Goal: Obtain resource: Download file/media

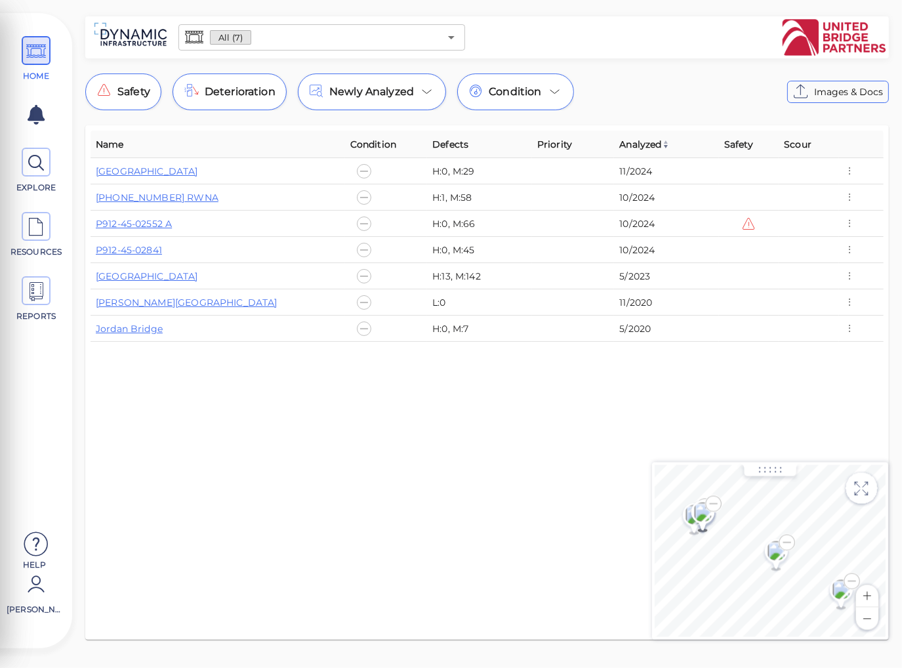
click at [705, 32] on div at bounding box center [678, 37] width 416 height 37
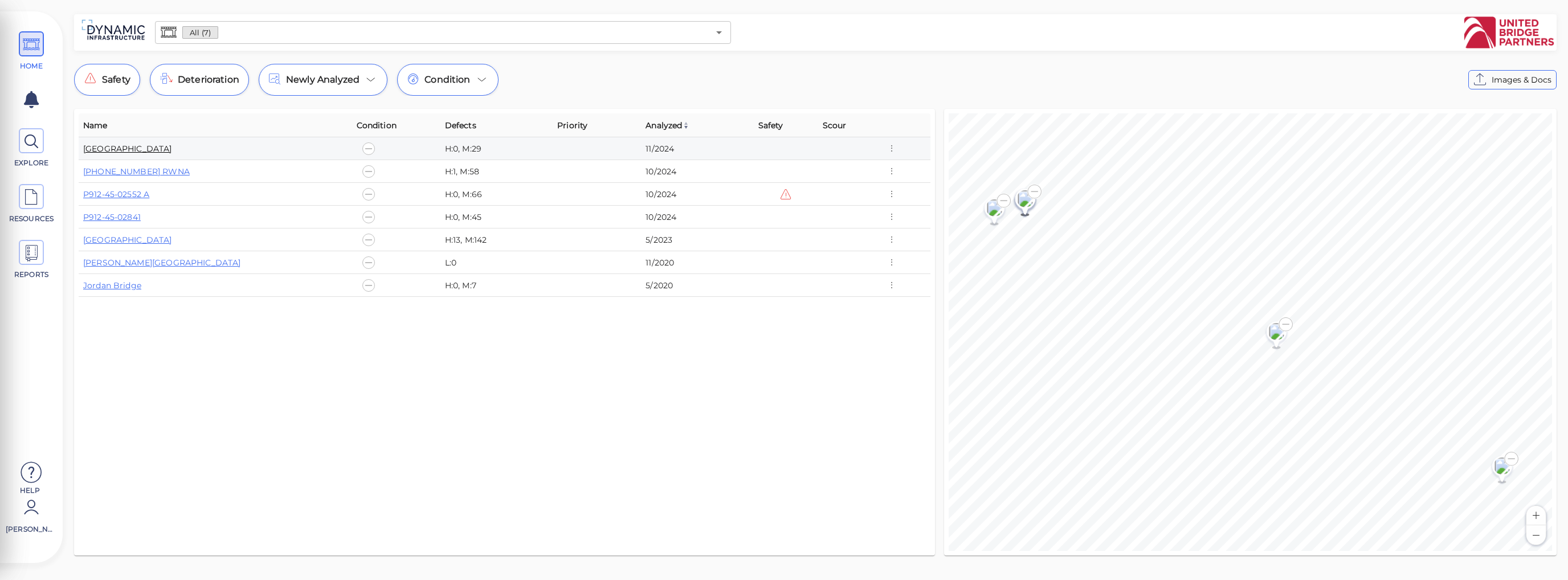
click at [157, 149] on link "[GEOGRAPHIC_DATA]" at bounding box center [128, 148] width 89 height 10
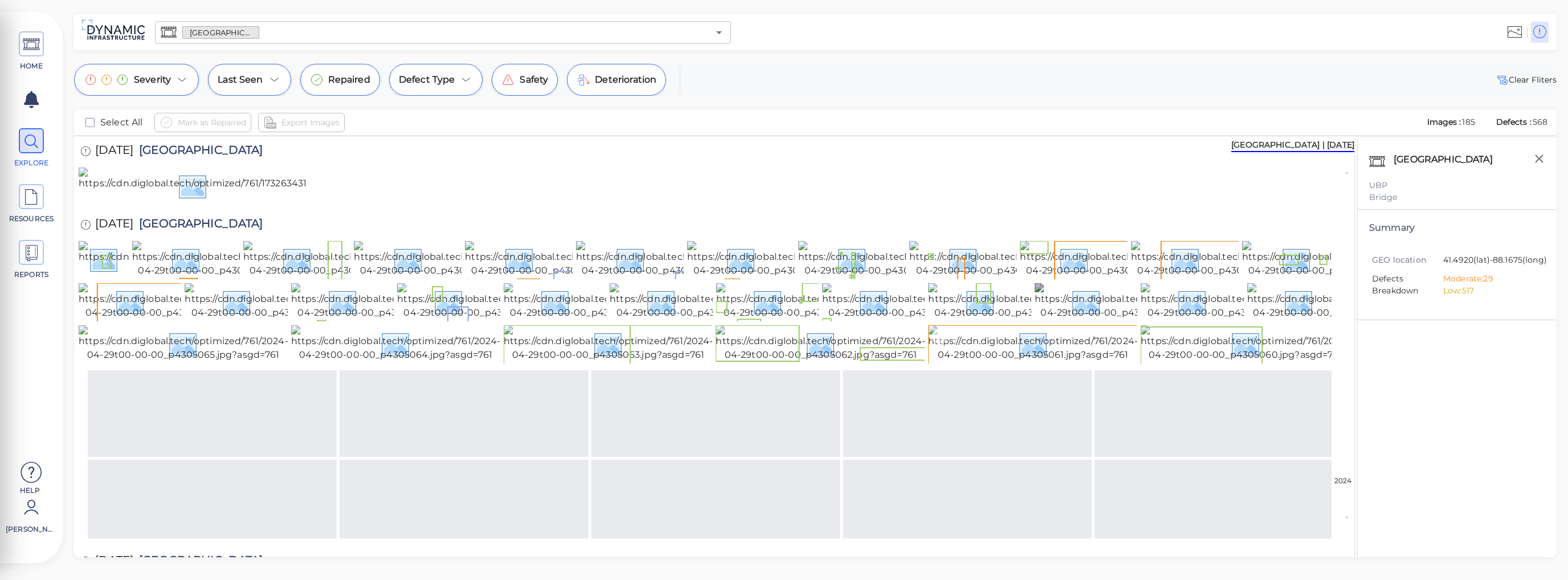
scroll to position [114, 0]
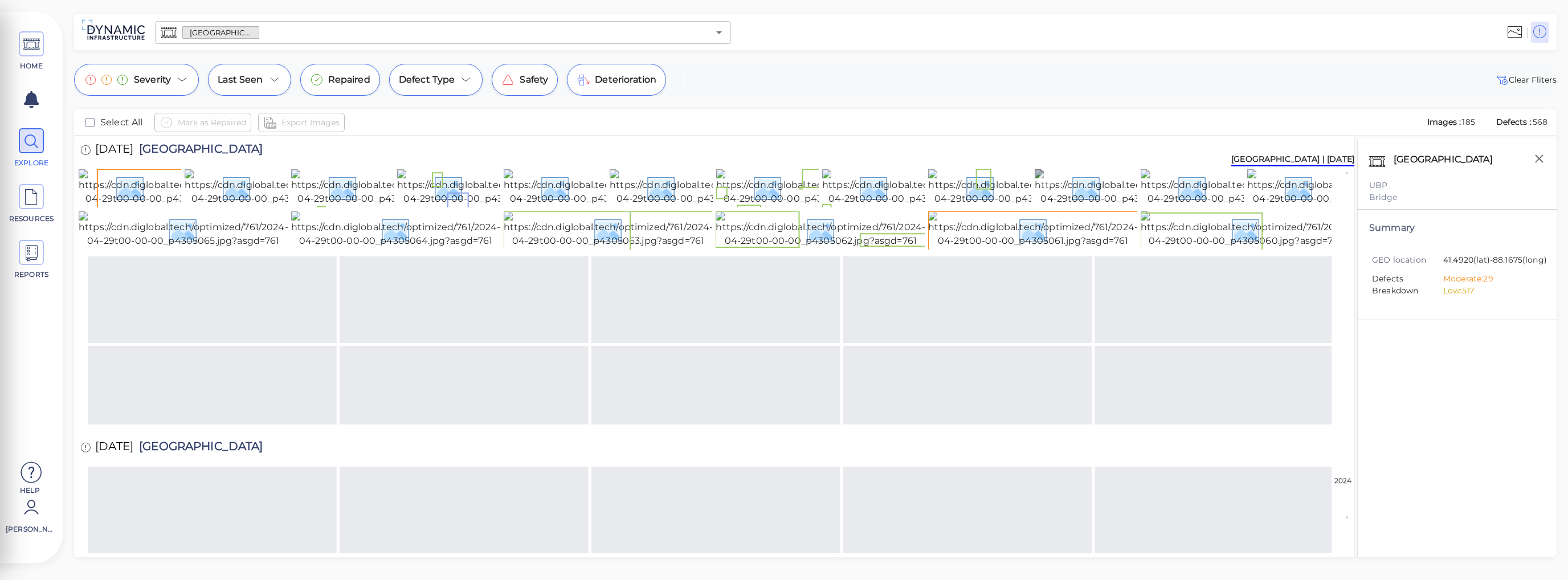
click at [783, 206] on img at bounding box center [1137, 188] width 205 height 36
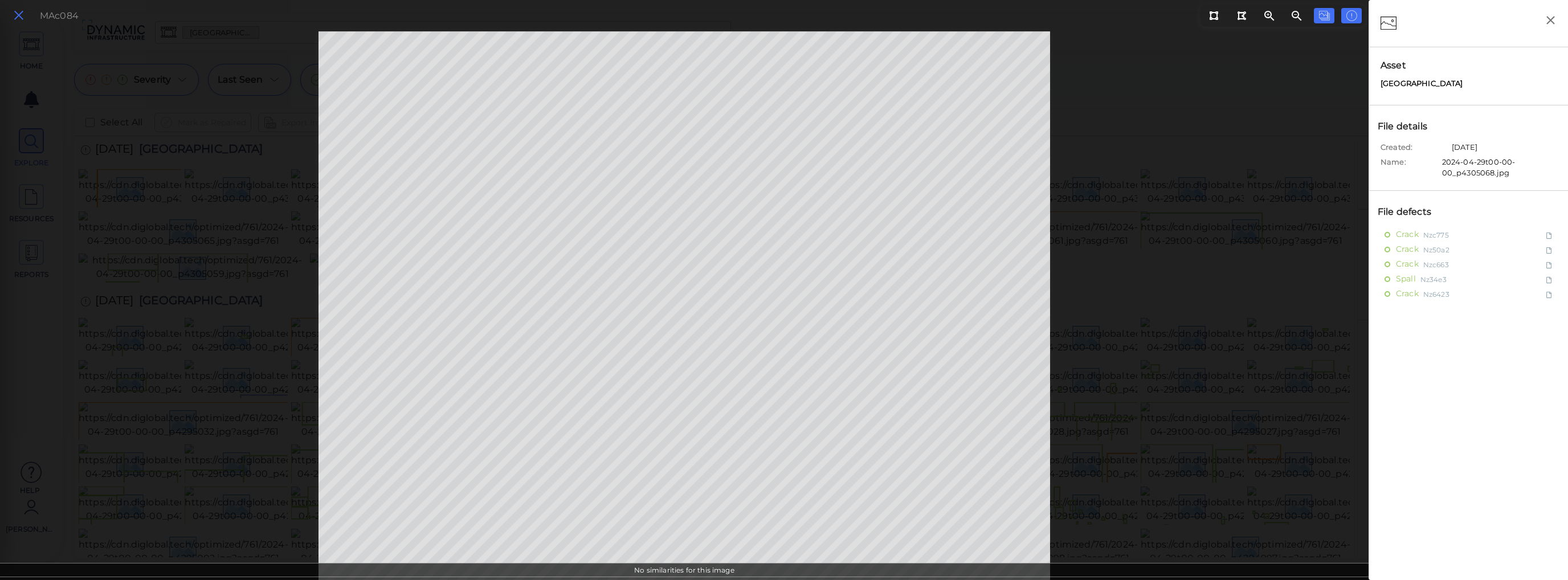
click at [21, 16] on icon at bounding box center [18, 16] width 12 height 16
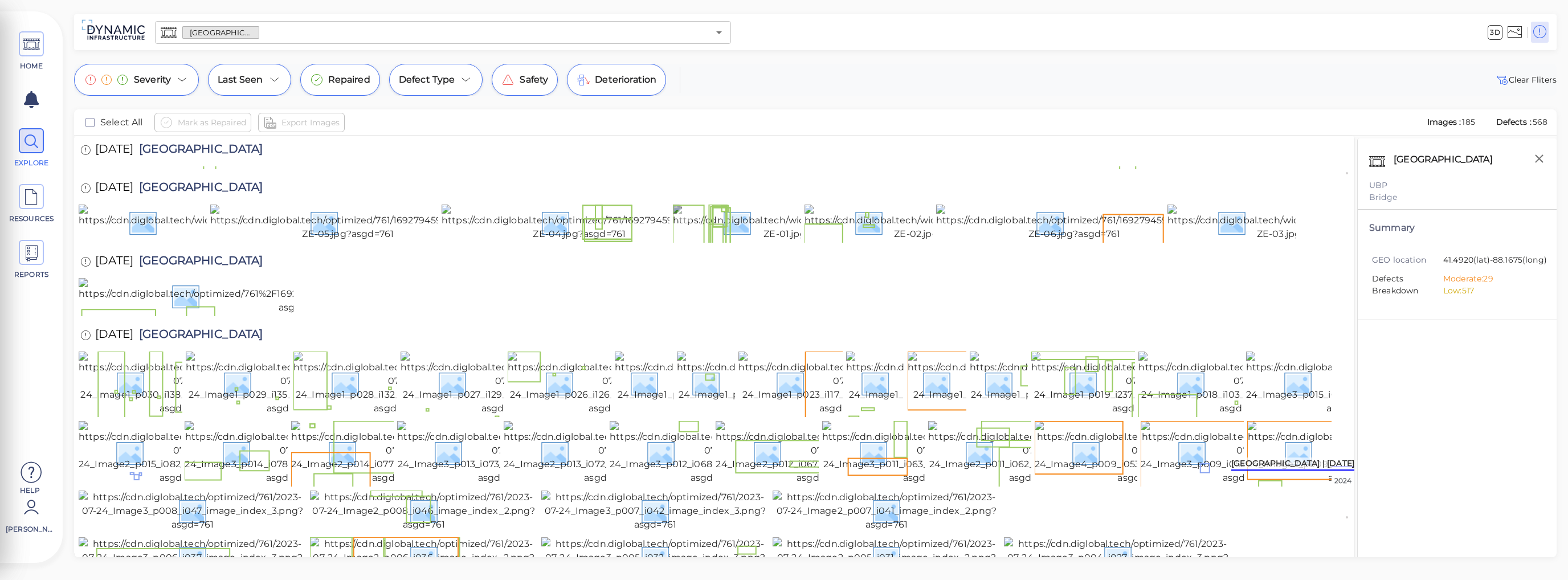
scroll to position [2035, 0]
click at [783, 241] on img at bounding box center [939, 223] width 271 height 36
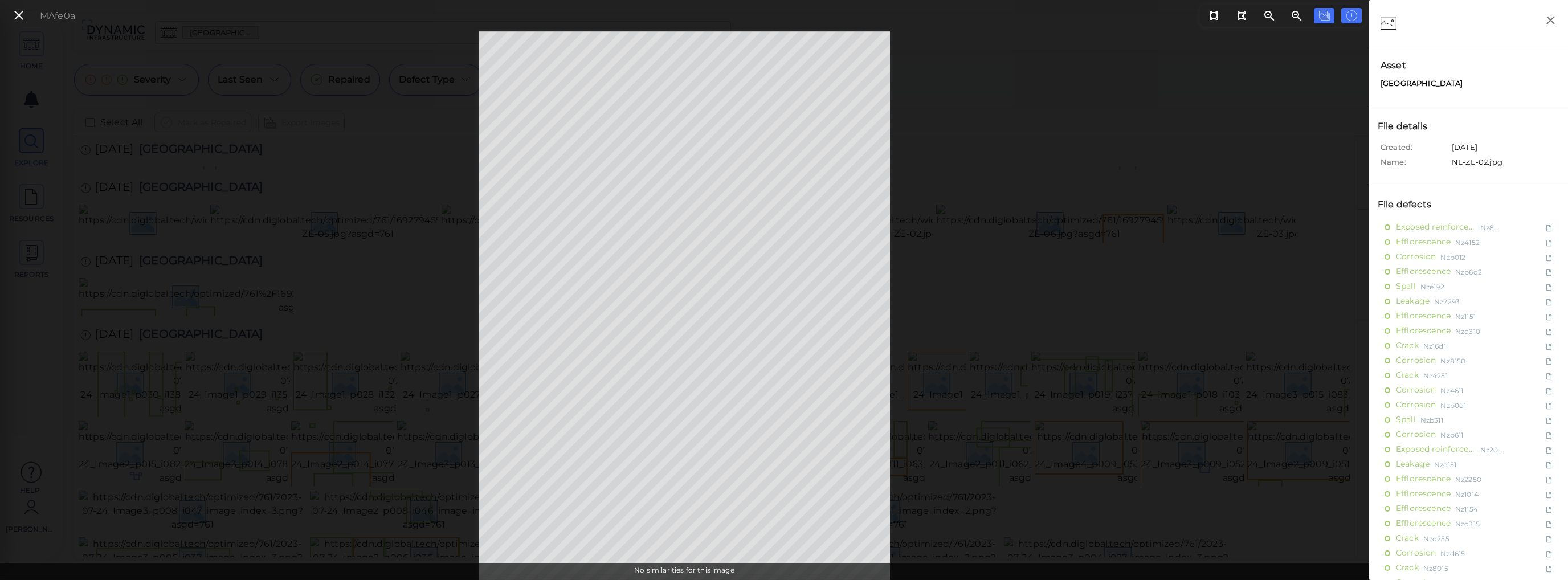
click at [18, 16] on icon at bounding box center [18, 16] width 12 height 16
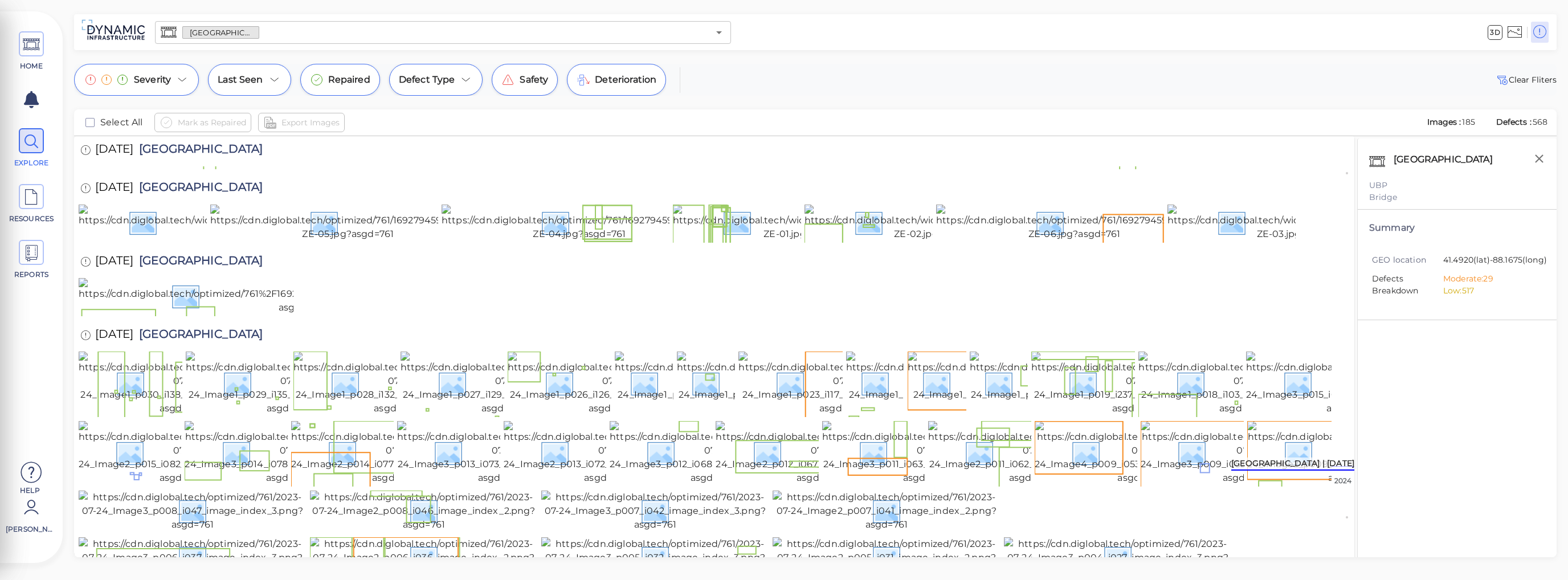
drag, startPoint x: 1498, startPoint y: 122, endPoint x: 1553, endPoint y: 123, distance: 55.0
click at [783, 123] on div "Select All Mark as Repaired Export Images Images : 185 Defects : 568" at bounding box center [814, 122] width 1482 height 27
click at [208, 168] on img at bounding box center [193, 147] width 227 height 41
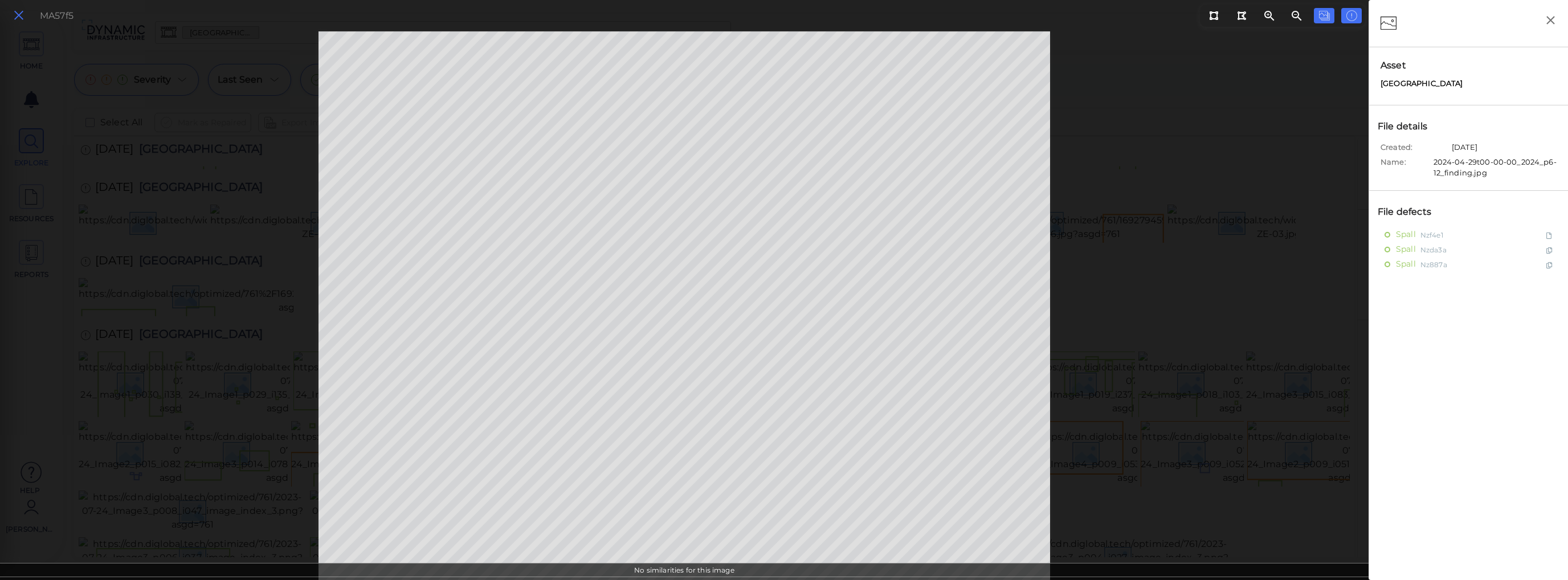
click at [19, 16] on icon at bounding box center [18, 16] width 12 height 16
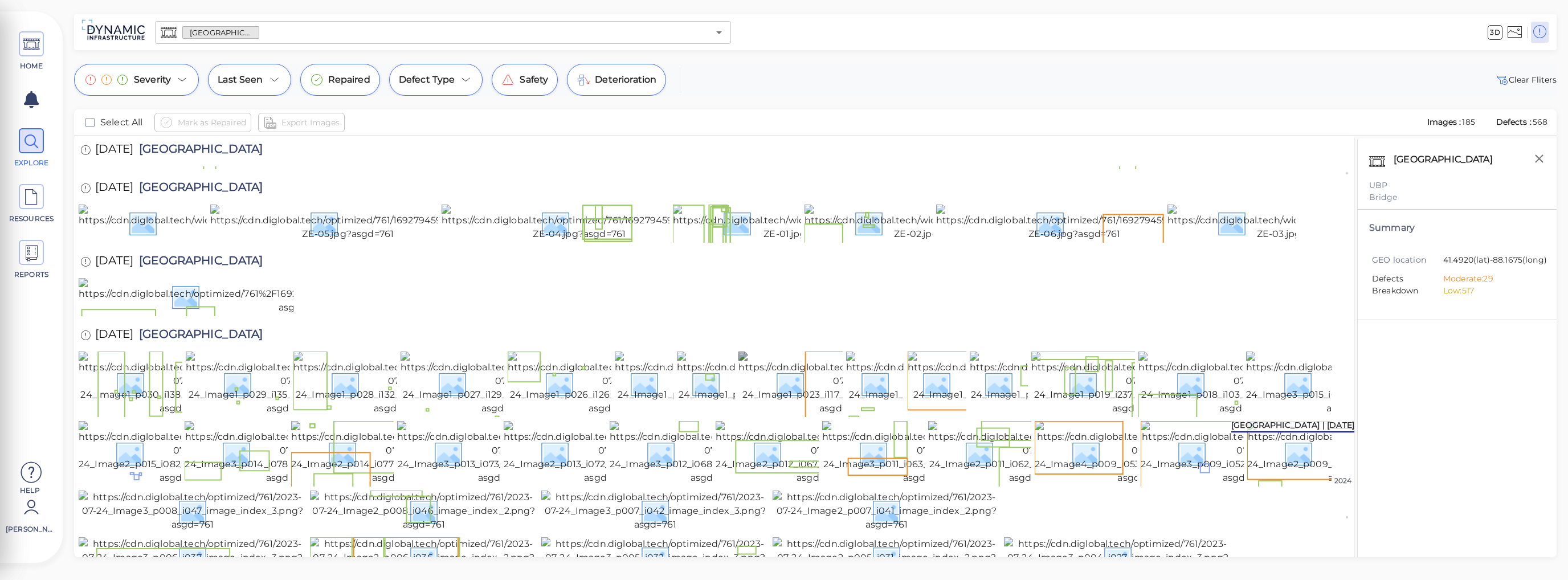
scroll to position [1783, 0]
click at [695, 121] on img at bounding box center [769, 96] width 205 height 50
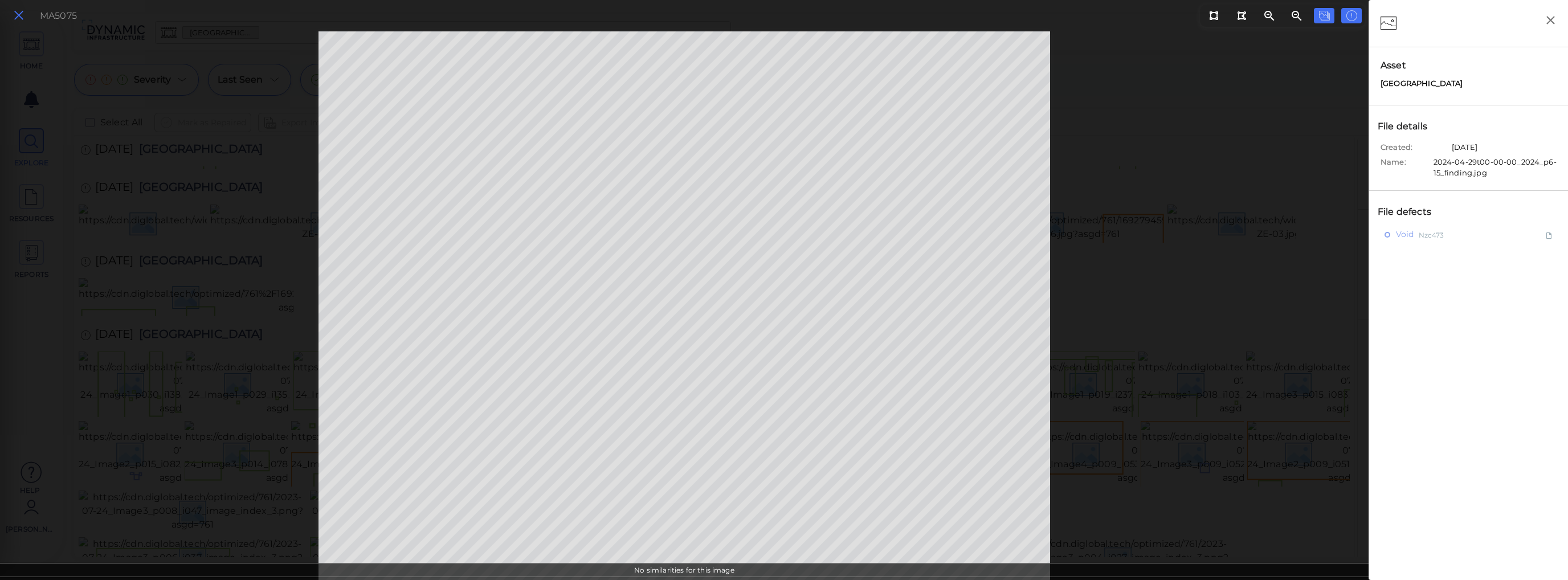
click at [21, 16] on icon at bounding box center [18, 16] width 12 height 16
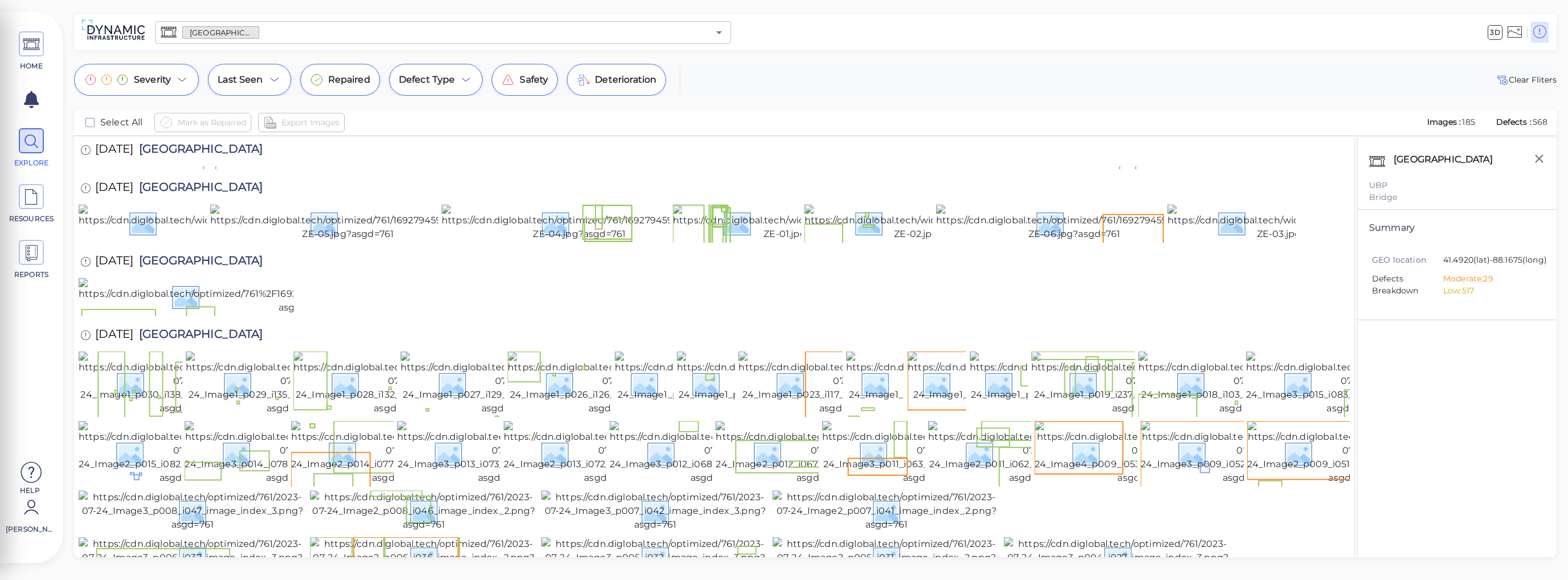
click at [647, 168] on img at bounding box center [655, 147] width 227 height 41
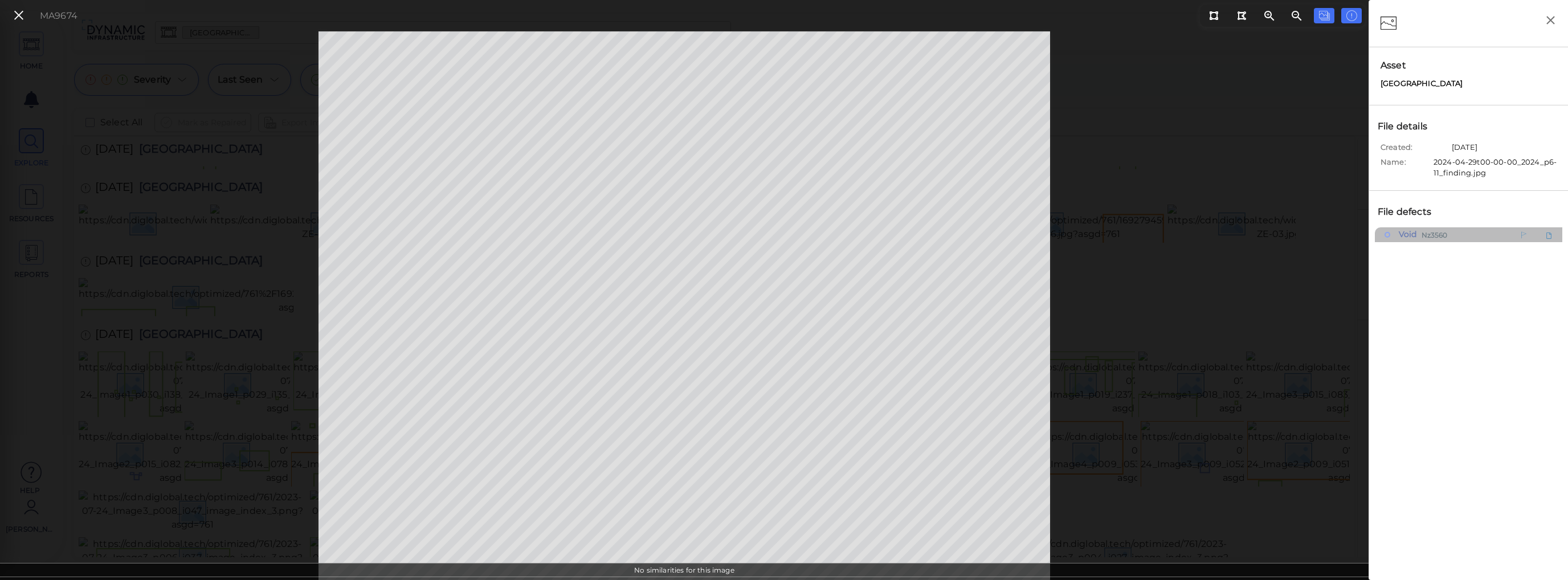
click at [783, 233] on div "Void Nz3560" at bounding box center [1443, 234] width 118 height 14
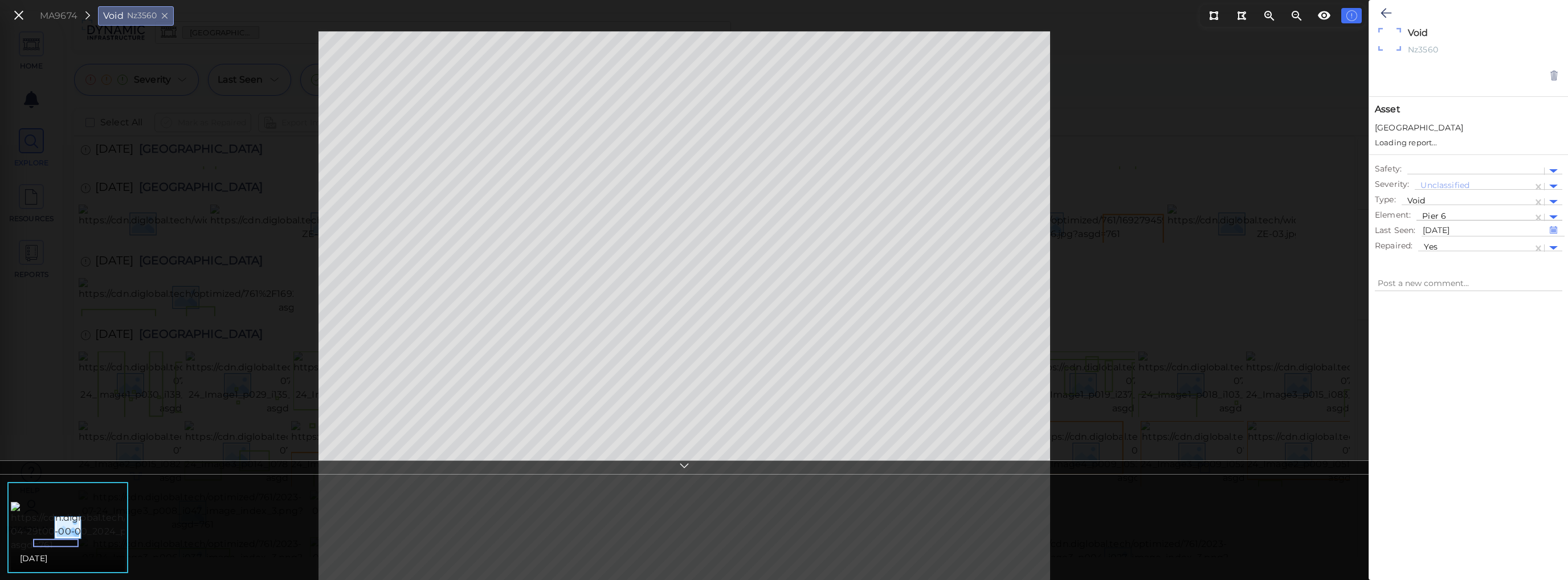
type textarea "x"
click at [21, 21] on icon at bounding box center [18, 16] width 12 height 16
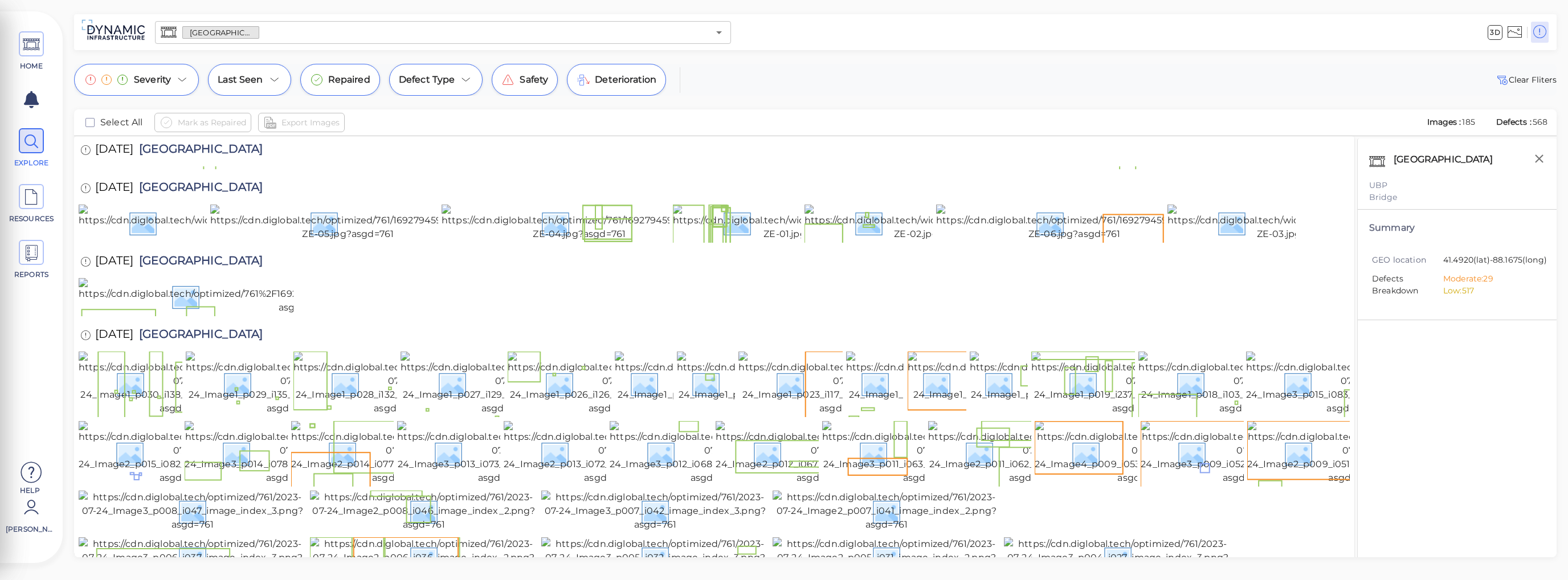
click at [596, 168] on img at bounding box center [655, 147] width 227 height 41
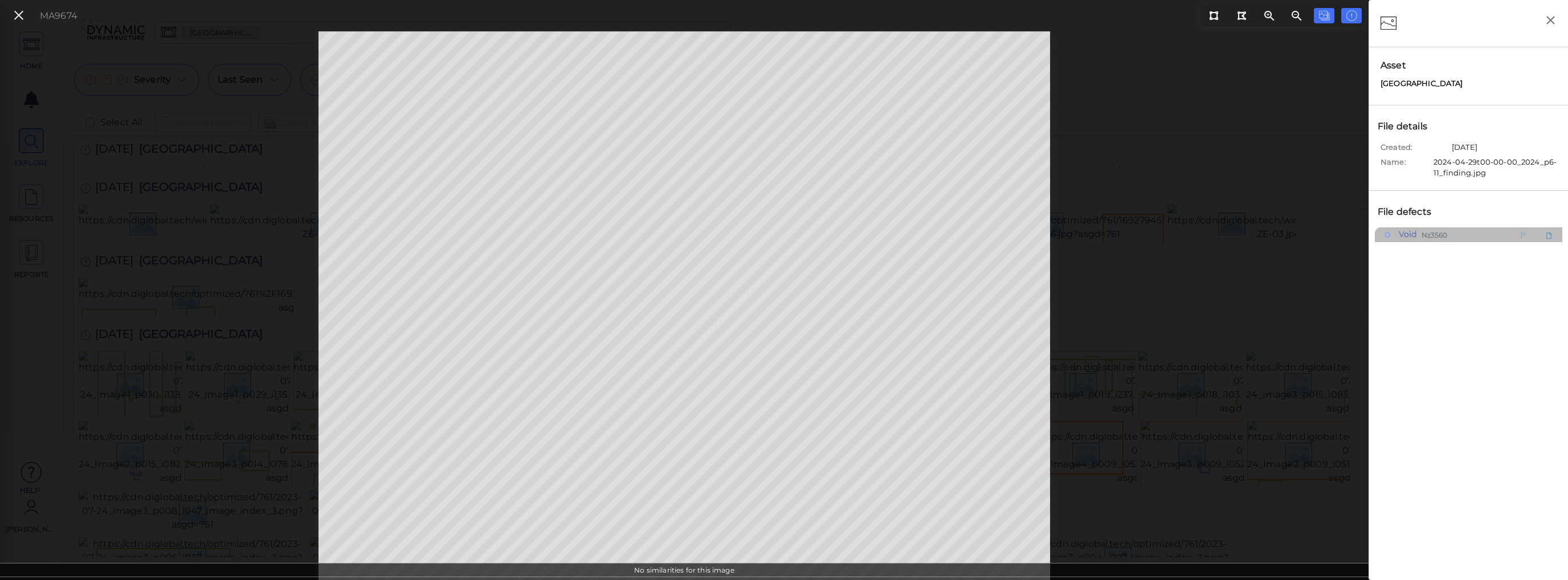
click at [783, 234] on span "Nz3560" at bounding box center [1434, 234] width 26 height 14
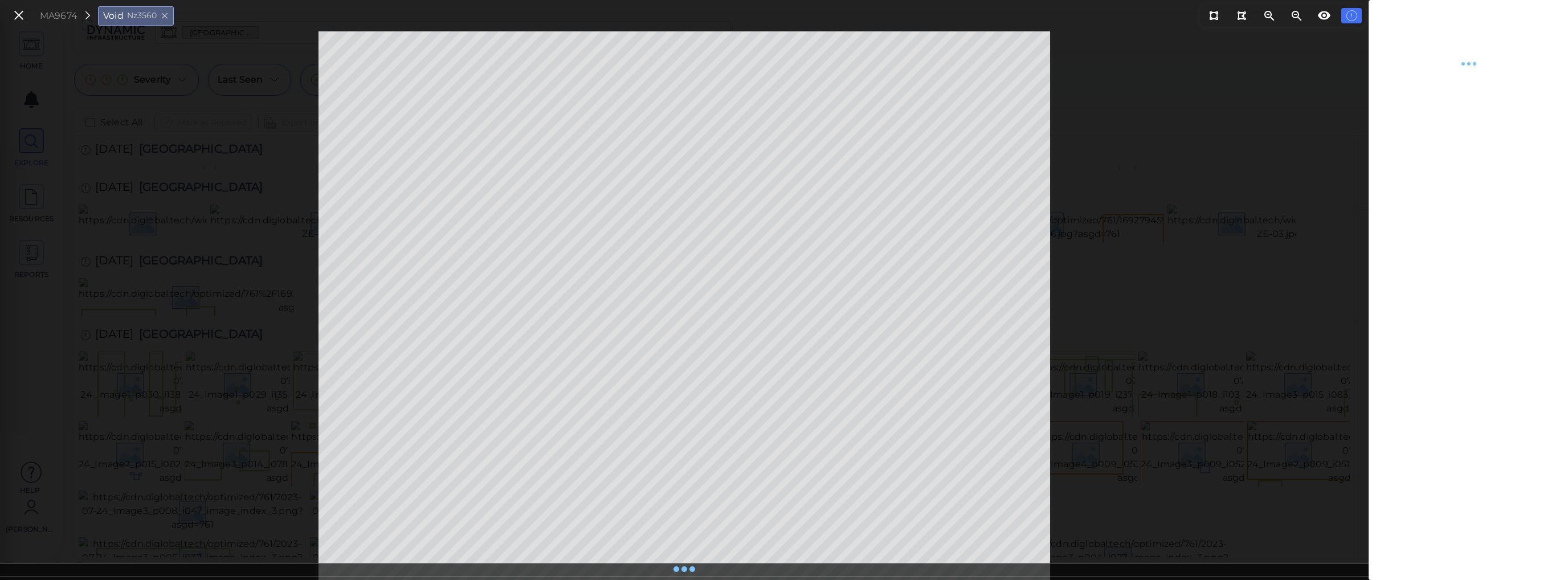
type textarea "x"
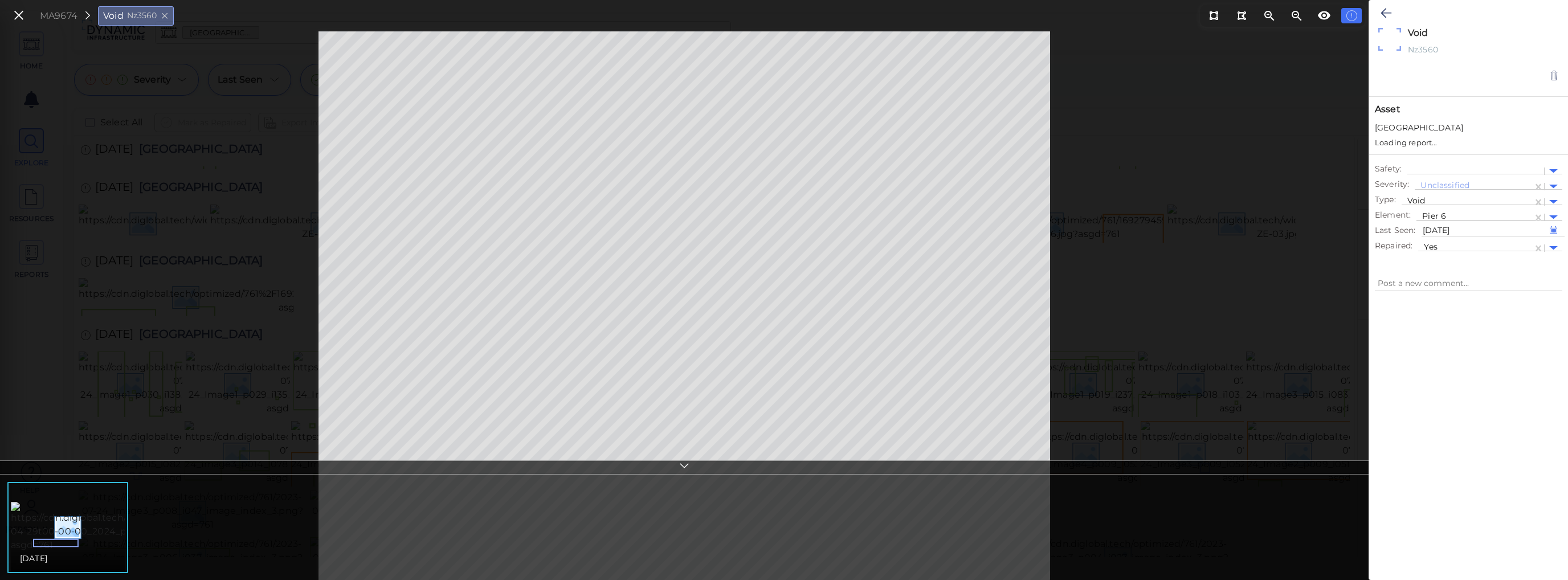
type textarea "x"
click at [783, 236] on div at bounding box center [1553, 237] width 9 height 4
click at [783, 274] on textarea at bounding box center [1468, 272] width 188 height 16
click at [783, 203] on div at bounding box center [1553, 206] width 17 height 13
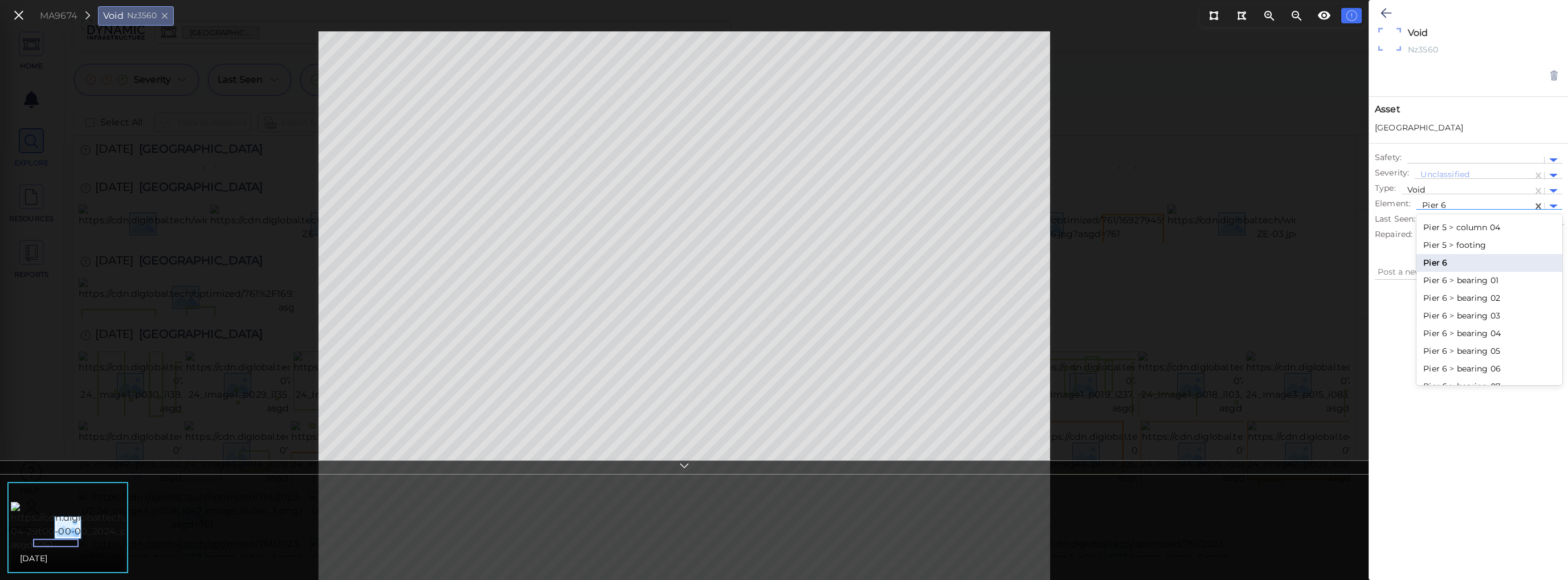
scroll to position [2222, 0]
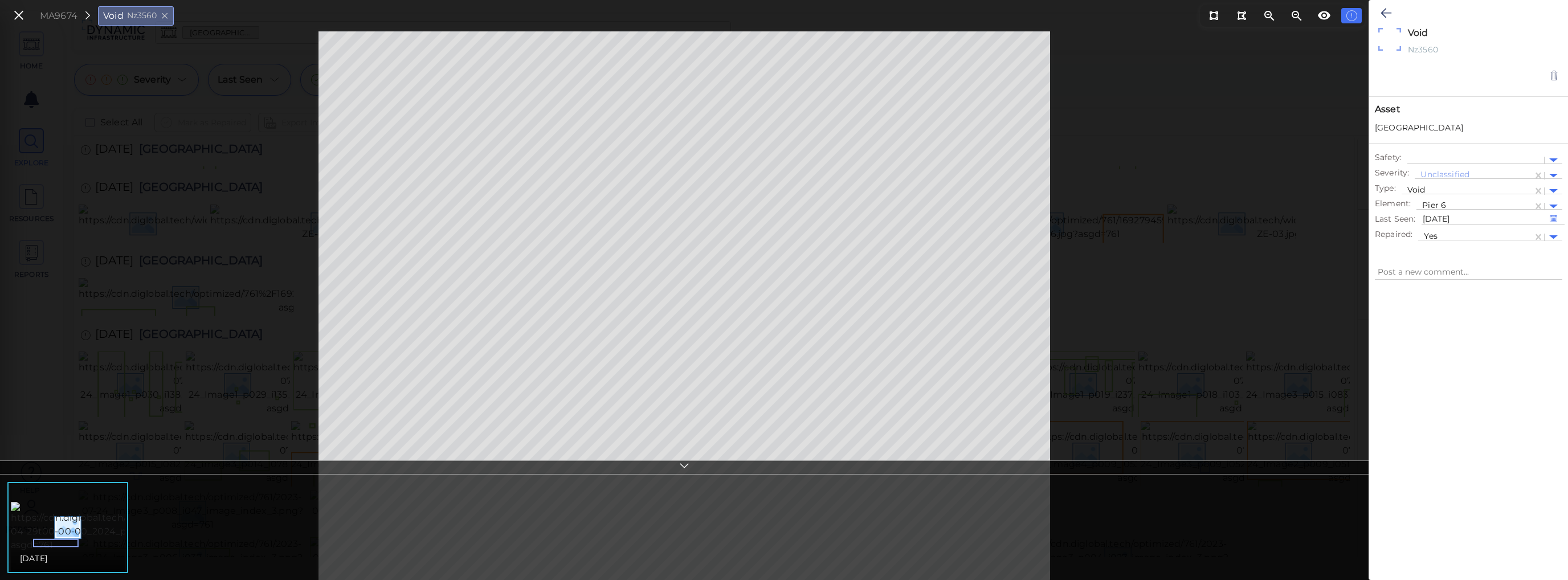
click at [783, 306] on div at bounding box center [1468, 421] width 199 height 267
click at [23, 12] on icon at bounding box center [18, 16] width 12 height 16
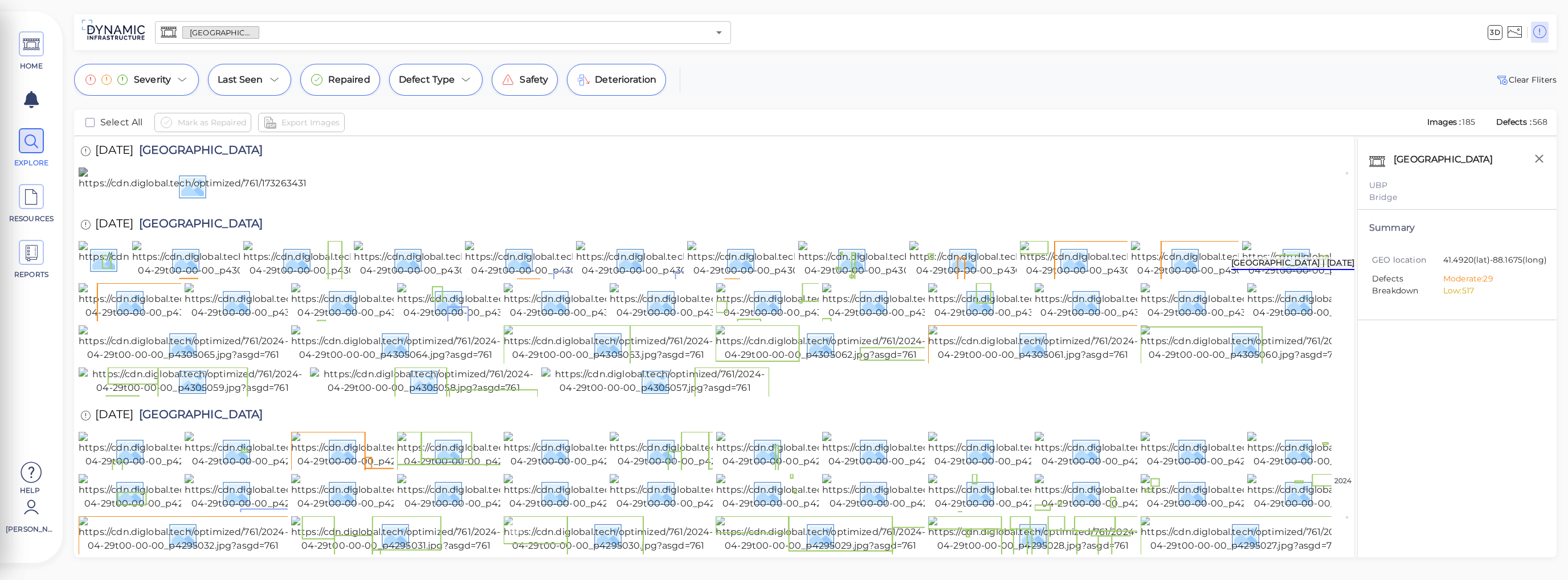
click at [196, 204] on img at bounding box center [379, 186] width 601 height 36
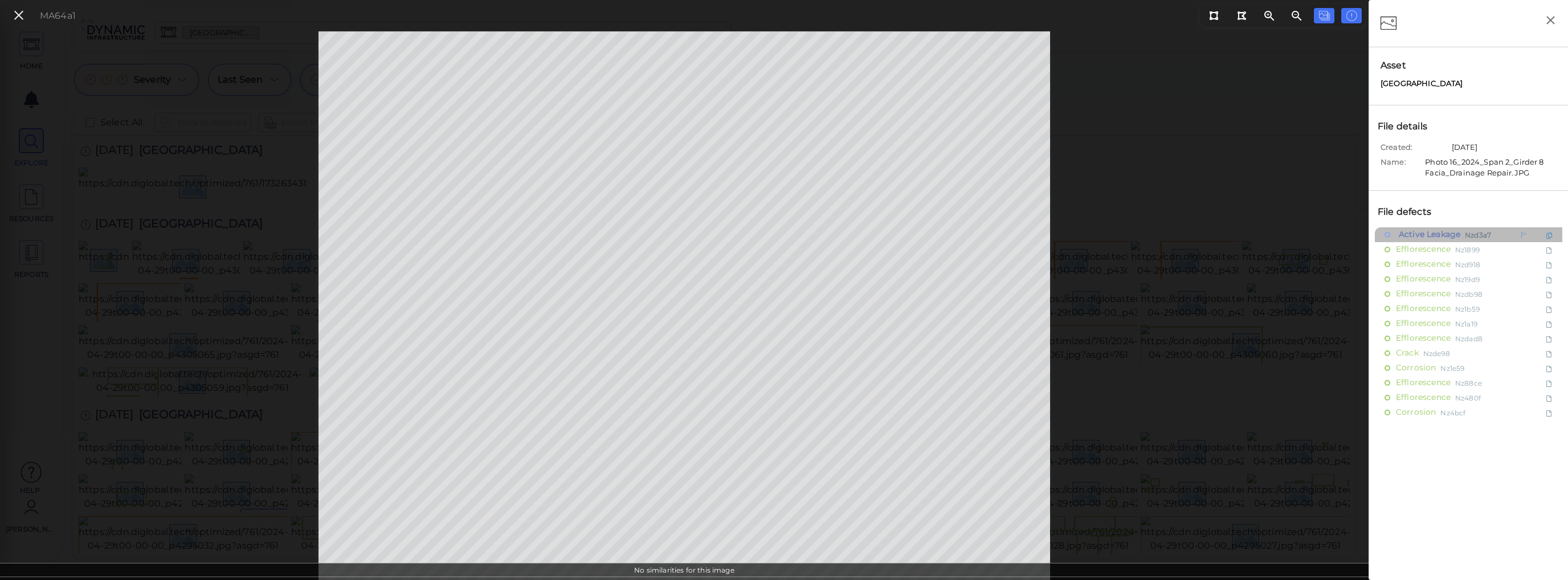
click at [783, 233] on span "Active Leakage" at bounding box center [1428, 234] width 64 height 14
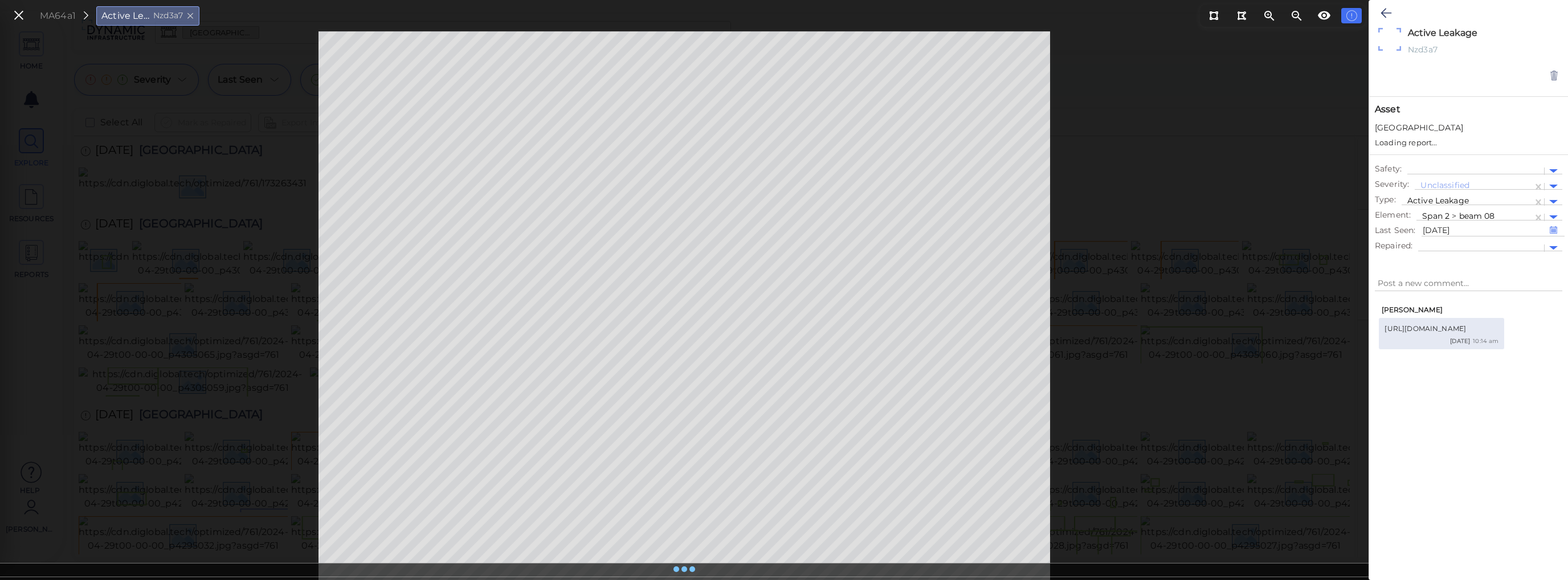
type textarea "x"
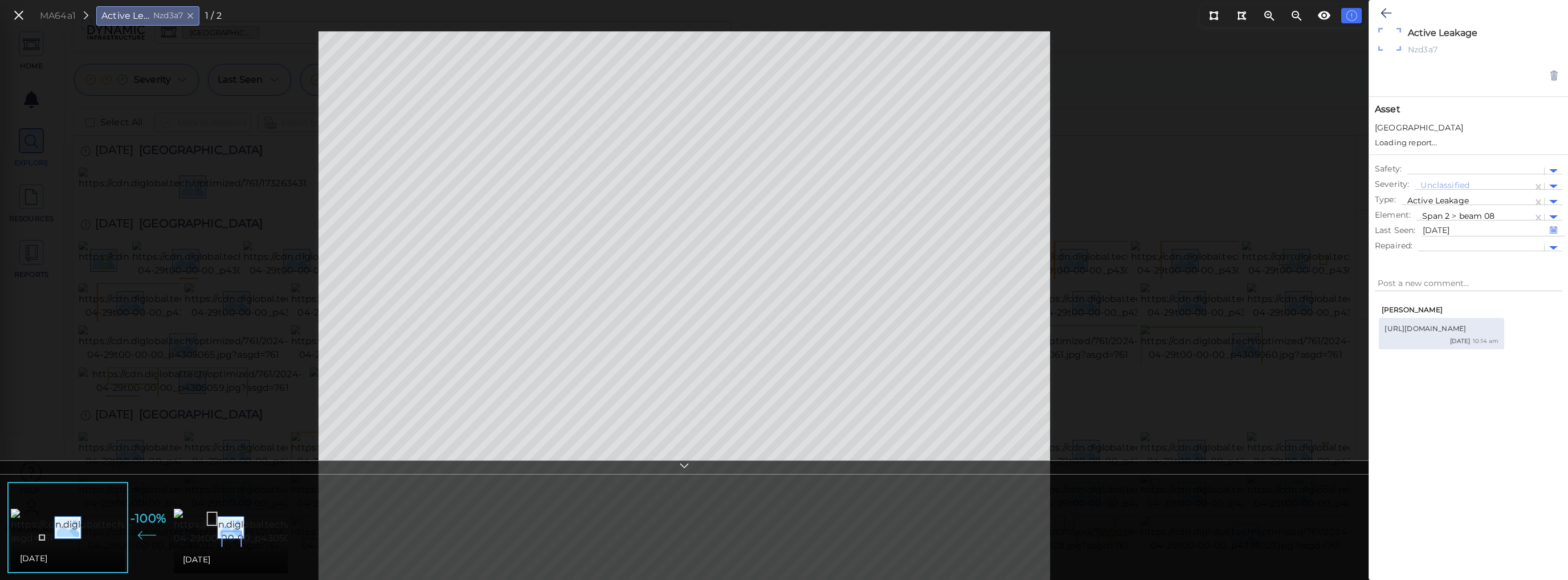
type textarea "x"
click at [254, 539] on img at bounding box center [276, 527] width 205 height 36
type textarea "x"
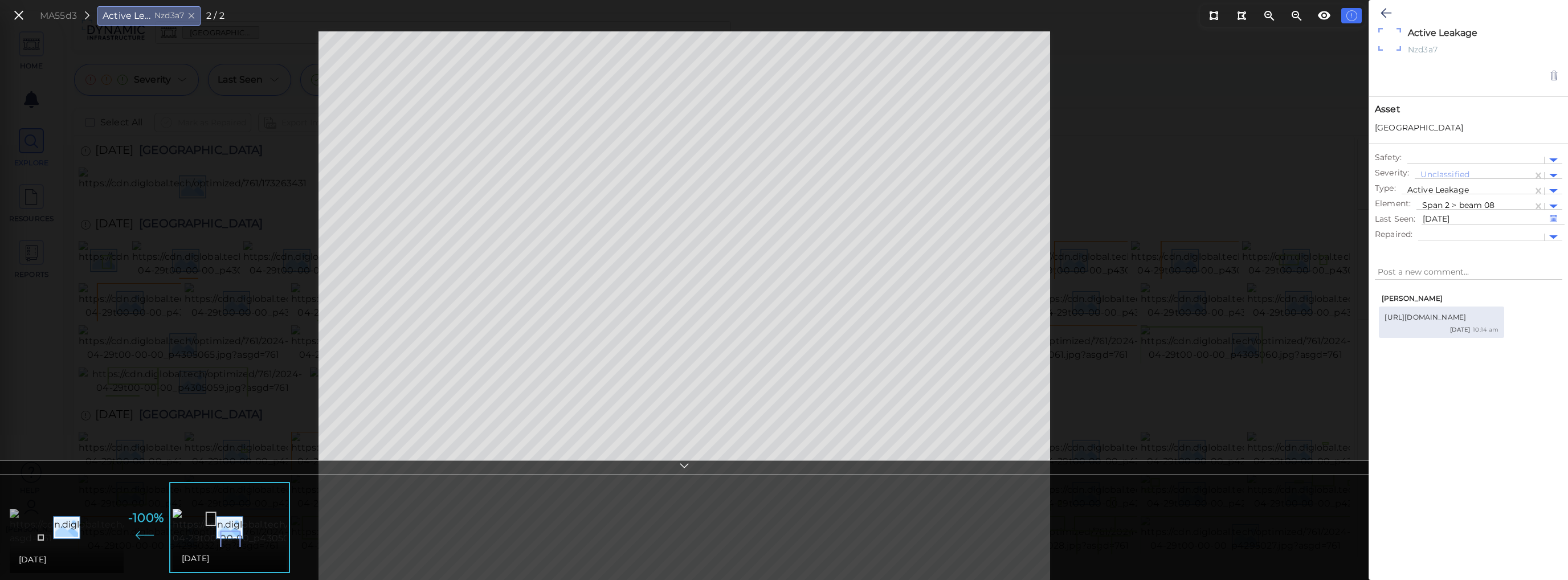
click at [75, 532] on img at bounding box center [307, 527] width 596 height 36
type textarea "x"
click at [225, 537] on img at bounding box center [276, 527] width 205 height 36
type textarea "x"
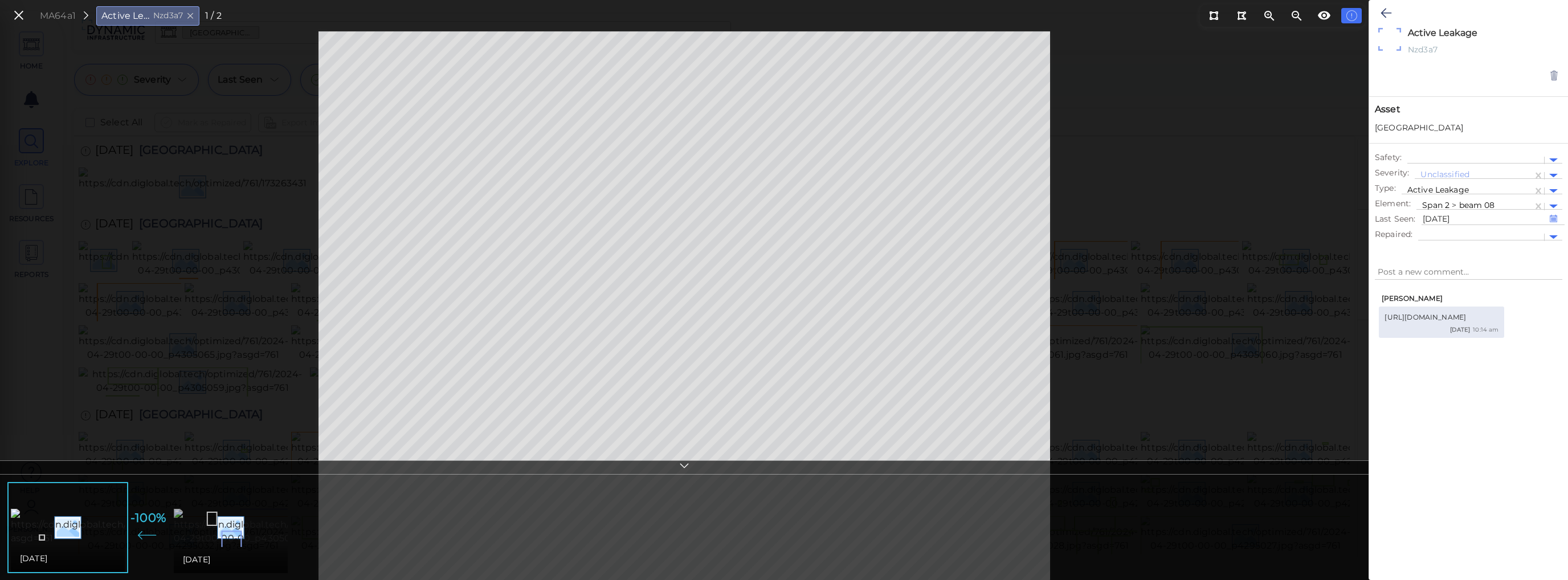
type textarea "x"
click at [84, 521] on img at bounding box center [307, 527] width 596 height 36
type textarea "x"
click at [258, 527] on img at bounding box center [276, 527] width 205 height 36
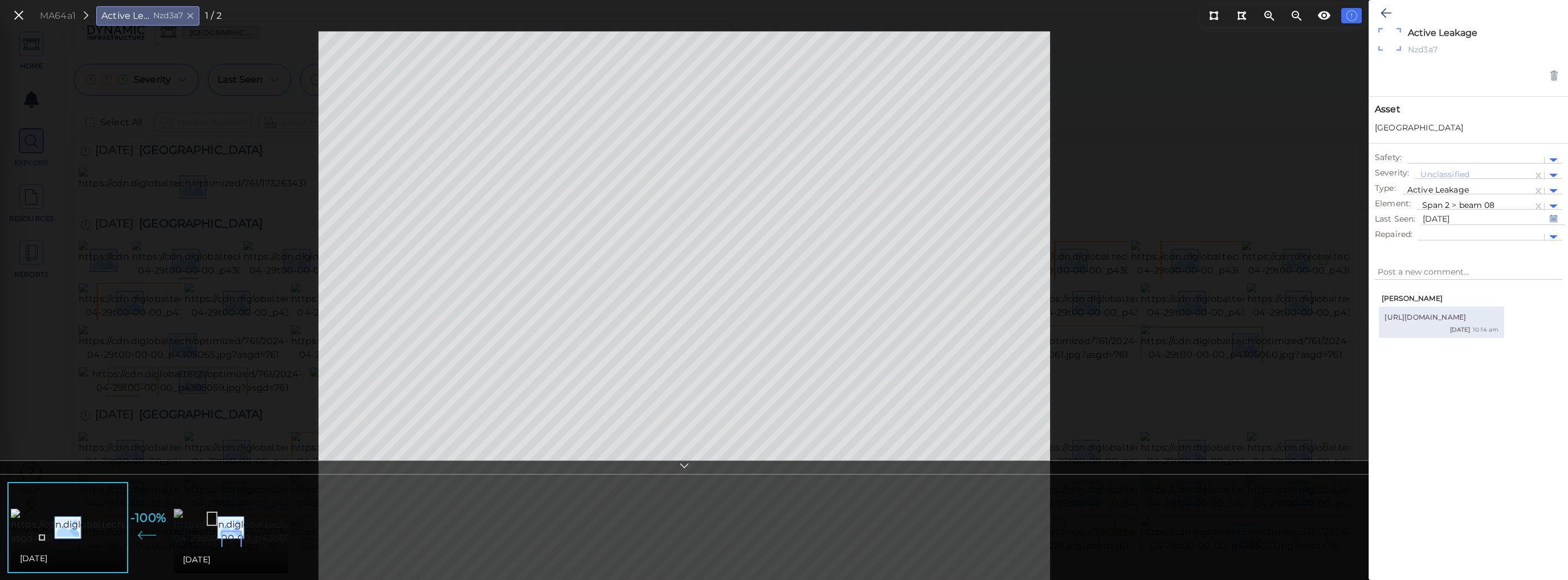
type textarea "x"
click at [94, 524] on img at bounding box center [307, 527] width 596 height 36
type textarea "x"
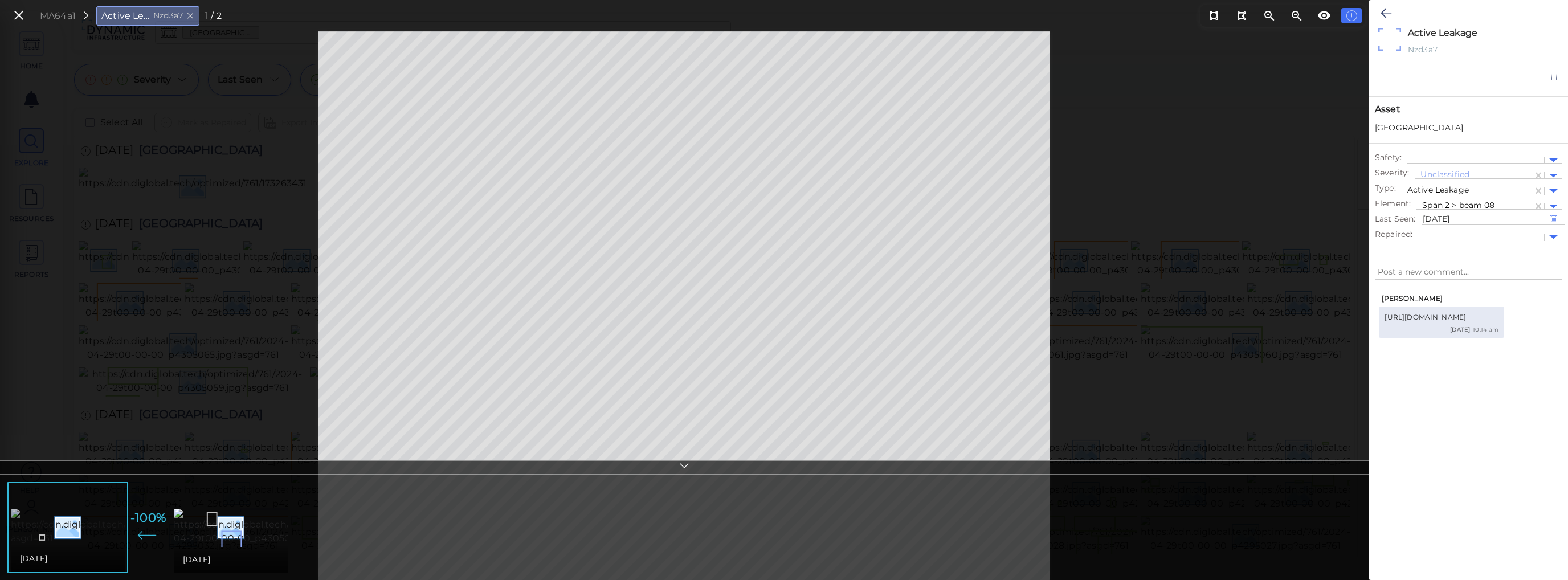
click at [90, 514] on img at bounding box center [308, 527] width 596 height 36
type textarea "x"
click at [209, 517] on img at bounding box center [276, 527] width 205 height 36
type textarea "x"
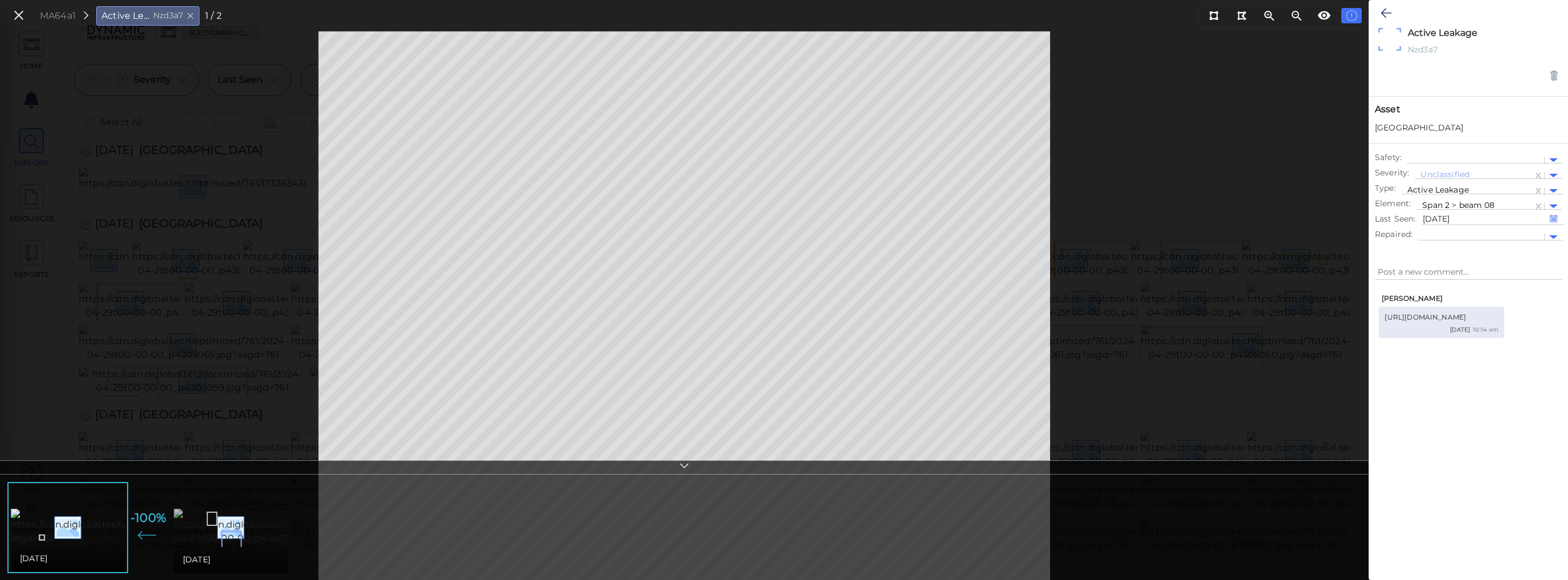
type textarea "x"
click at [256, 538] on img at bounding box center [275, 527] width 205 height 36
type textarea "x"
click at [90, 511] on img at bounding box center [307, 527] width 596 height 36
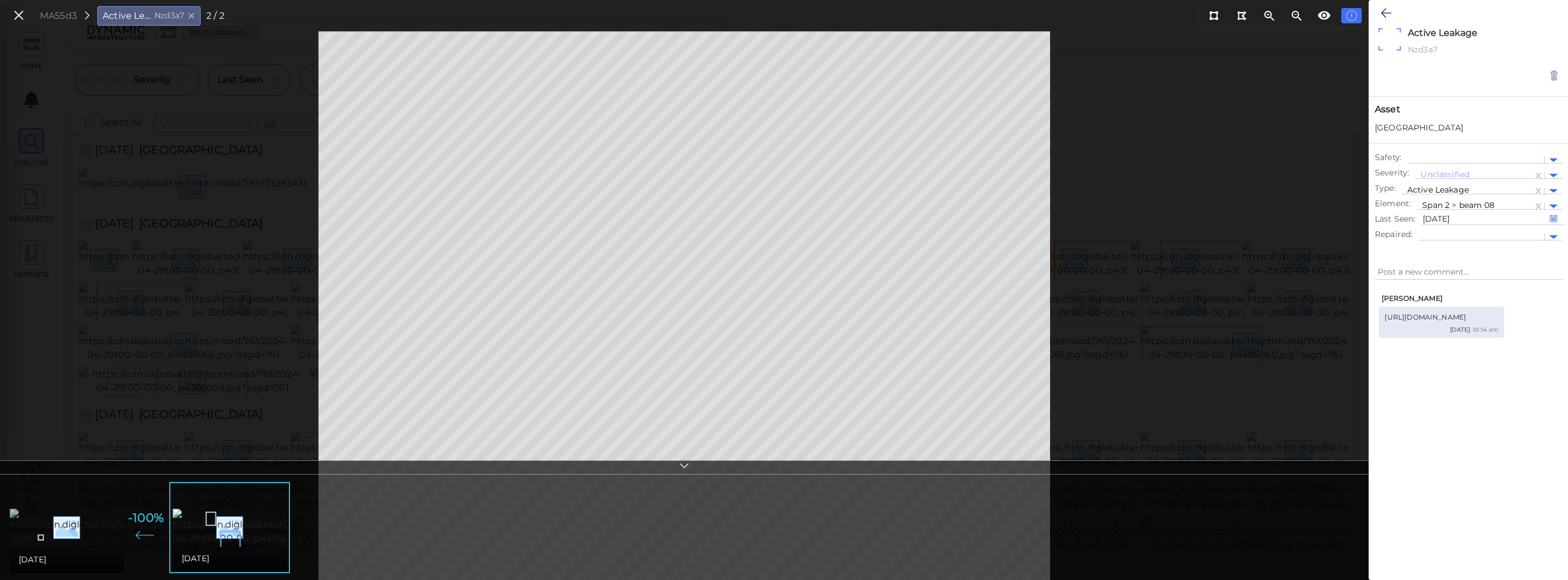
type textarea "x"
click at [248, 516] on img at bounding box center [276, 527] width 205 height 36
type textarea "x"
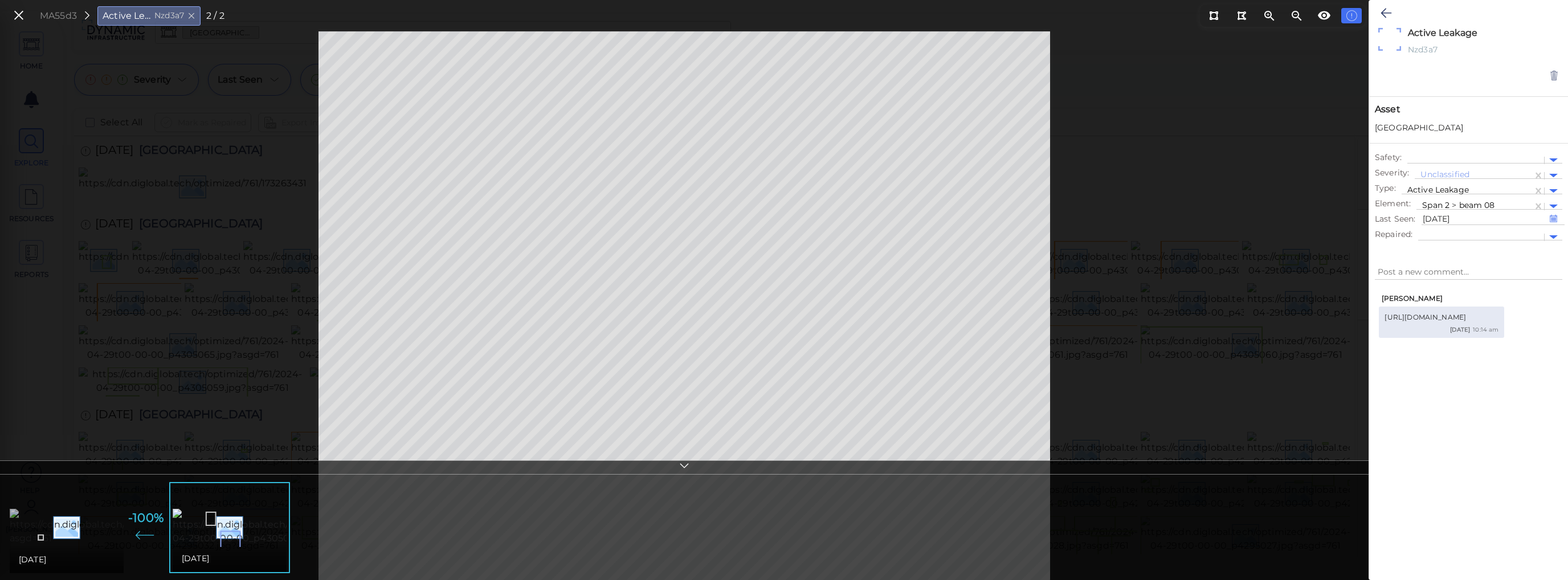
click at [89, 514] on img at bounding box center [307, 527] width 596 height 36
type textarea "x"
drag, startPoint x: 1389, startPoint y: 319, endPoint x: 1506, endPoint y: 324, distance: 117.1
click at [783, 322] on div "[URL][DOMAIN_NAME]" at bounding box center [1440, 318] width 114 height 10
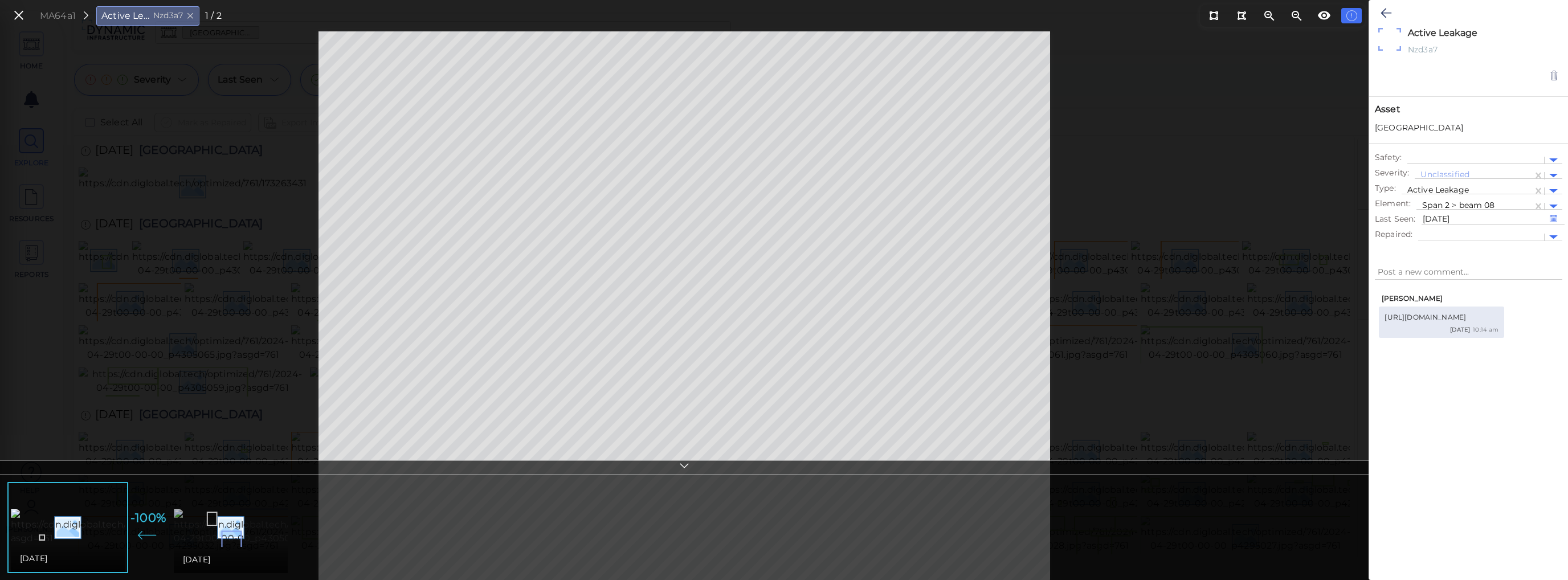
drag, startPoint x: 1092, startPoint y: 450, endPoint x: 256, endPoint y: 527, distance: 839.5
click at [256, 527] on img at bounding box center [276, 527] width 205 height 36
type textarea "x"
click at [783, 235] on div at bounding box center [1553, 237] width 9 height 4
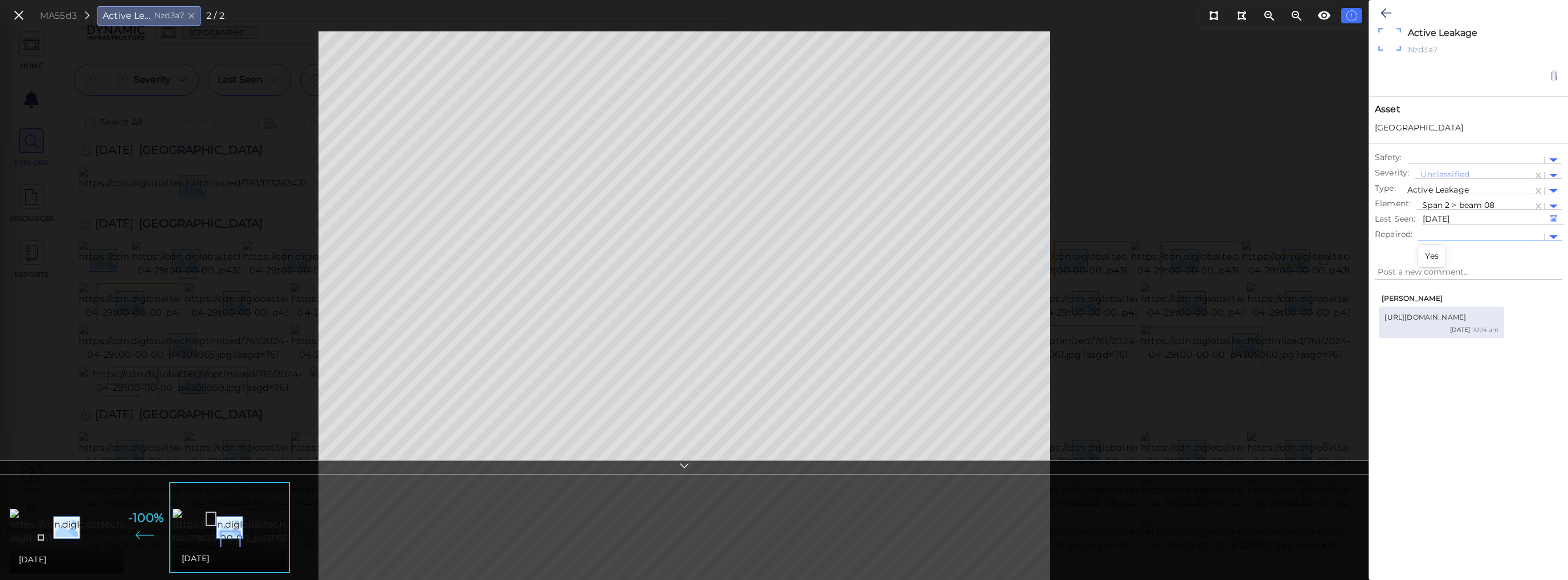
click at [783, 255] on div "Yes" at bounding box center [1431, 256] width 27 height 17
type textarea "x"
click at [783, 273] on textarea at bounding box center [1468, 272] width 188 height 16
click at [89, 509] on img at bounding box center [307, 527] width 596 height 36
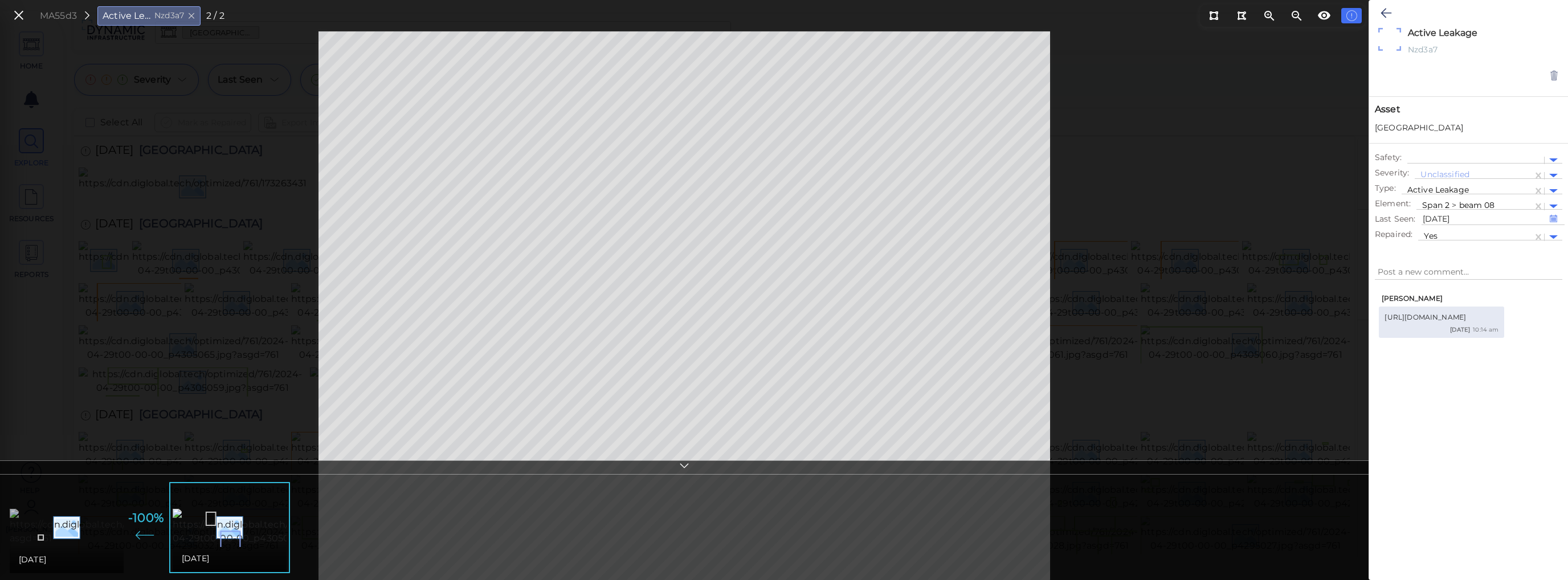
type textarea "x"
click at [16, 14] on icon at bounding box center [18, 16] width 12 height 16
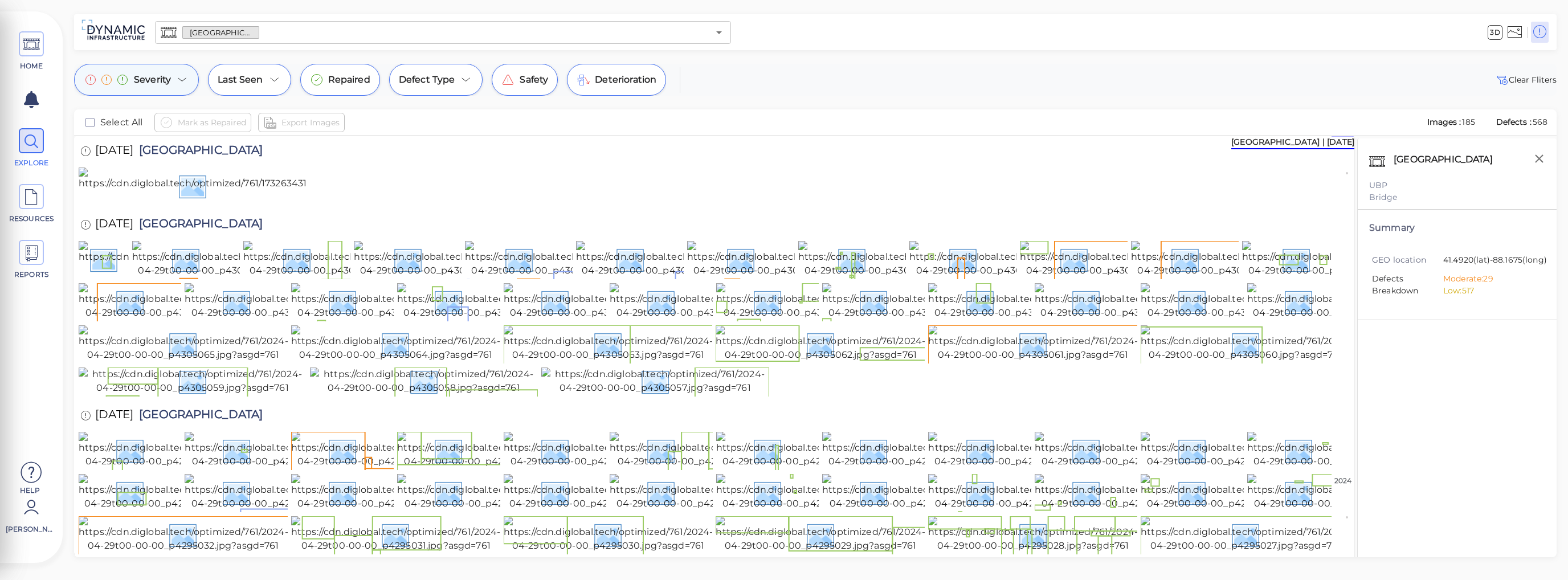
click at [182, 82] on icon at bounding box center [182, 80] width 14 height 14
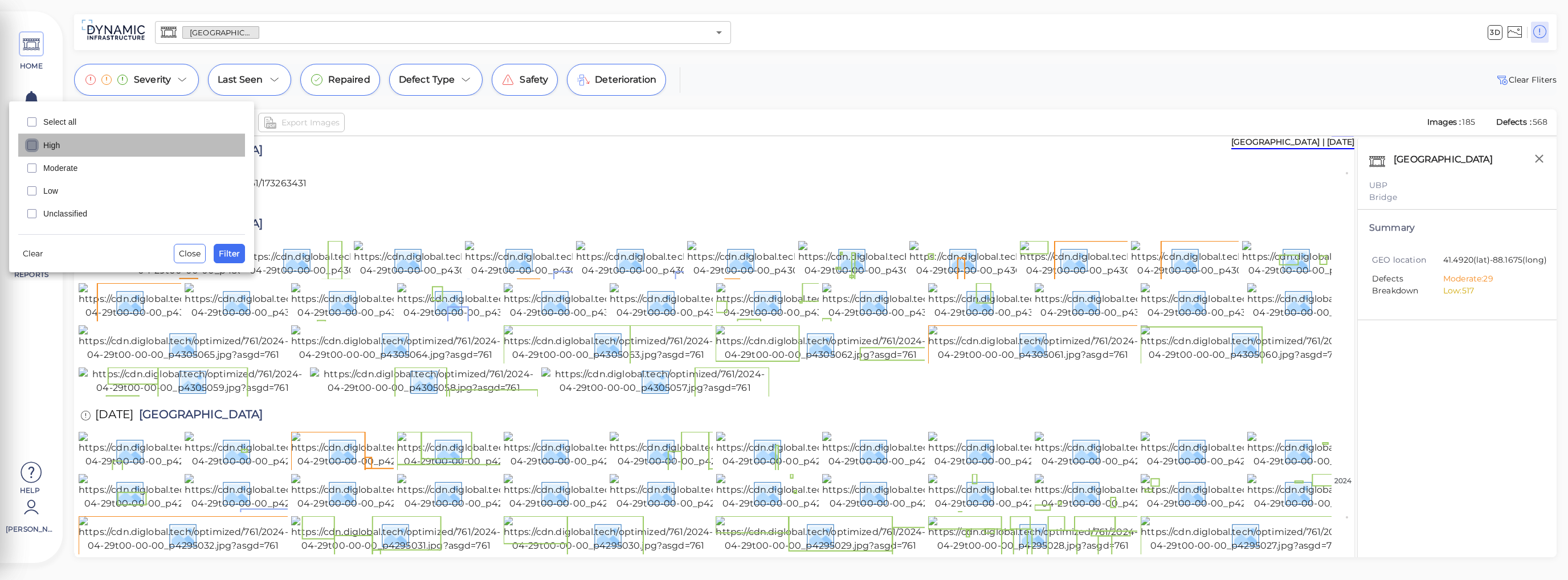
click at [29, 147] on icon "checkbox" at bounding box center [32, 145] width 14 height 14
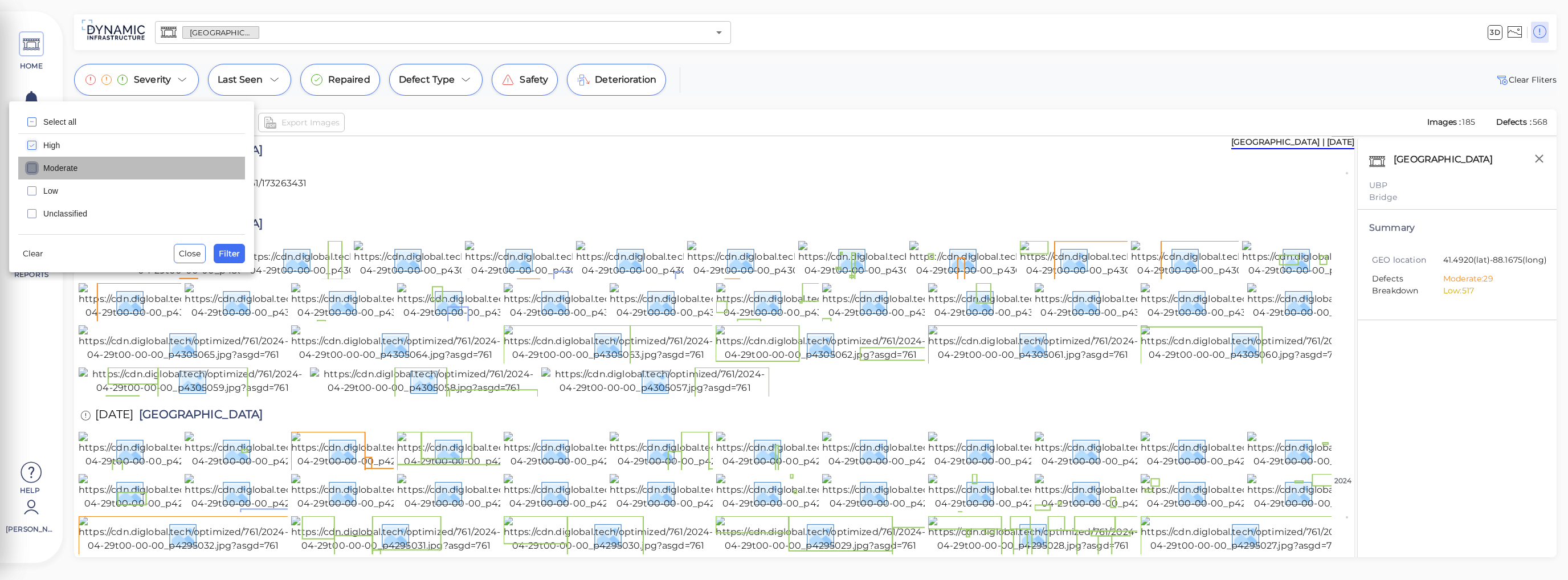
click at [30, 170] on icon "checkbox" at bounding box center [32, 168] width 14 height 14
click at [224, 254] on span "Filter" at bounding box center [229, 254] width 21 height 14
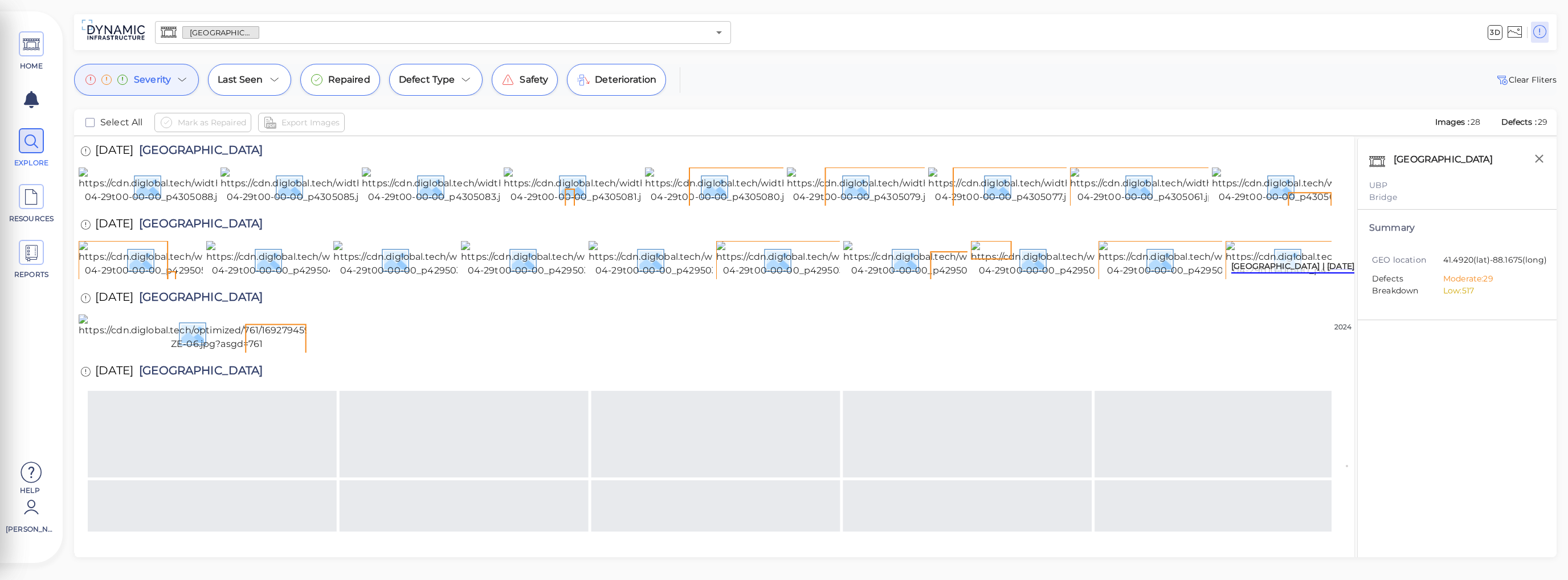
scroll to position [173, 0]
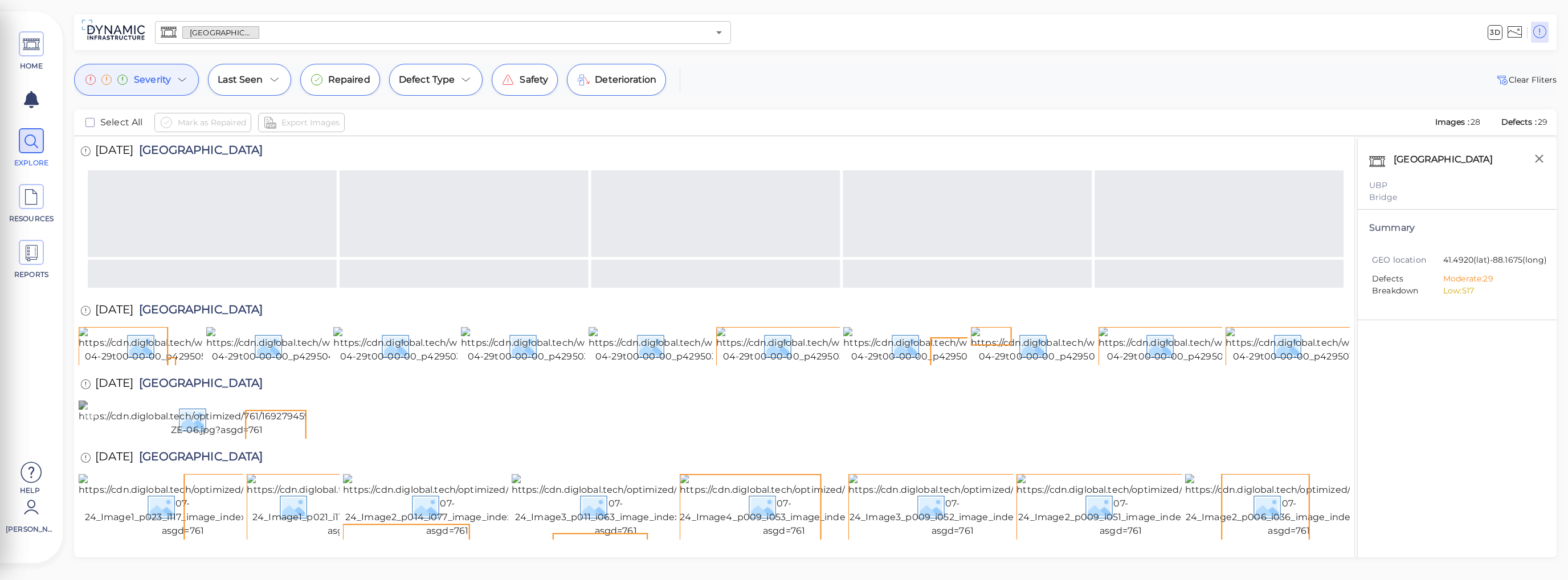
click at [273, 400] on img at bounding box center [217, 419] width 277 height 36
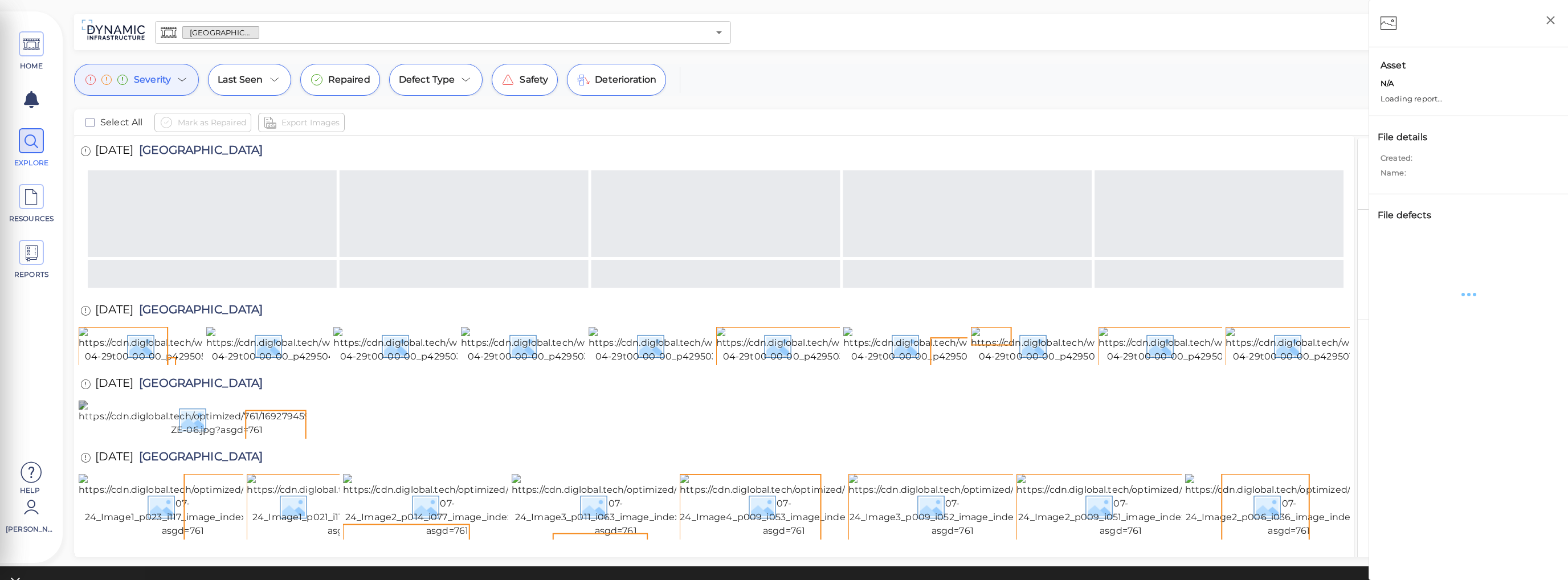
scroll to position [171, 0]
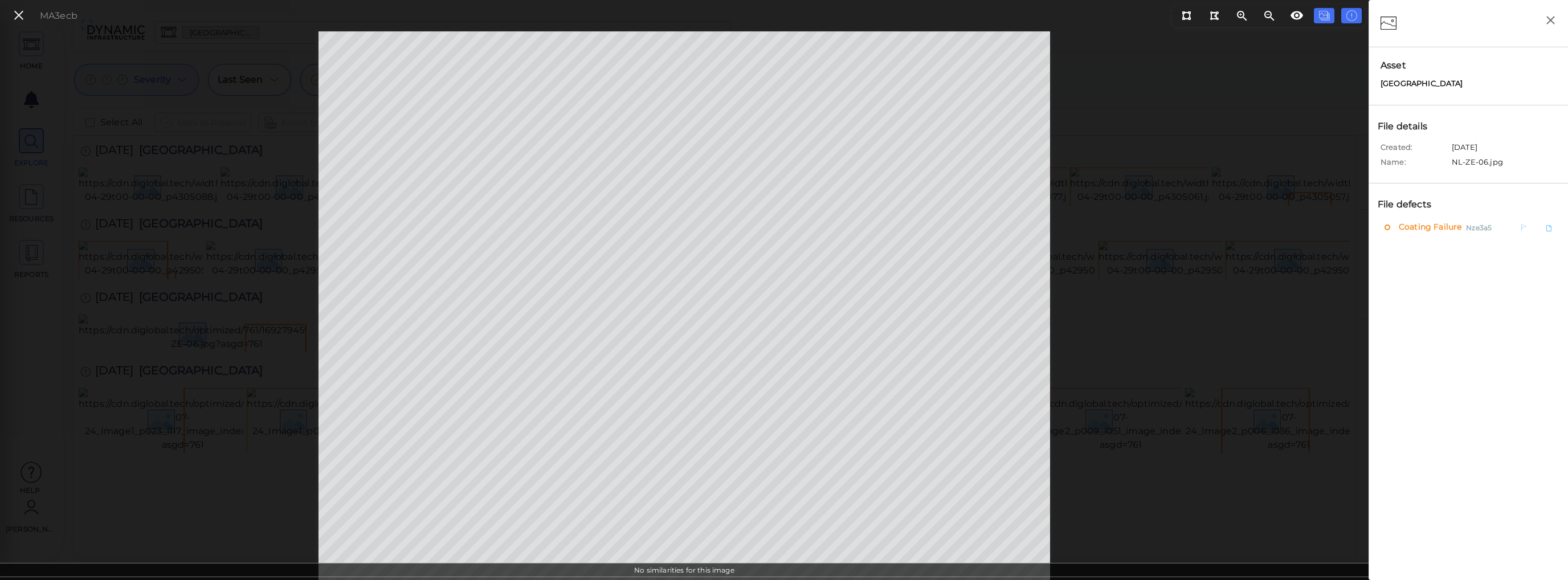
click at [783, 231] on span "Coating Failure" at bounding box center [1428, 227] width 65 height 14
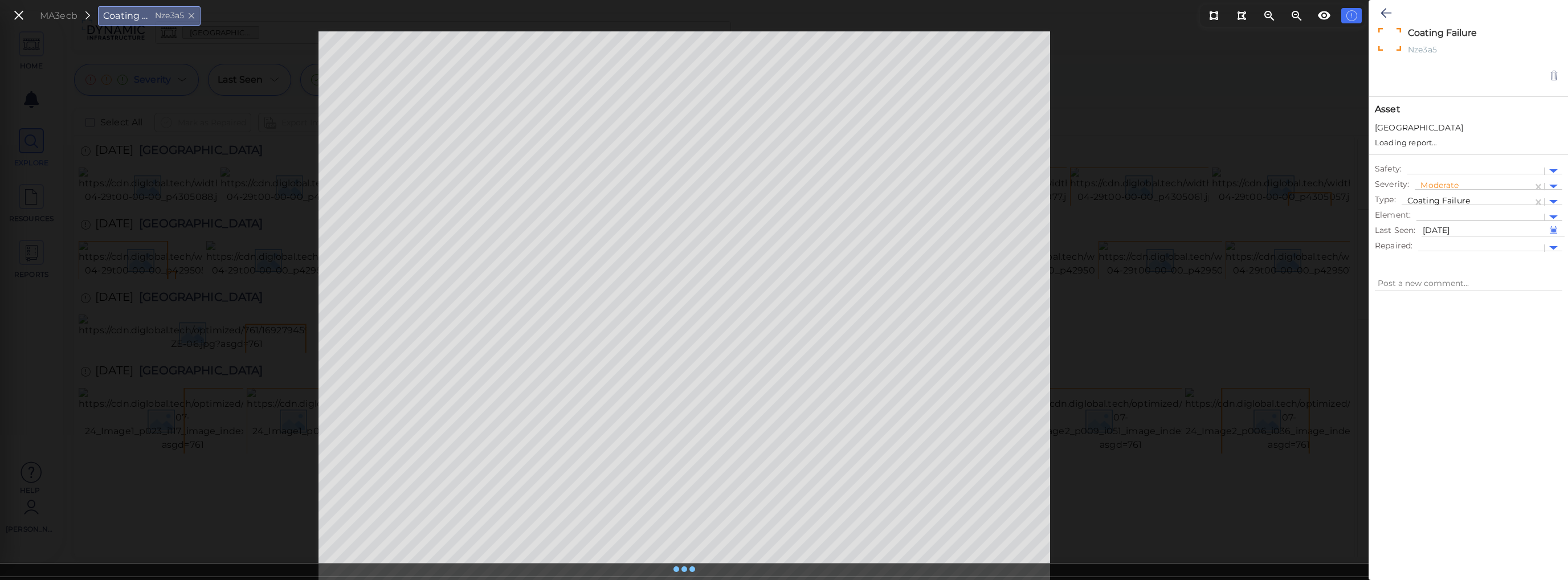
type textarea "x"
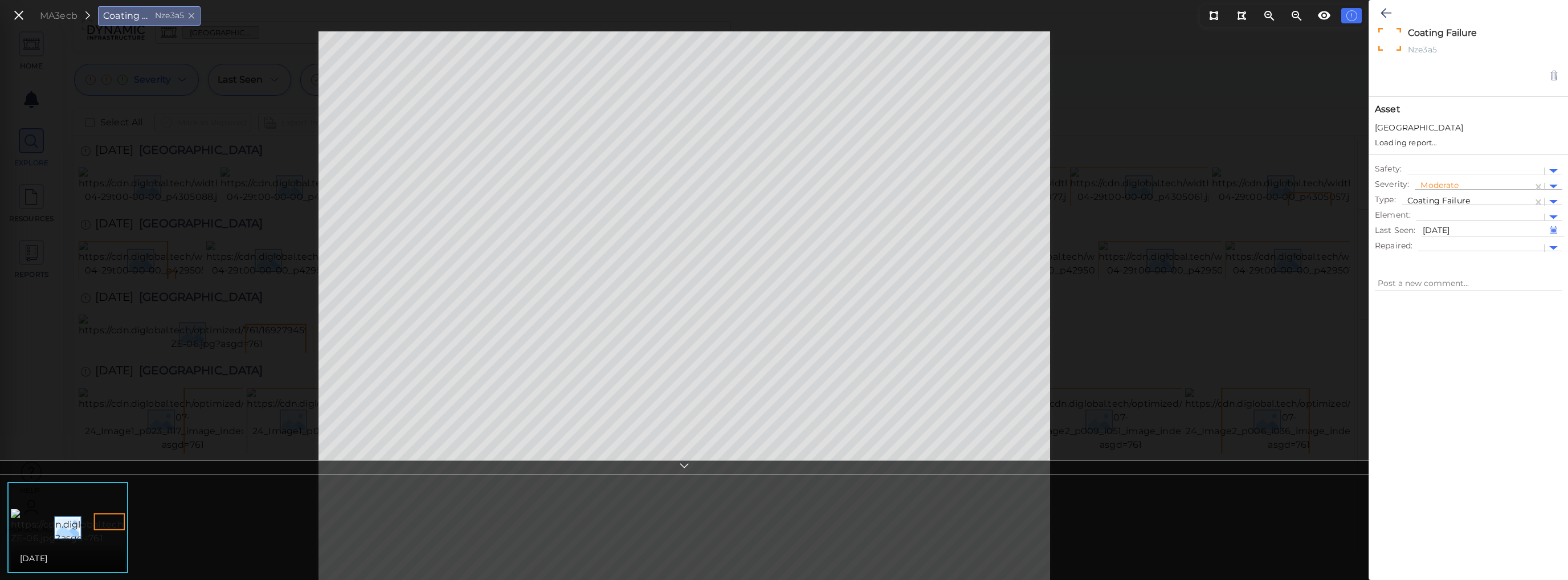
type textarea "x"
click at [783, 175] on div at bounding box center [1553, 175] width 9 height 4
click at [783, 210] on div "Low" at bounding box center [1446, 212] width 63 height 17
type textarea "x"
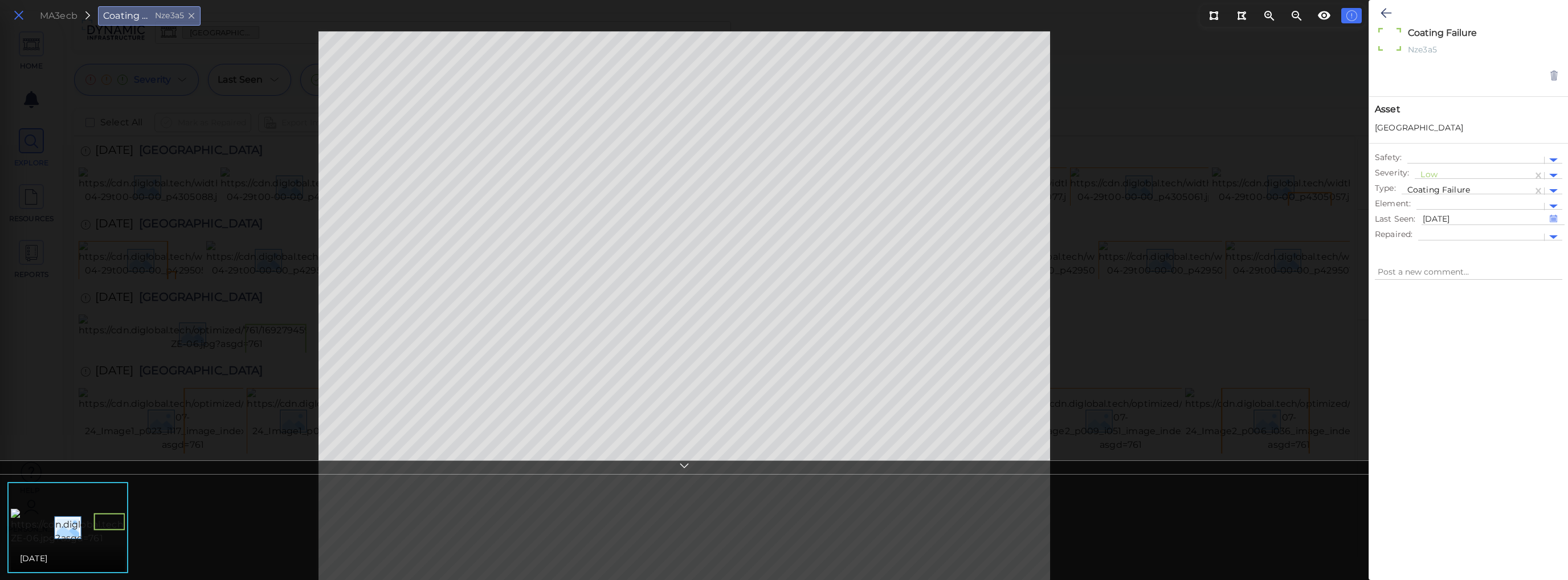
click at [16, 13] on icon at bounding box center [18, 16] width 12 height 16
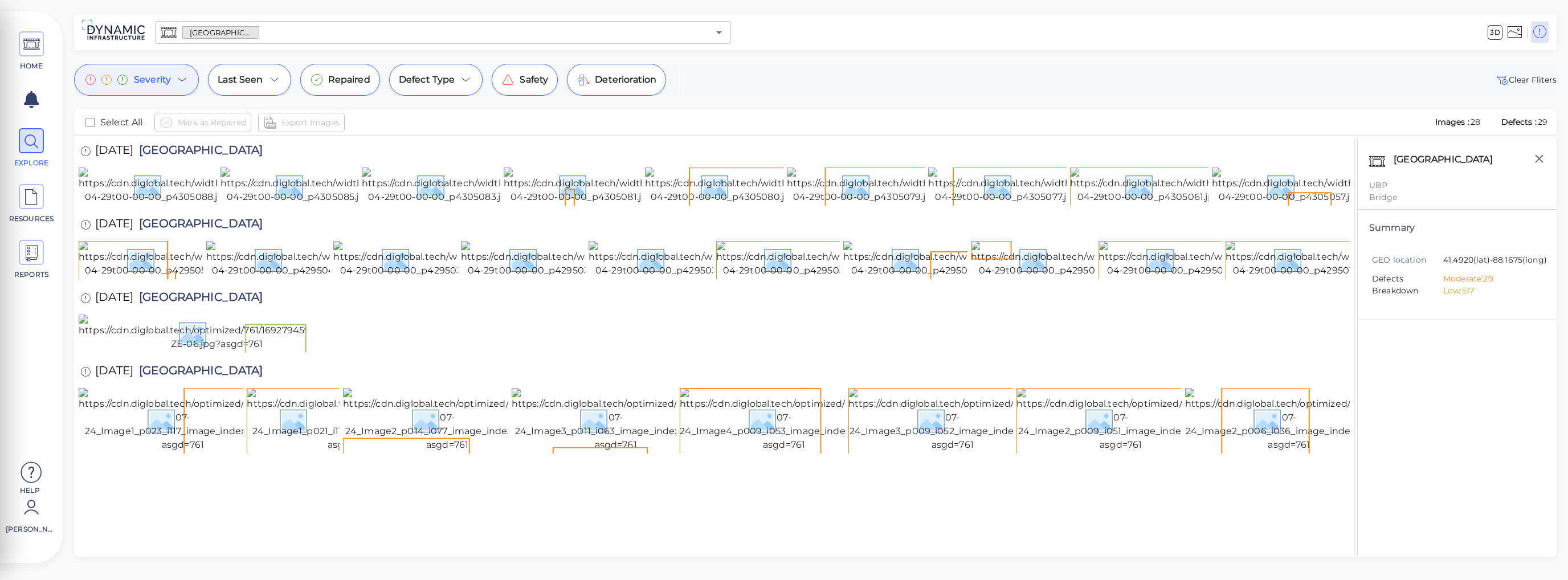
click at [178, 74] on icon at bounding box center [182, 80] width 14 height 14
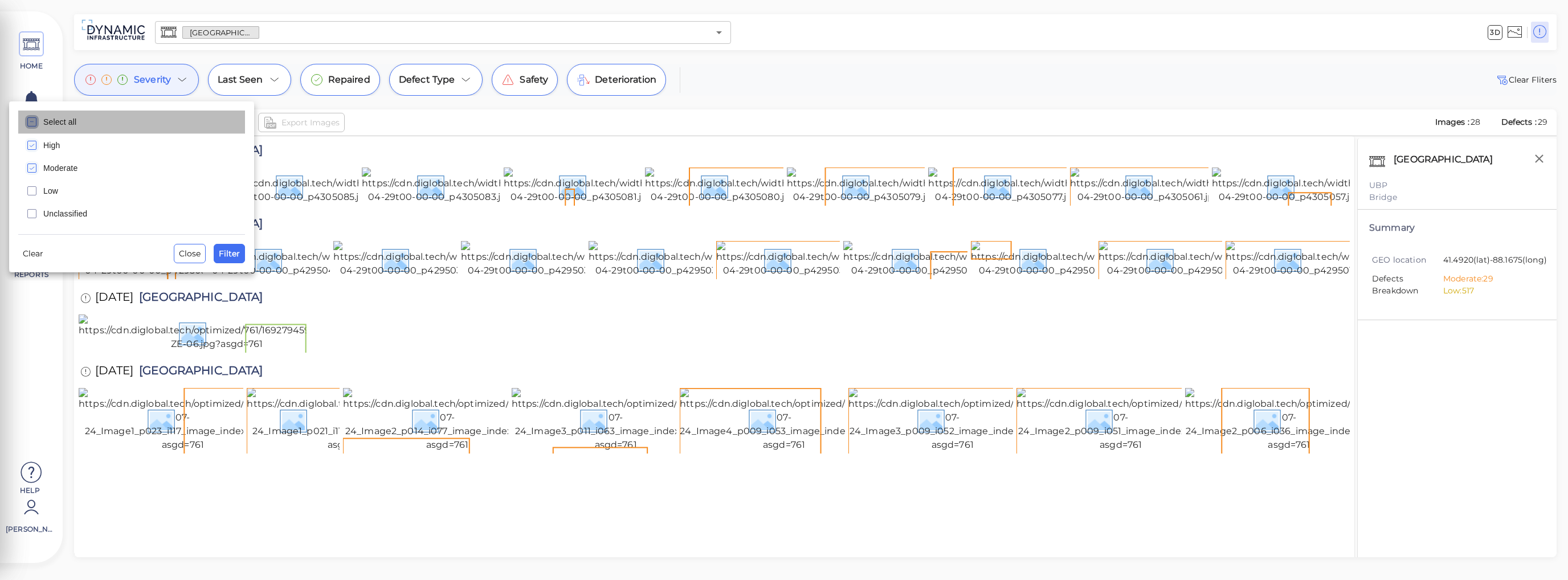
click at [34, 125] on icon "checkbox" at bounding box center [32, 122] width 14 height 14
click at [227, 260] on span "Filter" at bounding box center [229, 254] width 21 height 14
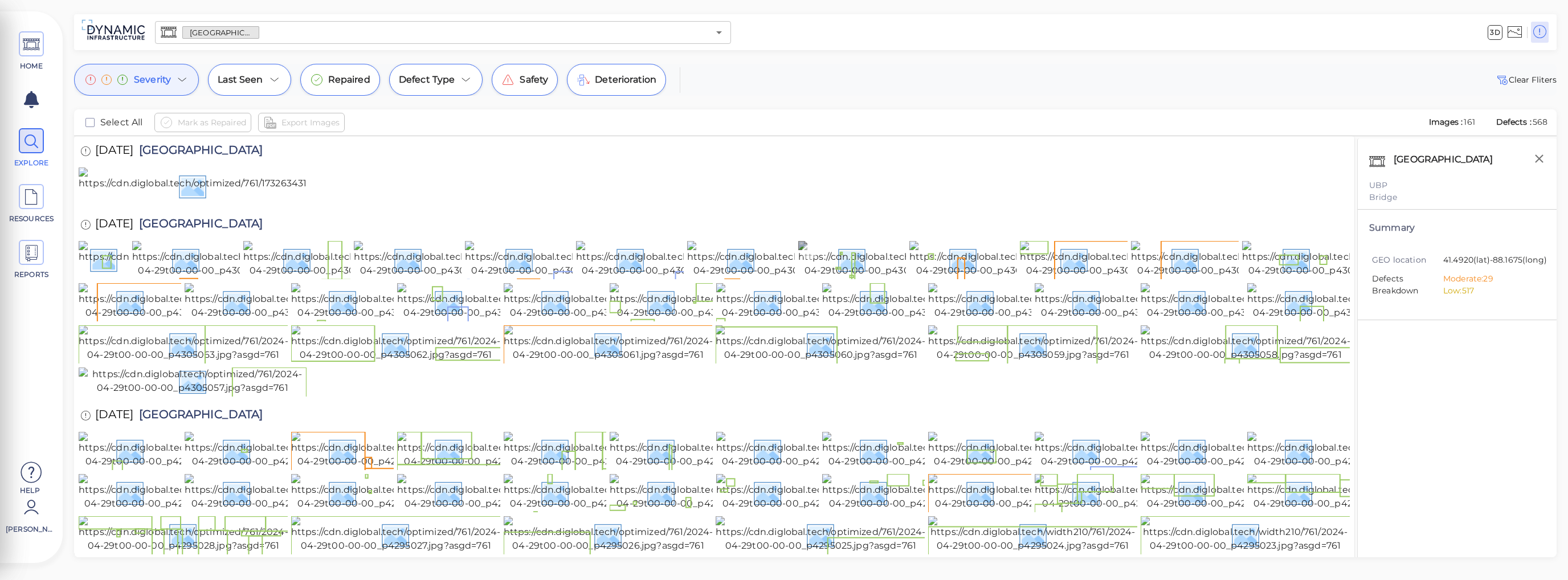
click at [783, 278] on img at bounding box center [900, 260] width 205 height 36
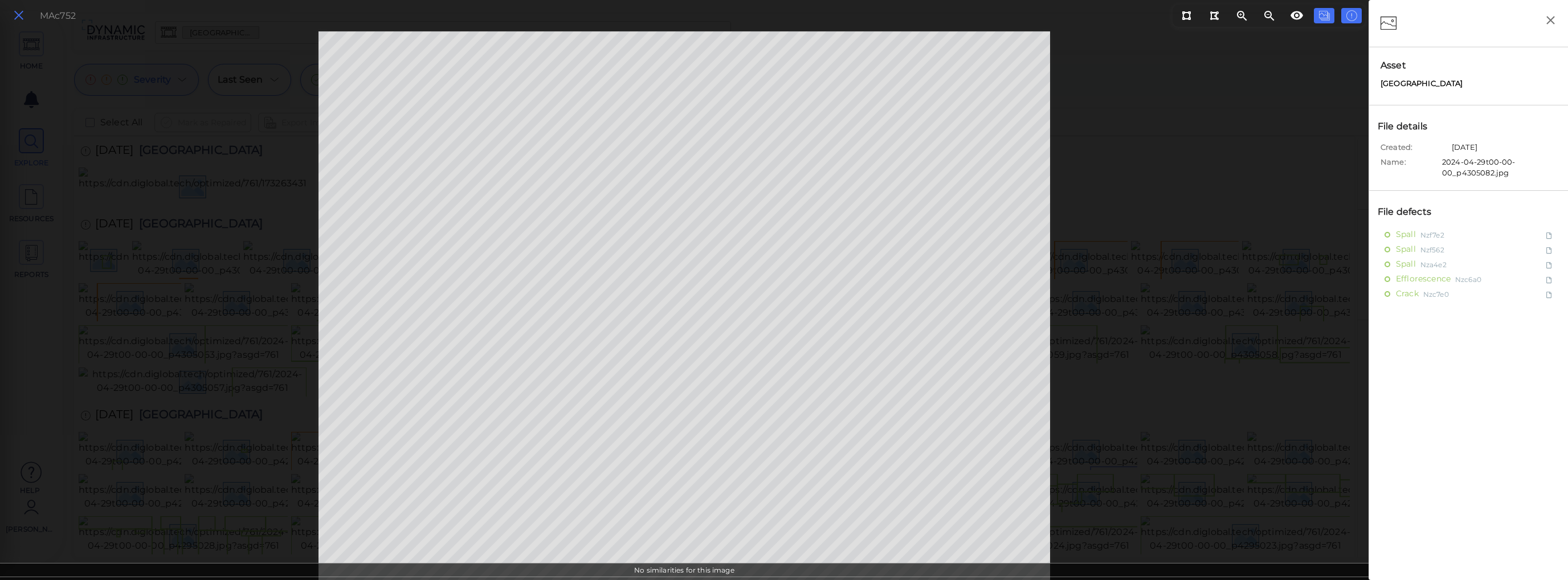
click at [16, 15] on icon at bounding box center [18, 16] width 12 height 16
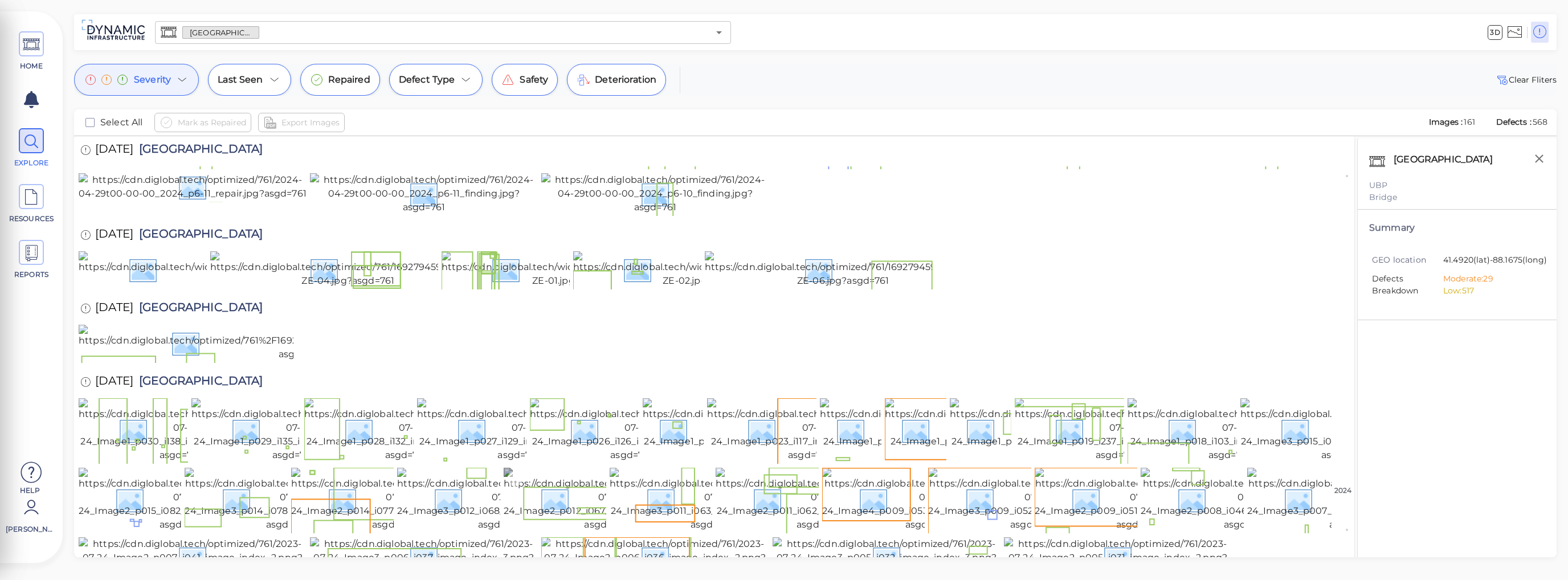
scroll to position [2484, 0]
click at [158, 468] on img at bounding box center [181, 499] width 204 height 63
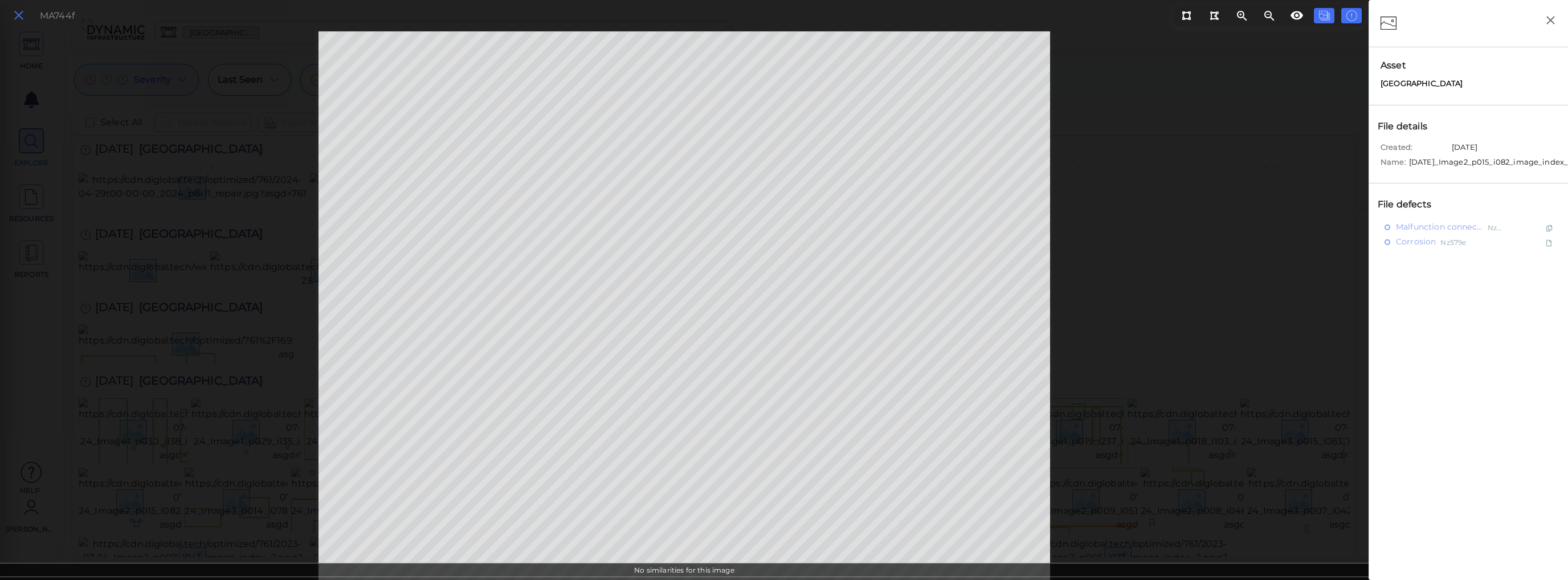
click at [24, 16] on icon at bounding box center [18, 16] width 12 height 16
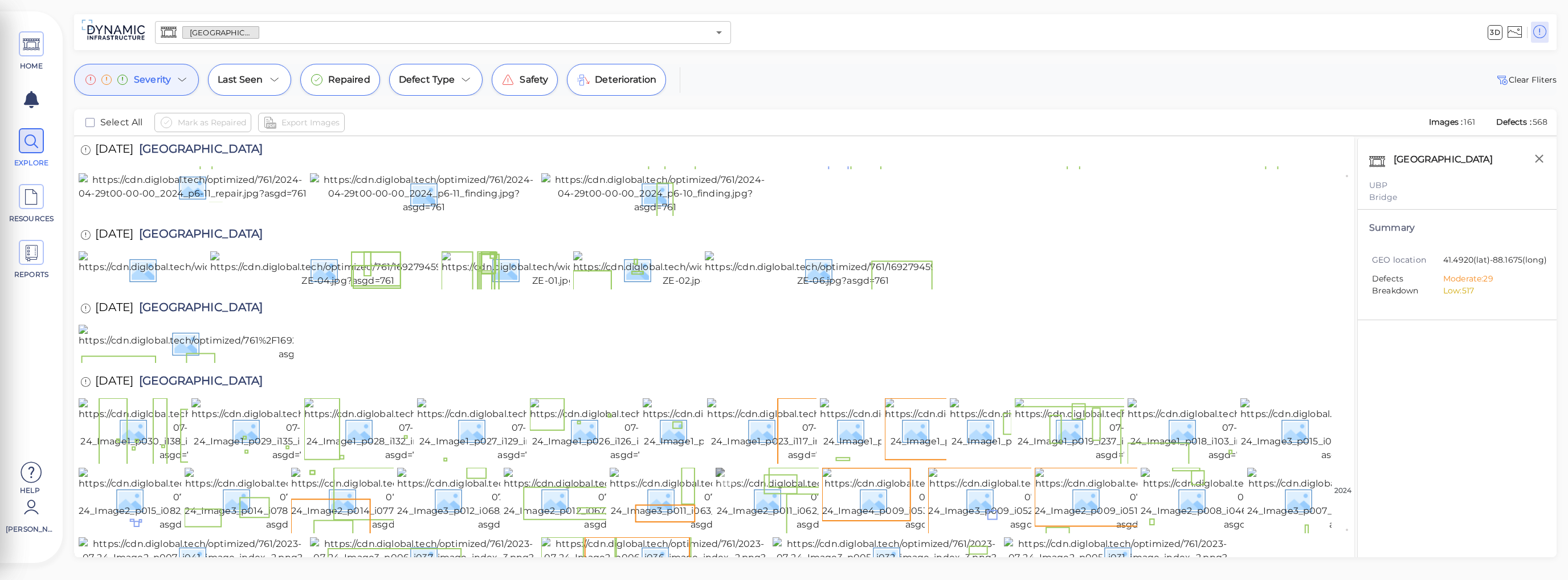
scroll to position [2495, 0]
click at [783, 468] on img at bounding box center [1245, 499] width 208 height 63
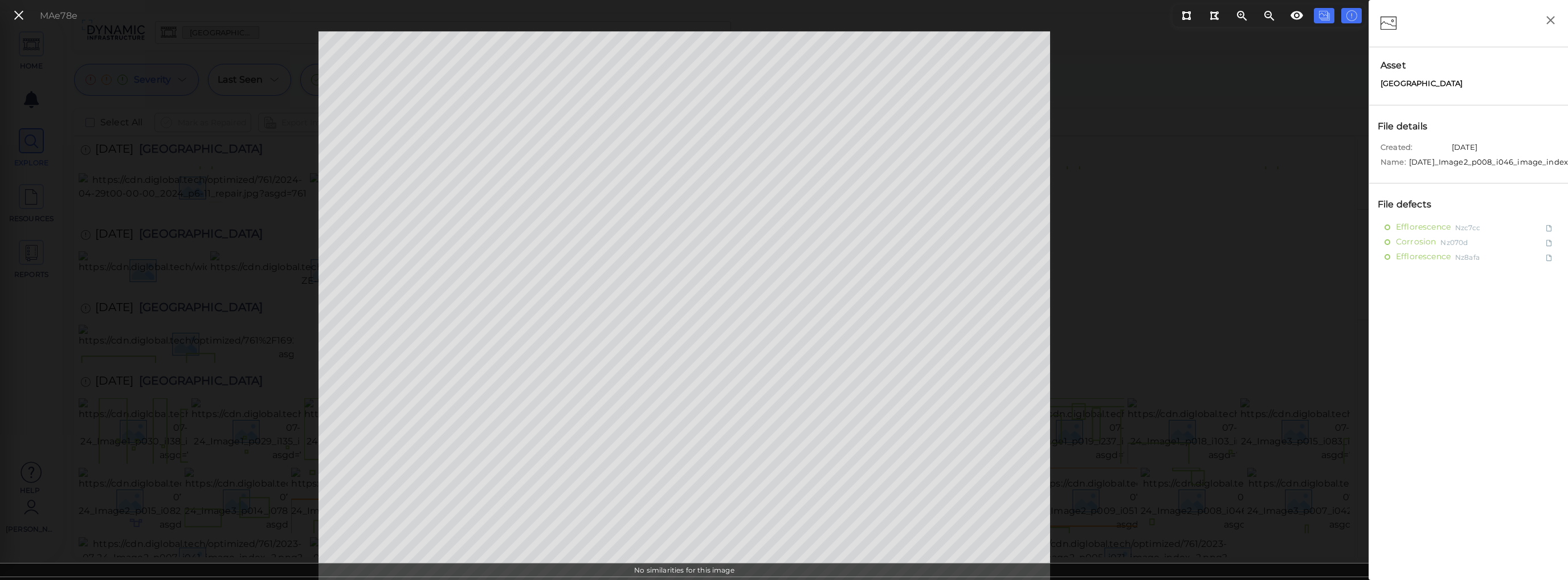
click at [374, 98] on div "MAe78e" at bounding box center [684, 306] width 1368 height 549
click at [783, 249] on span "Corrosion" at bounding box center [1417, 241] width 43 height 14
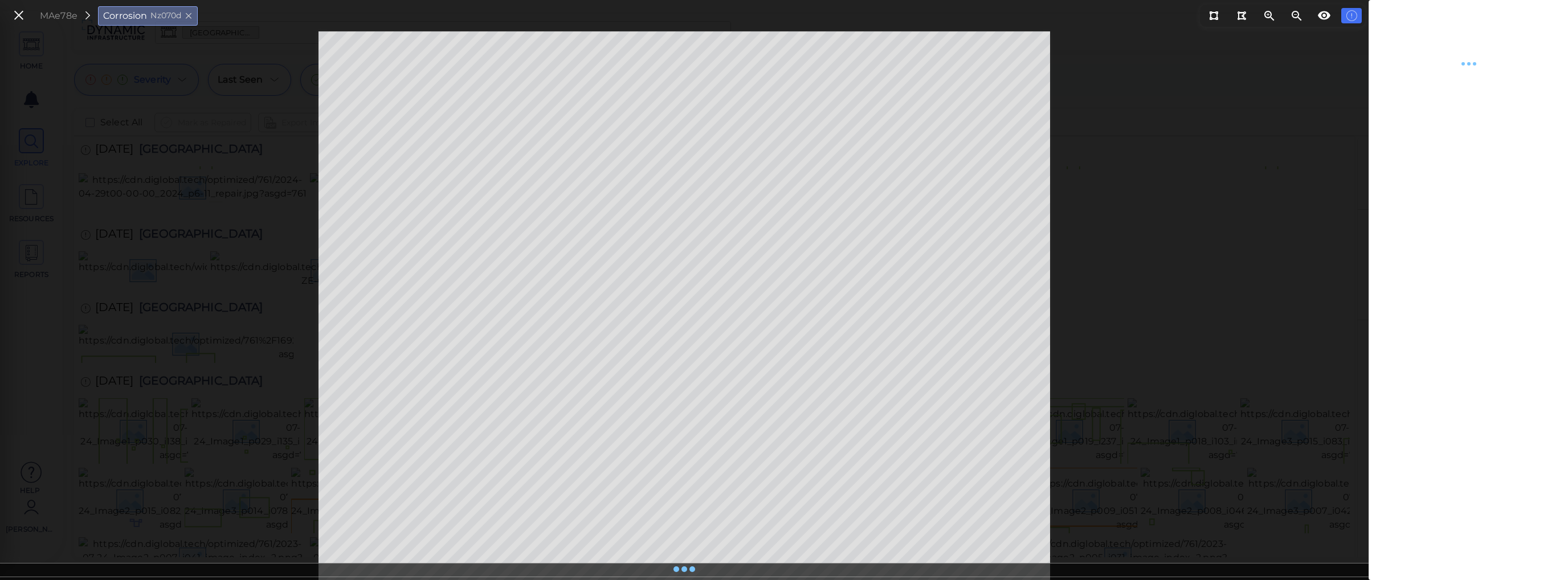
type textarea "x"
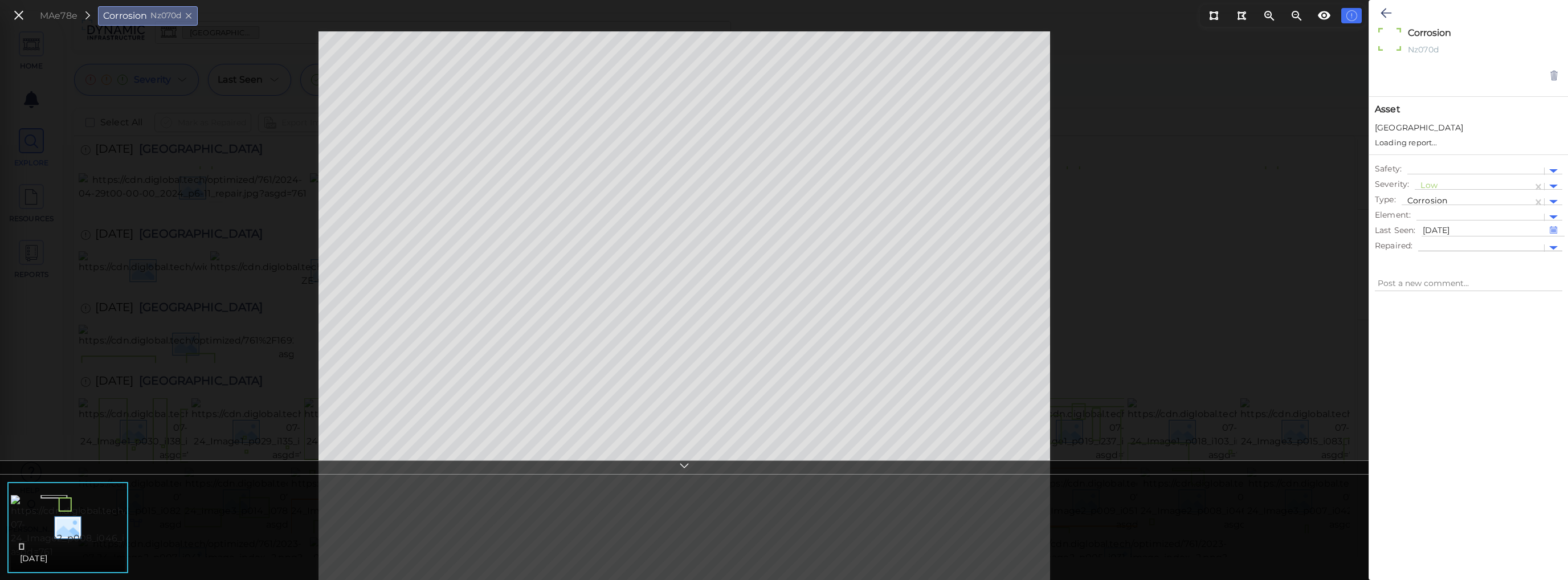
type textarea "x"
click at [783, 238] on div at bounding box center [1553, 237] width 9 height 4
click at [783, 177] on div at bounding box center [1553, 175] width 9 height 4
click at [783, 339] on div at bounding box center [1468, 421] width 199 height 267
click at [23, 16] on icon at bounding box center [18, 16] width 12 height 16
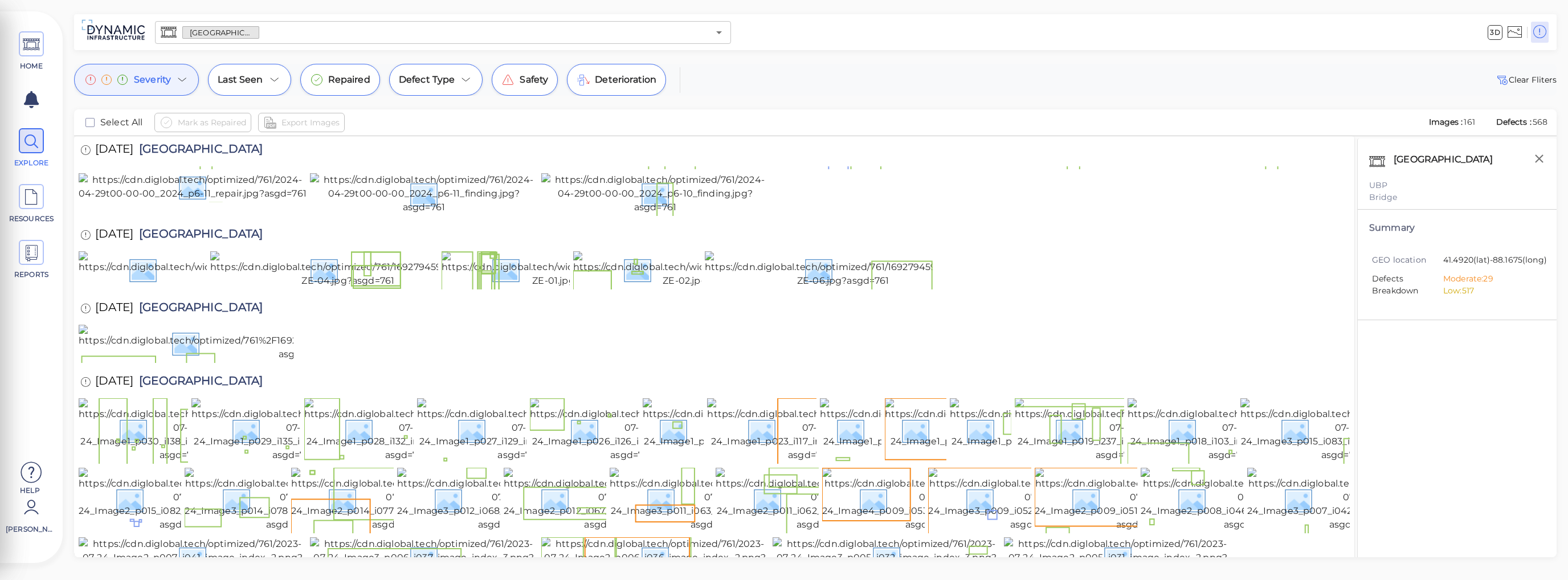
drag, startPoint x: 1548, startPoint y: 123, endPoint x: 1495, endPoint y: 127, distance: 53.2
click at [783, 127] on div "Select All Mark as Repaired Export Images Images : 161 Defects : 568" at bounding box center [814, 122] width 1482 height 27
click at [783, 468] on img at bounding box center [1245, 499] width 208 height 63
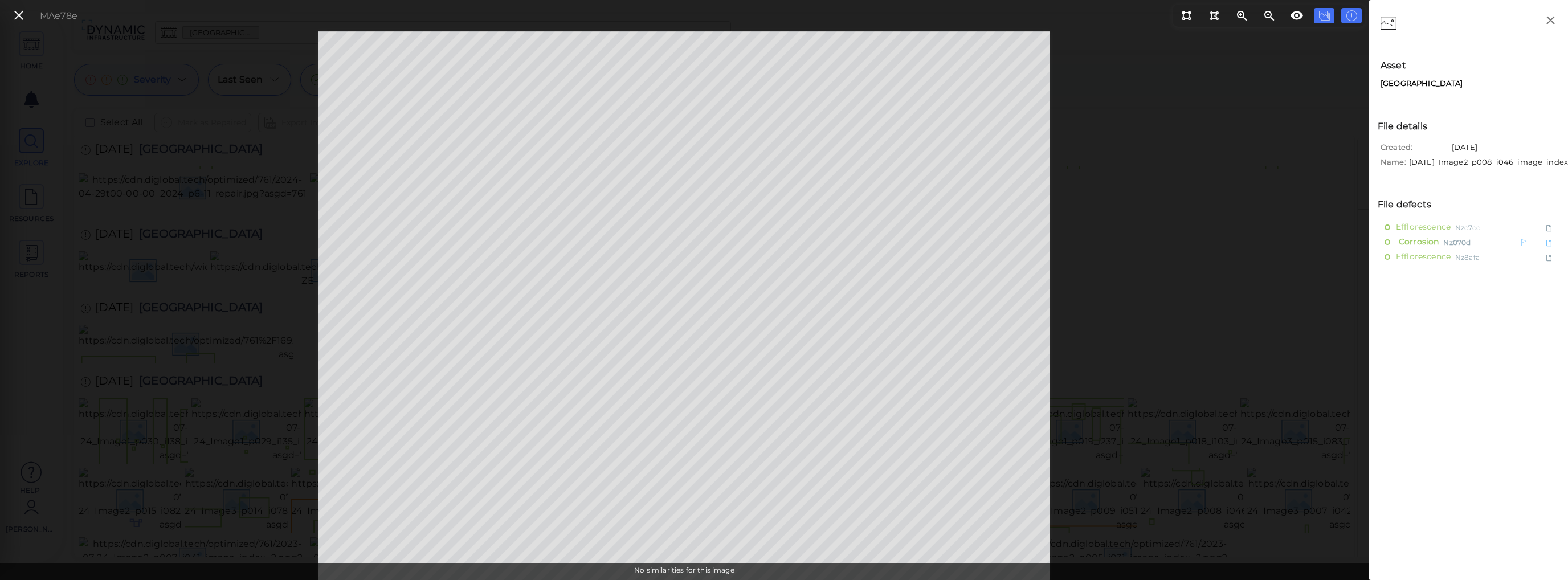
click at [783, 248] on span "Corrosion" at bounding box center [1417, 241] width 43 height 14
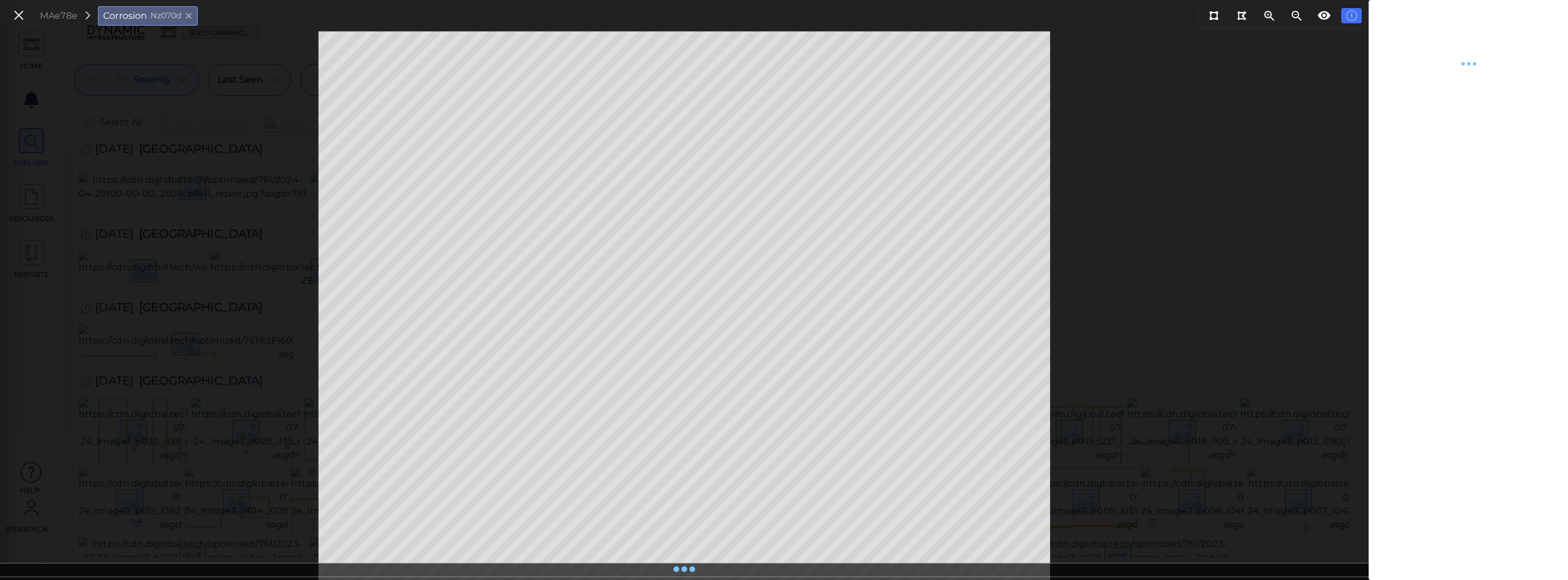
type textarea "x"
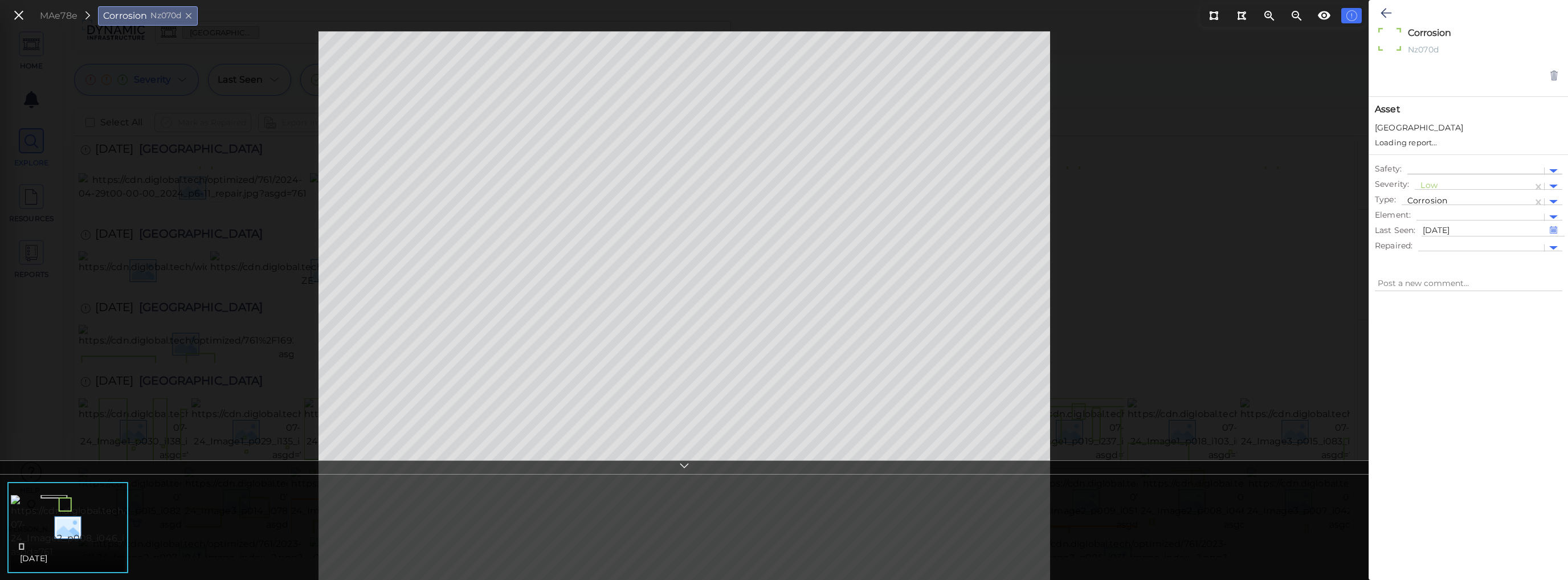
type textarea "x"
click at [783, 158] on div at bounding box center [1553, 160] width 9 height 4
click at [783, 138] on div "Asset Houbolt Road Extension" at bounding box center [1468, 120] width 199 height 47
drag, startPoint x: 1373, startPoint y: 156, endPoint x: 1549, endPoint y: 304, distance: 230.0
click at [783, 304] on div "Corrosion x Nz070d Asset Houbolt Road Extension Safety : Severity : Low Type : …" at bounding box center [1468, 278] width 199 height 556
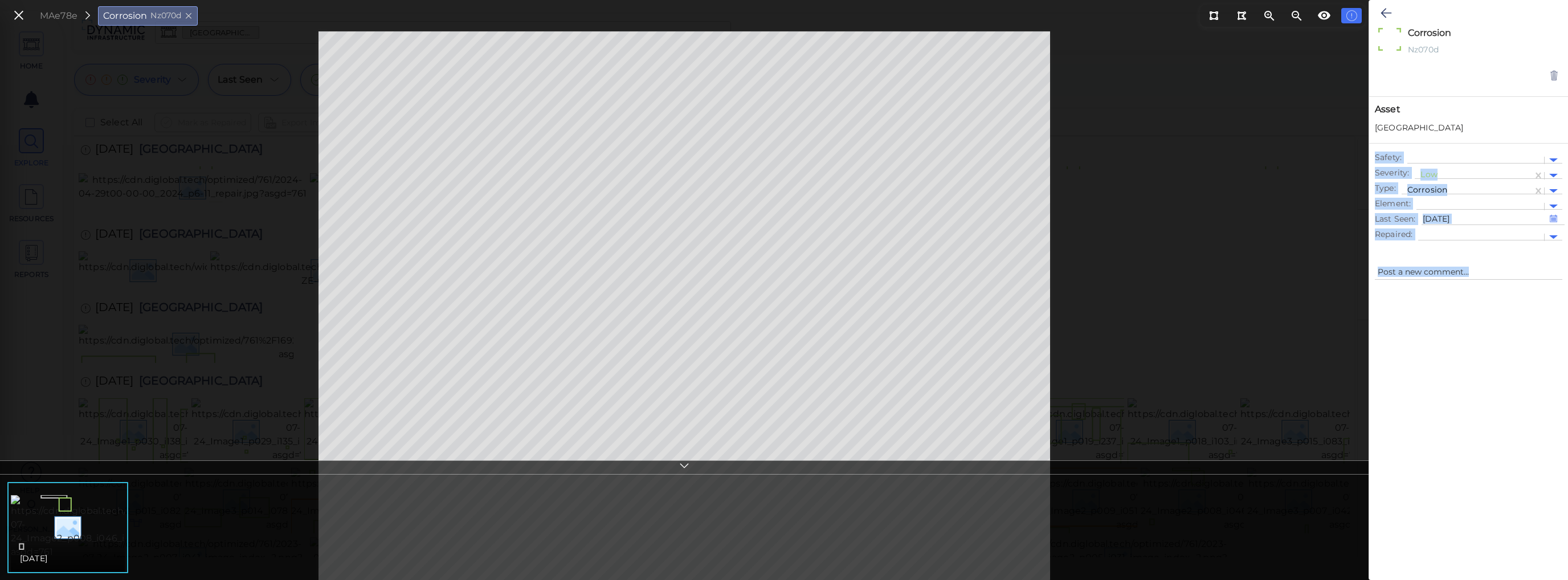
click at [783, 258] on div at bounding box center [1468, 271] width 199 height 30
drag, startPoint x: 1374, startPoint y: 244, endPoint x: 1545, endPoint y: 267, distance: 172.5
click at [783, 267] on div "Corrosion x Nz070d Asset Houbolt Road Extension Safety : Severity : Low Type : …" at bounding box center [1468, 278] width 199 height 556
click at [783, 248] on div "Safety : Severity : Low Type : Corrosion Element : Last Seen : [DATE] Repaired :" at bounding box center [1468, 197] width 199 height 109
click at [783, 161] on div at bounding box center [1553, 160] width 9 height 4
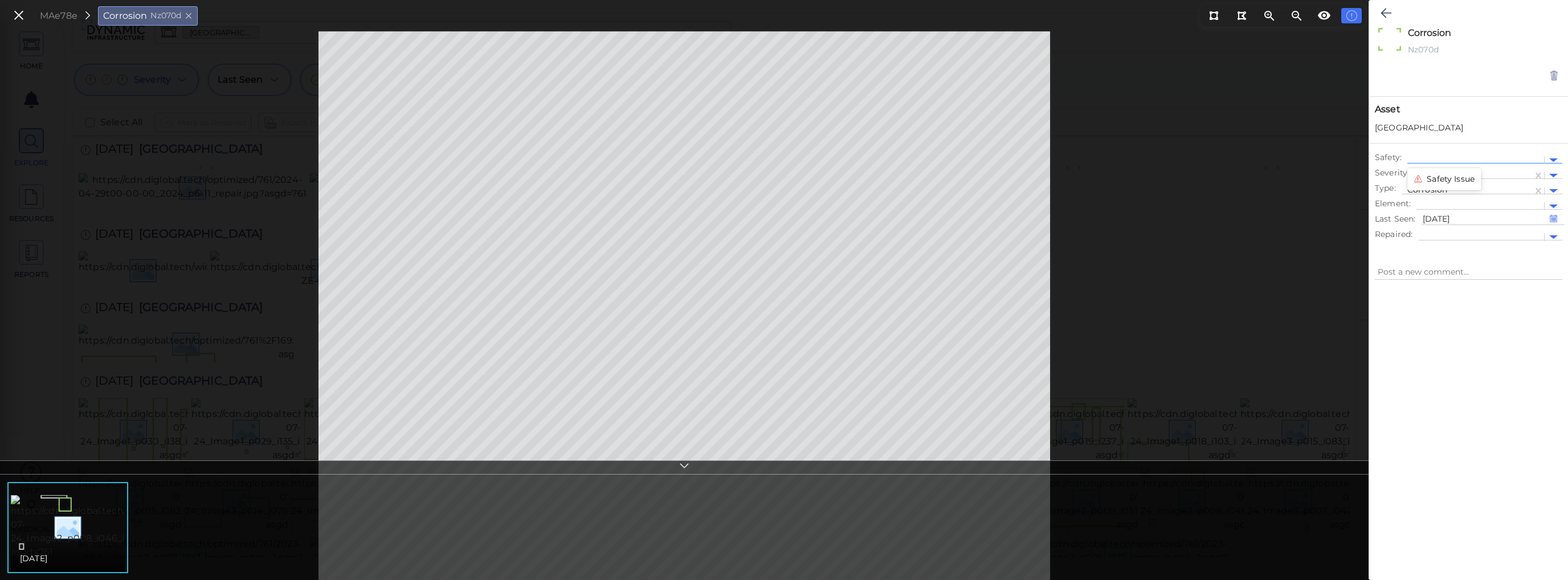
click at [783, 185] on div "MAe78e Corrosion Nz070d" at bounding box center [684, 306] width 1368 height 549
click at [783, 170] on div at bounding box center [1473, 176] width 107 height 12
click at [783, 320] on div at bounding box center [1468, 421] width 199 height 267
click at [783, 236] on div at bounding box center [1553, 237] width 9 height 4
click at [19, 16] on icon at bounding box center [18, 16] width 12 height 16
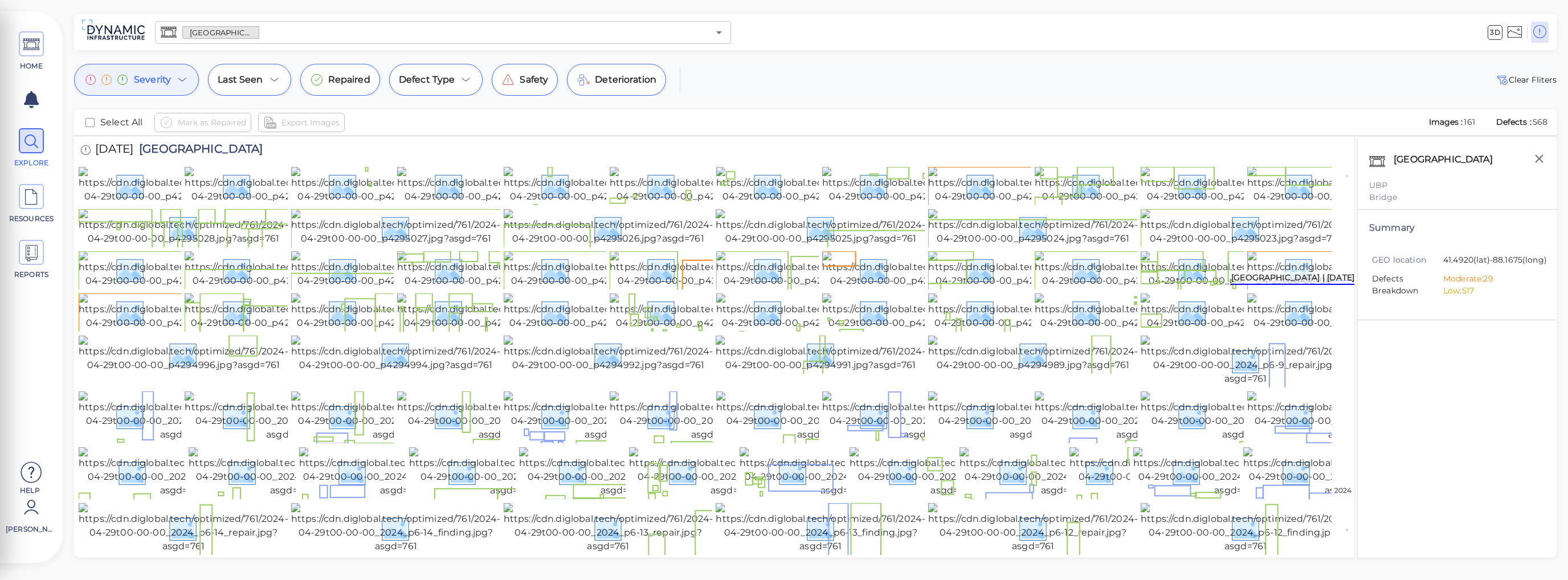
scroll to position [76, 0]
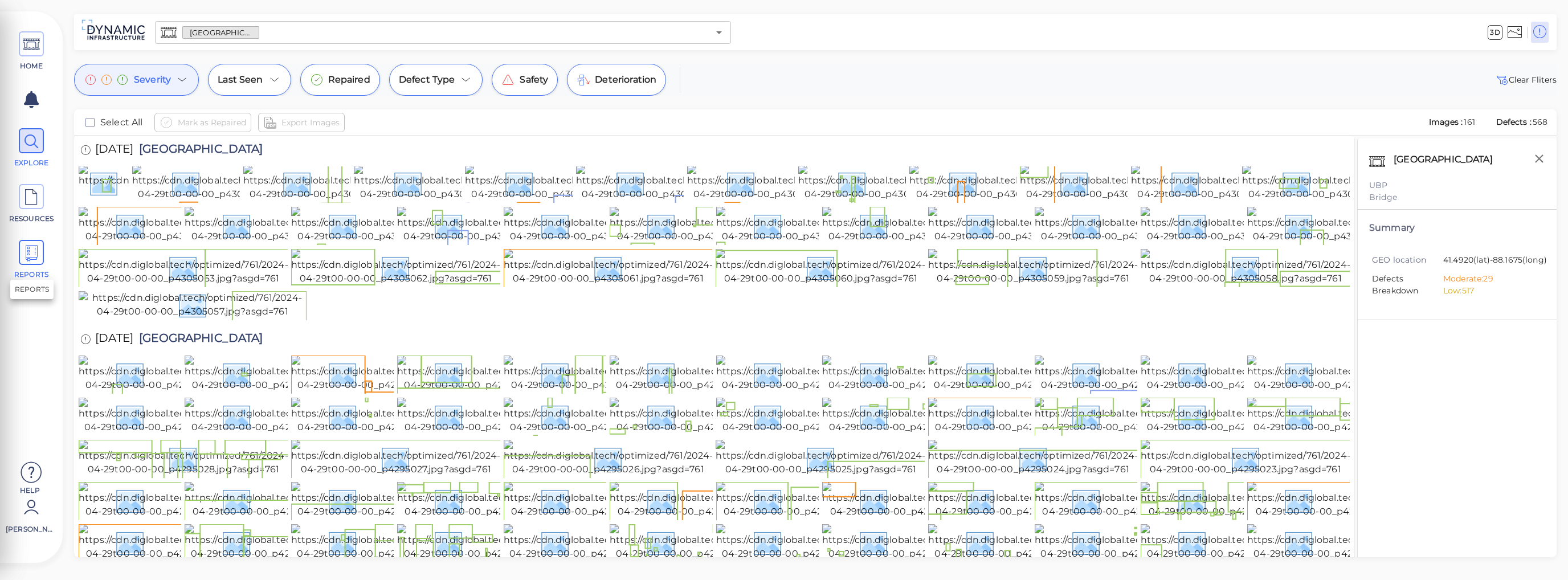
click at [30, 256] on icon at bounding box center [31, 254] width 17 height 26
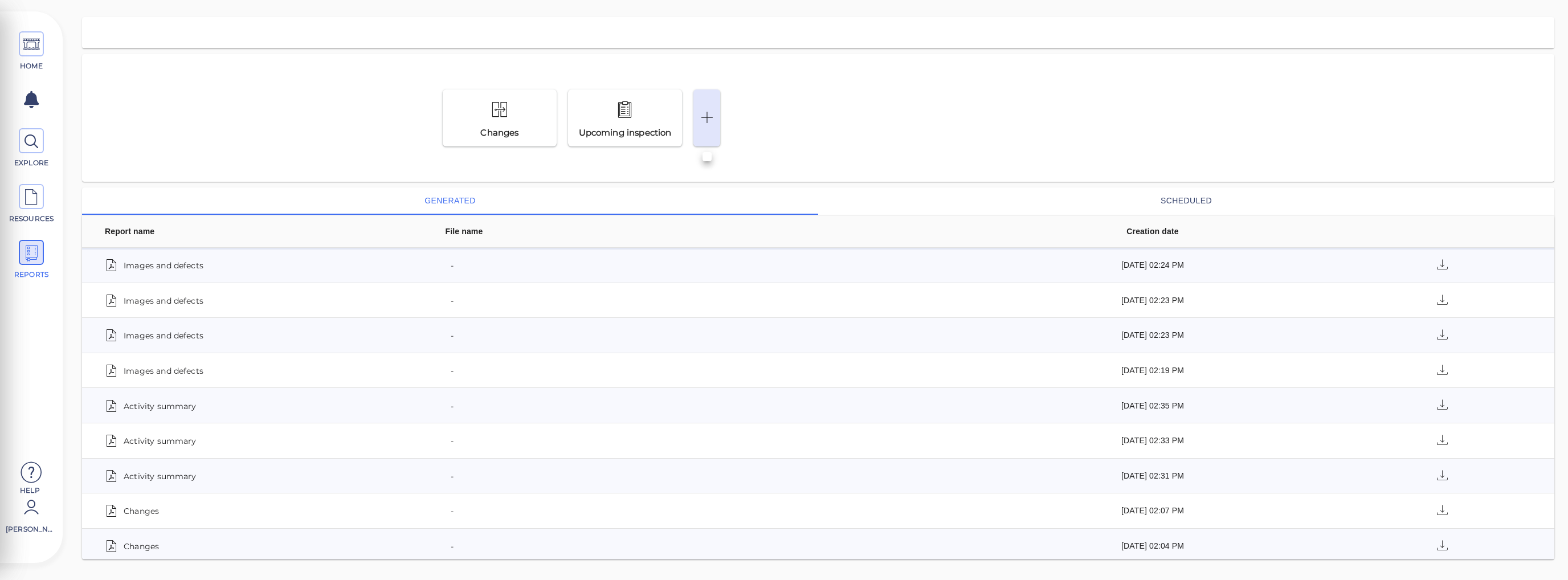
click at [701, 122] on icon at bounding box center [707, 118] width 17 height 27
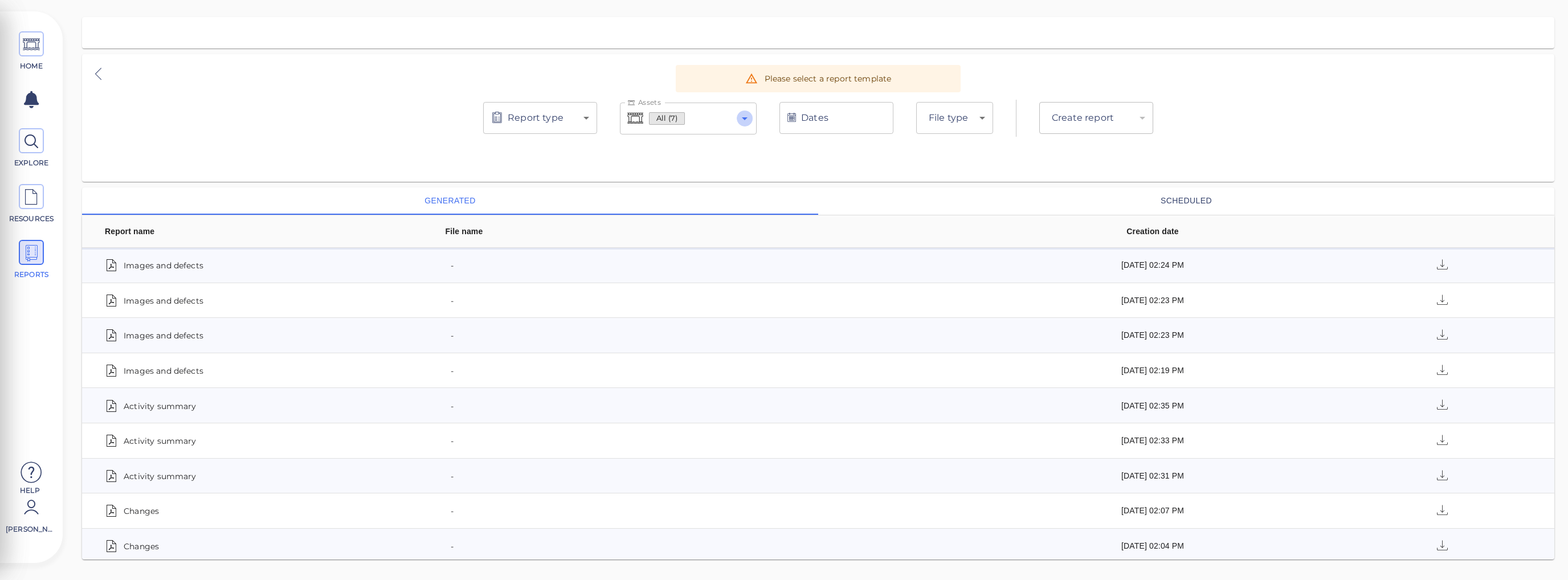
click at [748, 120] on icon "Open" at bounding box center [745, 119] width 14 height 14
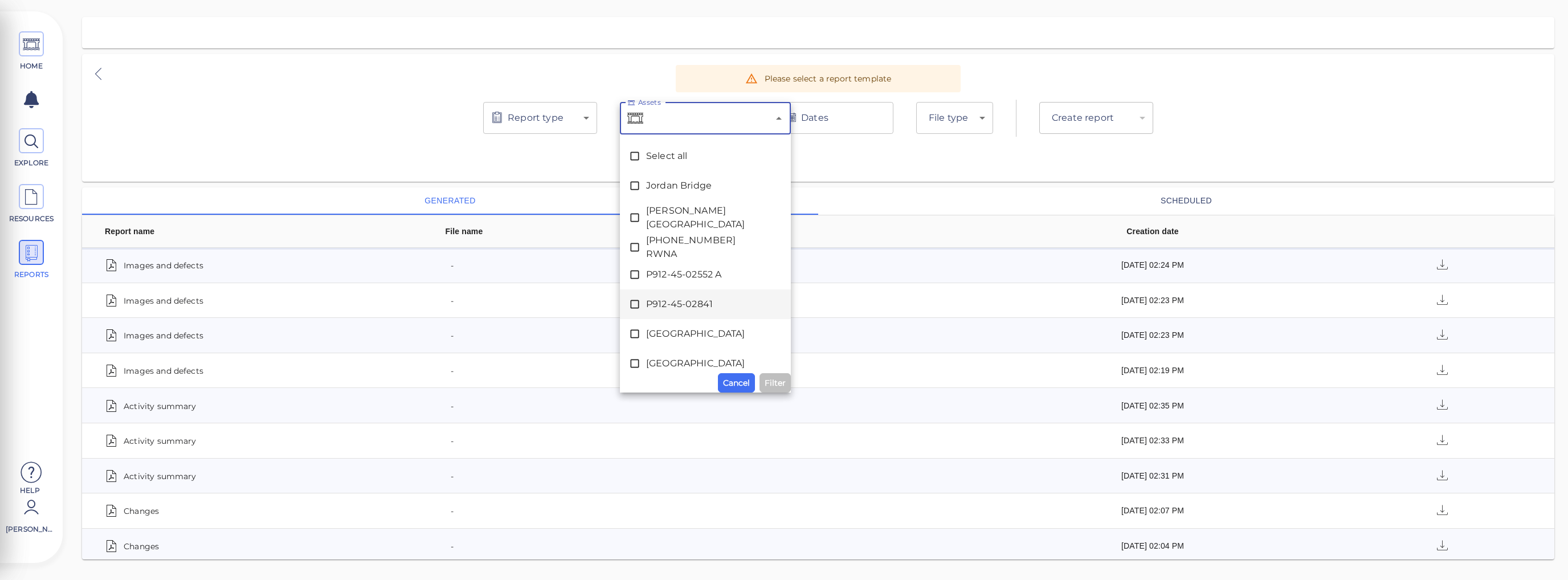
scroll to position [14, 0]
click at [631, 324] on icon at bounding box center [634, 320] width 11 height 11
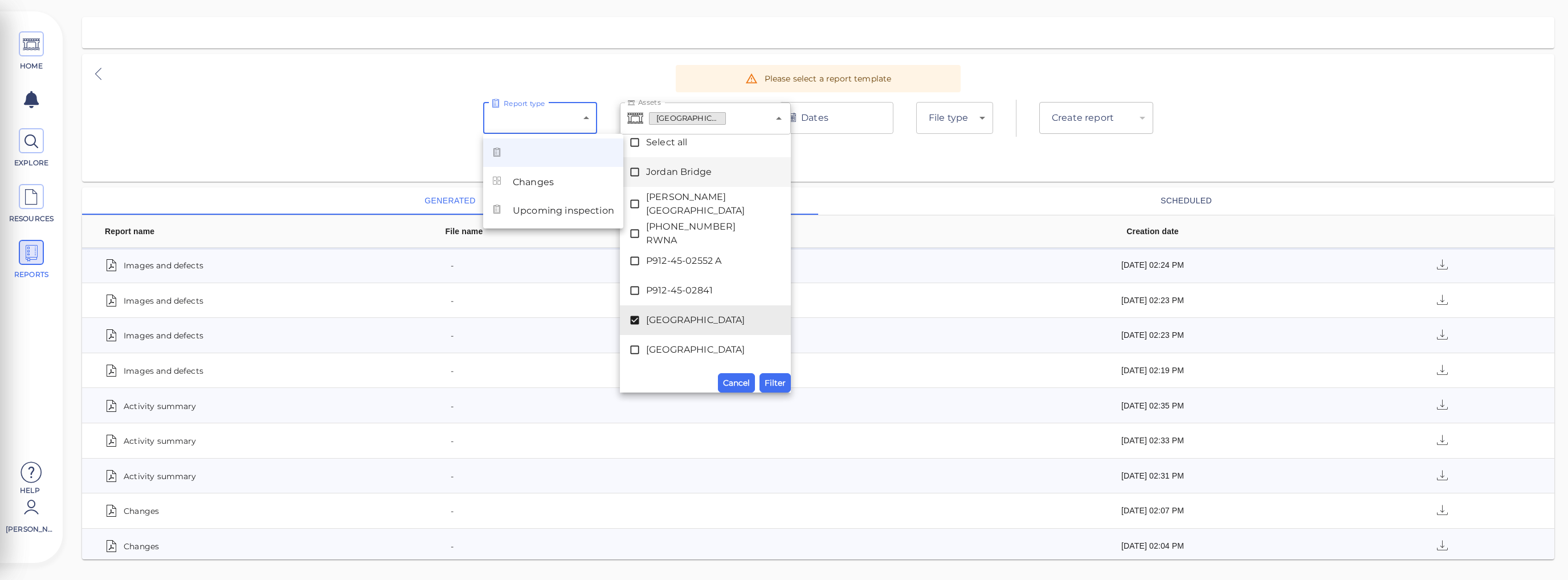
click at [589, 0] on body "This app is not optimized for mobile screens. Please access using a desktop or …" at bounding box center [784, 0] width 1568 height 0
click at [555, 181] on li "Changes" at bounding box center [552, 181] width 140 height 29
type input "deltas"
type input "pdf"
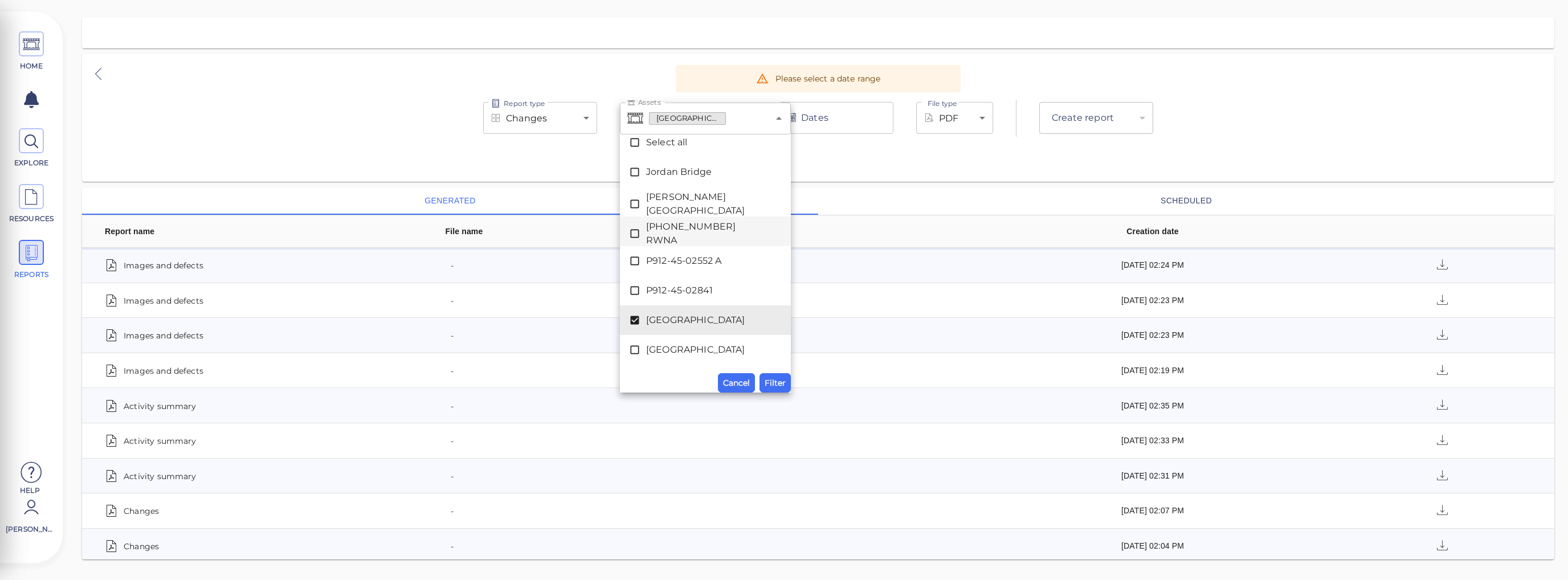
click at [783, 158] on div "Report type Changes deltas Report type Assets Houbolt Road Extension Assets Sel…" at bounding box center [817, 117] width 1472 height 128
click at [783, 153] on div "Report type Changes deltas Report type Assets Houbolt Road Extension Assets Sel…" at bounding box center [817, 117] width 1472 height 128
click at [783, 119] on div "​" at bounding box center [1096, 117] width 114 height 32
click at [764, 386] on button "Filter" at bounding box center [775, 383] width 31 height 19
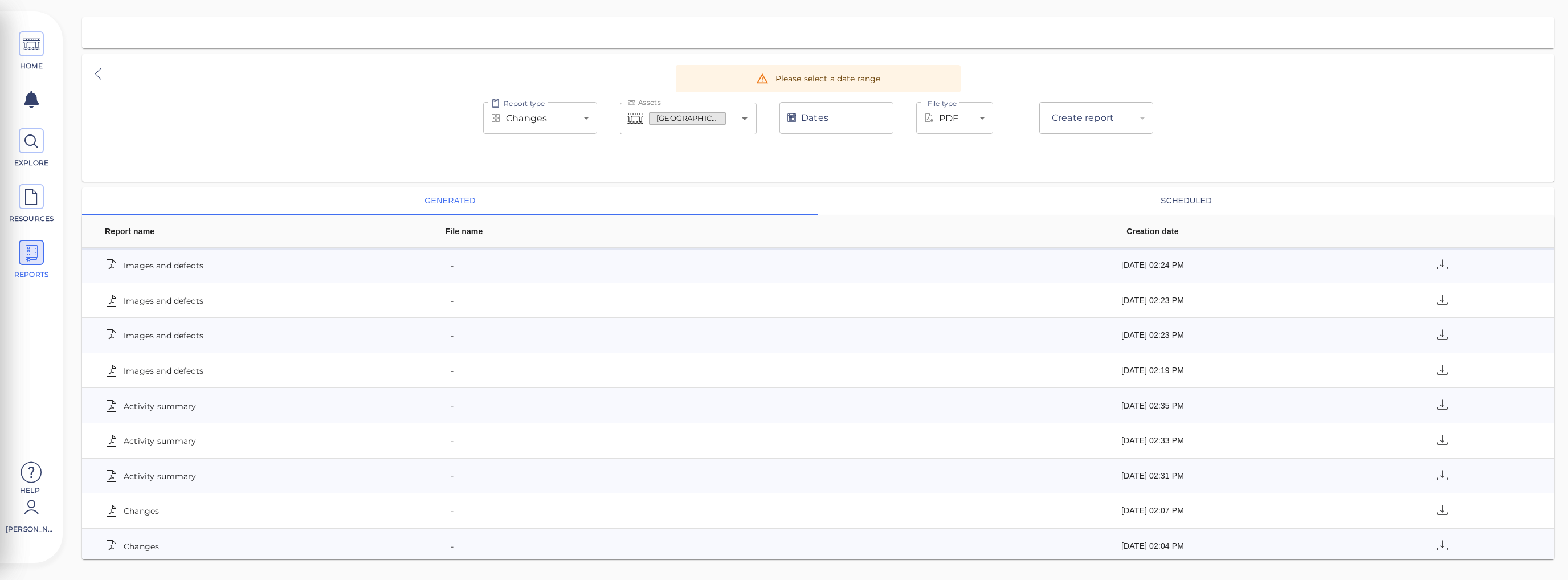
click at [783, 117] on div "​" at bounding box center [1096, 117] width 114 height 32
click at [783, 127] on input "Dates" at bounding box center [836, 117] width 114 height 32
click at [783, 148] on span "Last 1 year" at bounding box center [835, 148] width 188 height 22
type input "[DATE] - [DATE]"
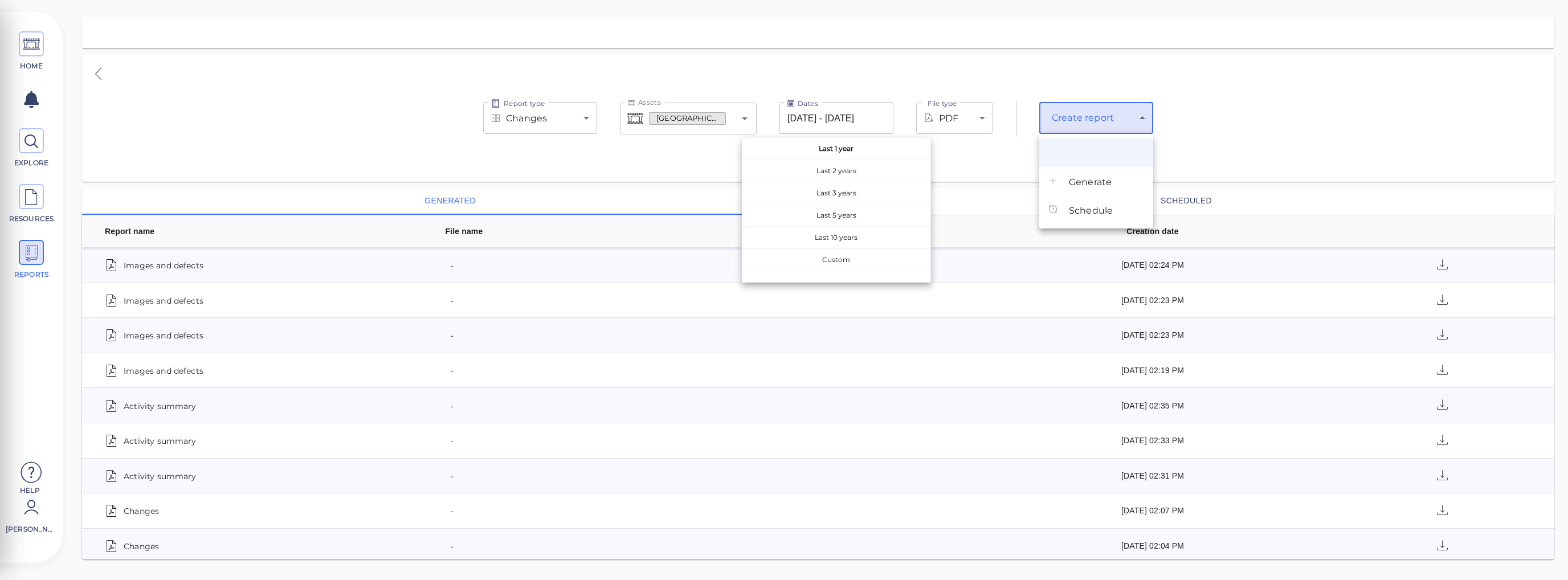
click at [783, 0] on body "This app is not optimized for mobile screens. Please access using a desktop or …" at bounding box center [784, 0] width 1568 height 0
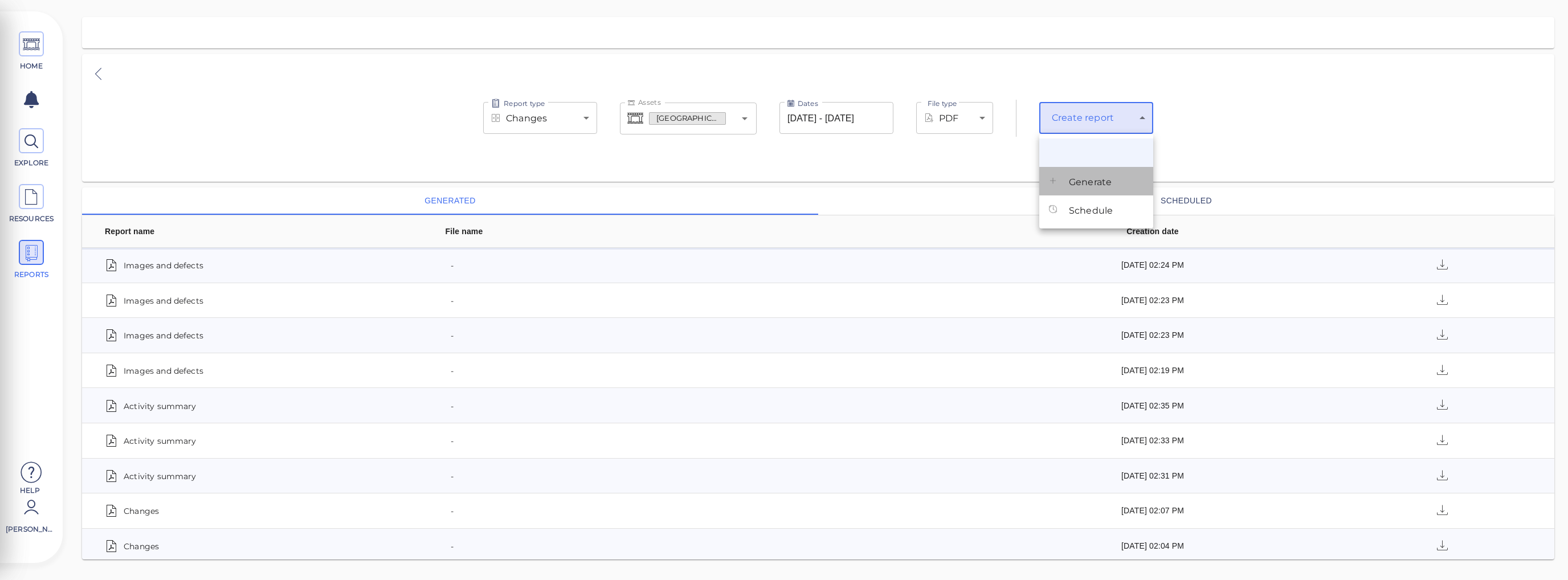
click at [783, 179] on span "Generate" at bounding box center [1090, 182] width 43 height 14
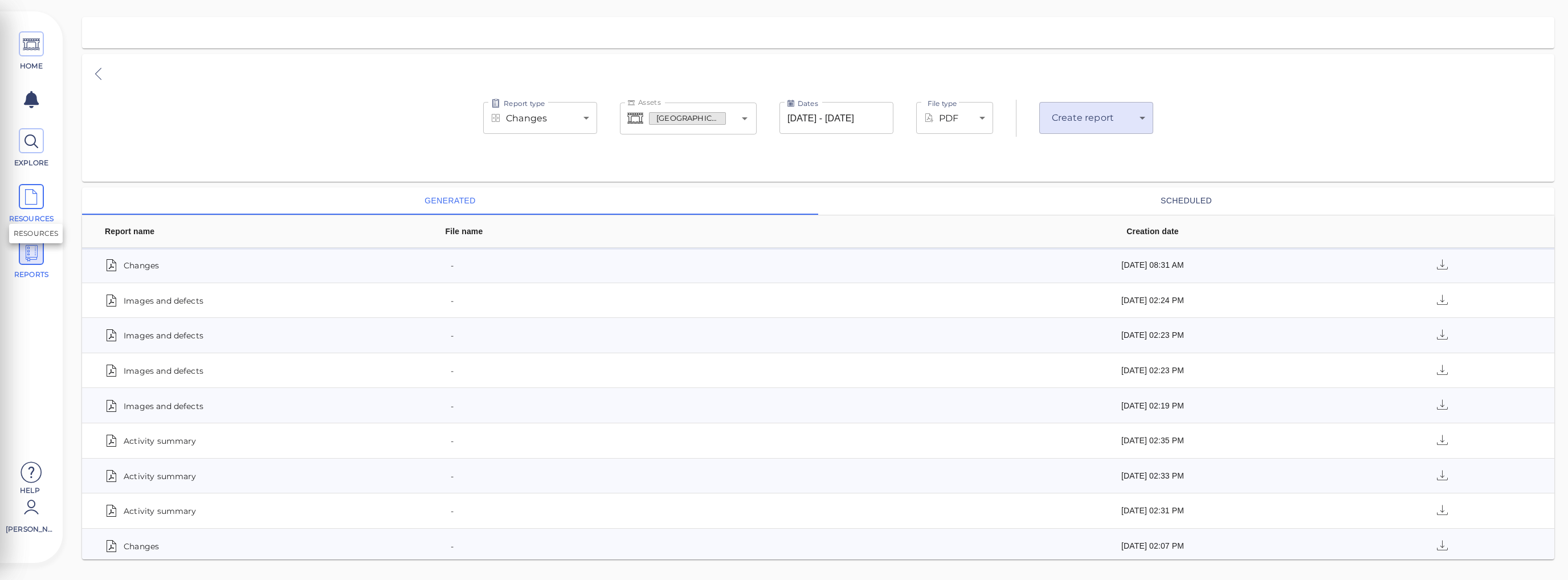
click at [19, 194] on span at bounding box center [31, 196] width 25 height 25
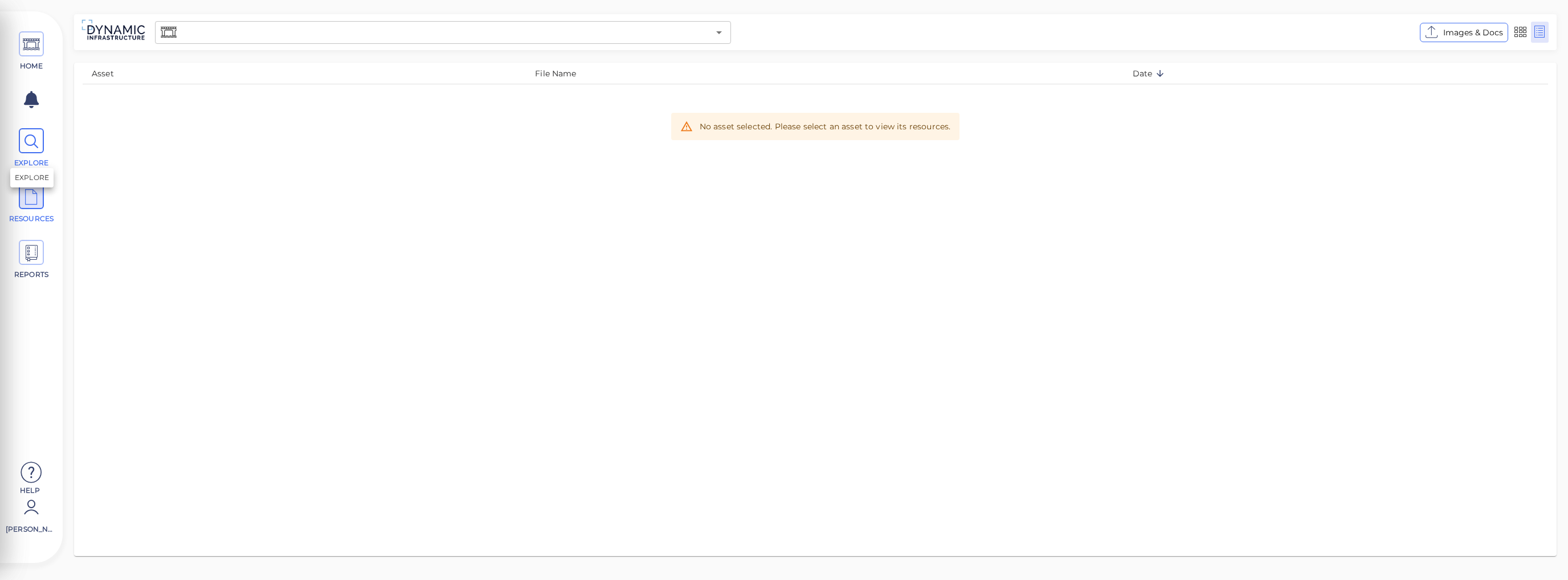
click at [32, 148] on icon at bounding box center [31, 142] width 17 height 26
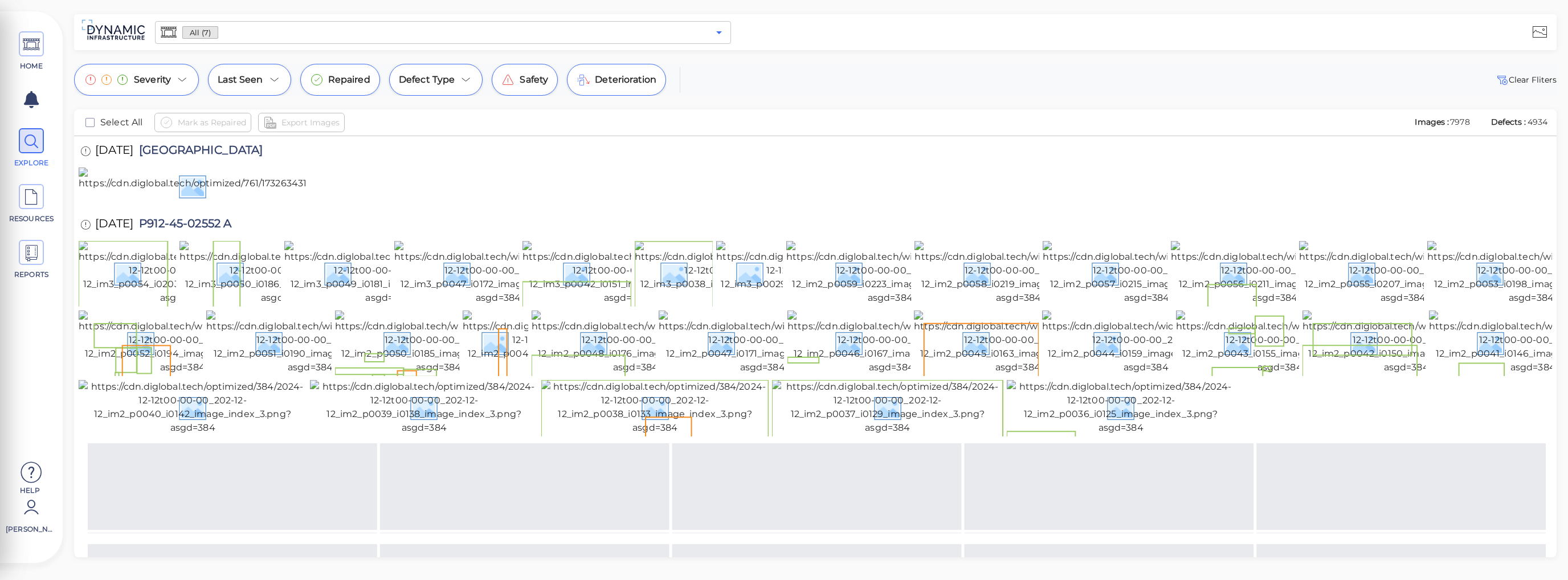
click at [720, 36] on icon "Open" at bounding box center [719, 33] width 14 height 14
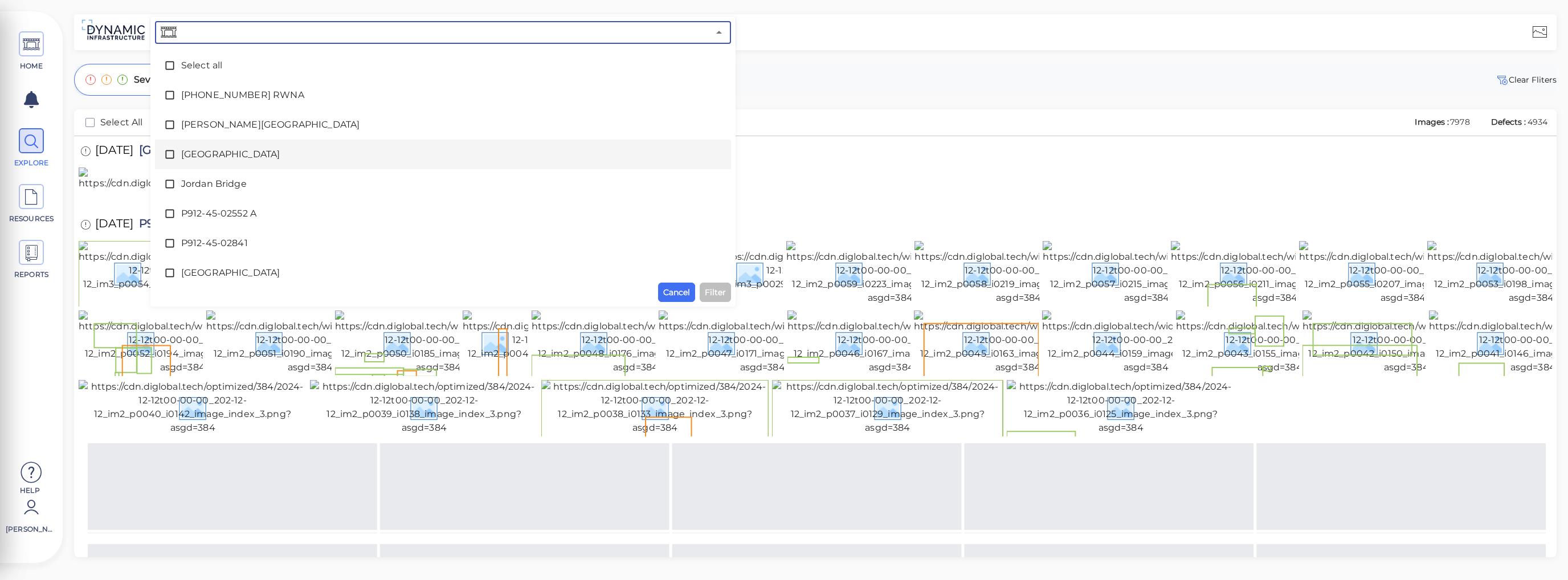
click at [171, 154] on icon at bounding box center [169, 154] width 11 height 11
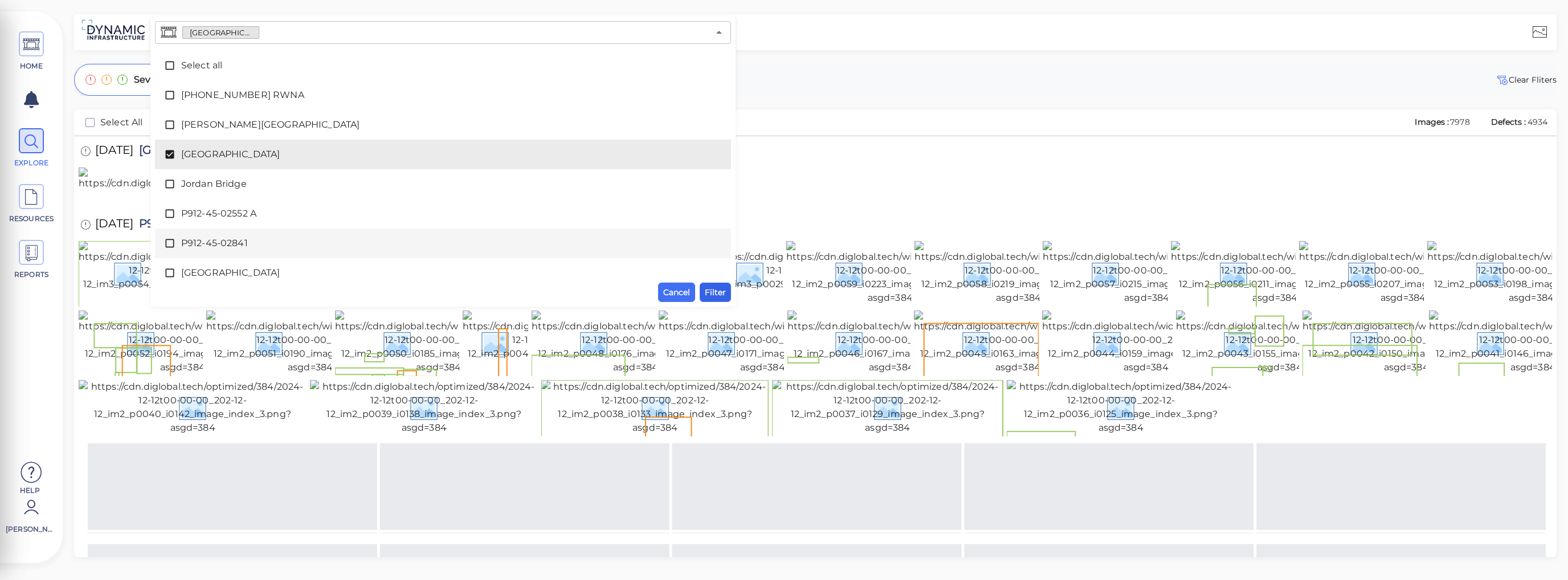
click at [707, 293] on span "Filter" at bounding box center [715, 293] width 21 height 14
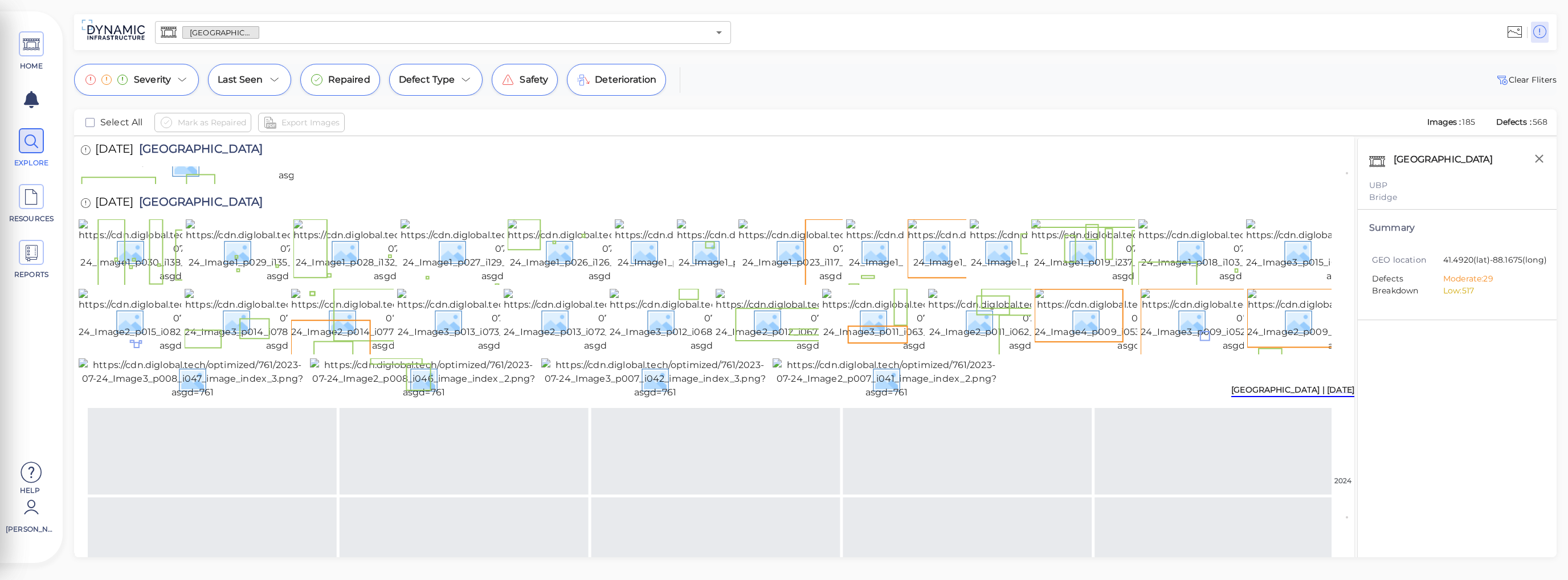
scroll to position [1652, 0]
click at [359, 89] on div "Repaired" at bounding box center [340, 79] width 80 height 32
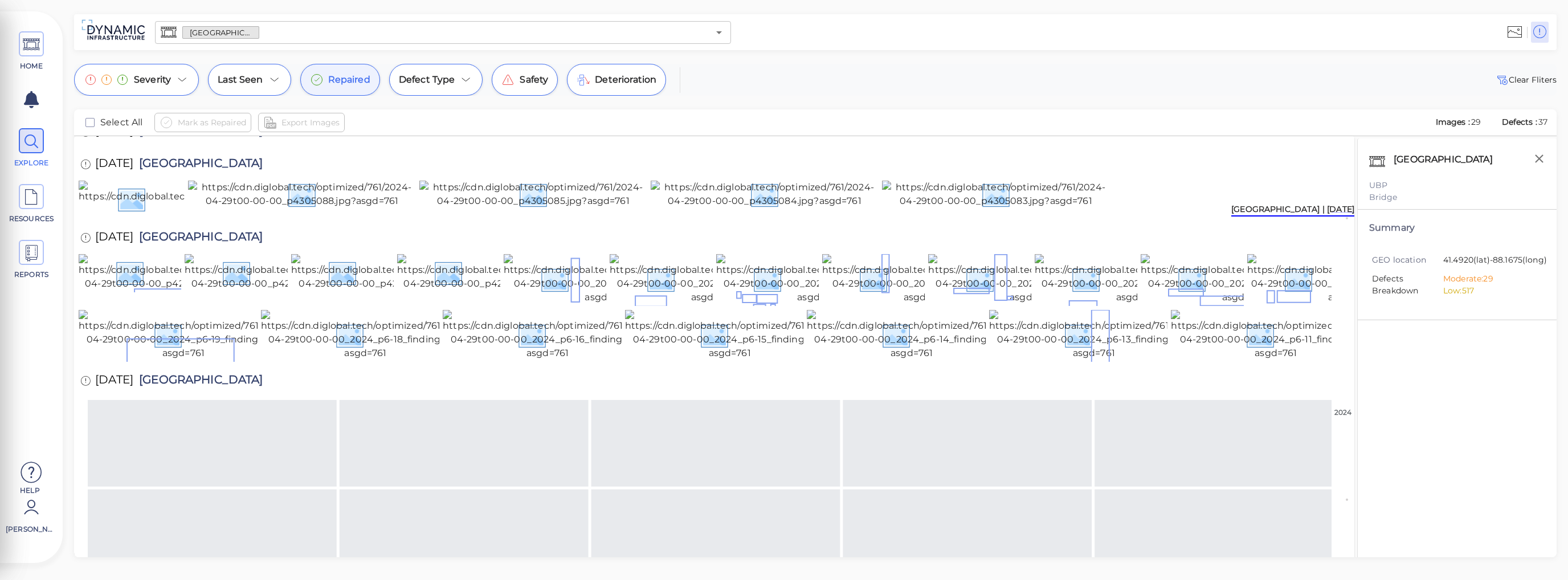
scroll to position [0, 0]
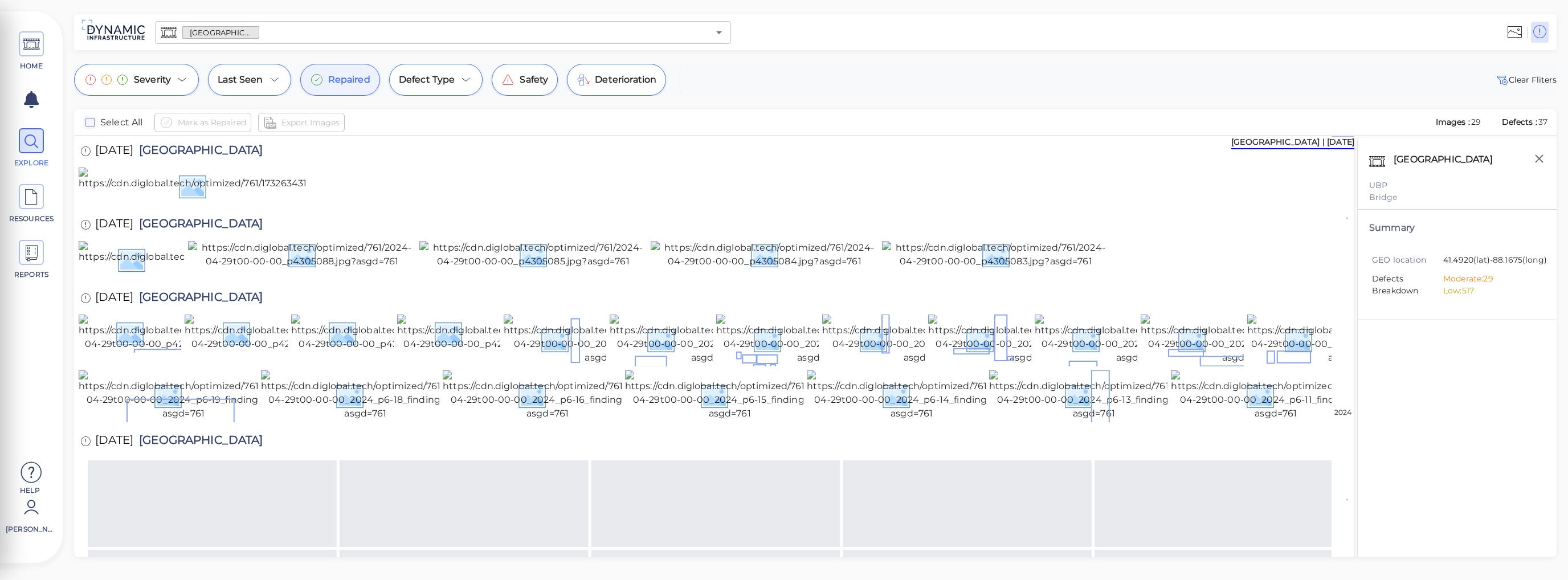
click at [91, 123] on icon "checkbox" at bounding box center [90, 122] width 14 height 14
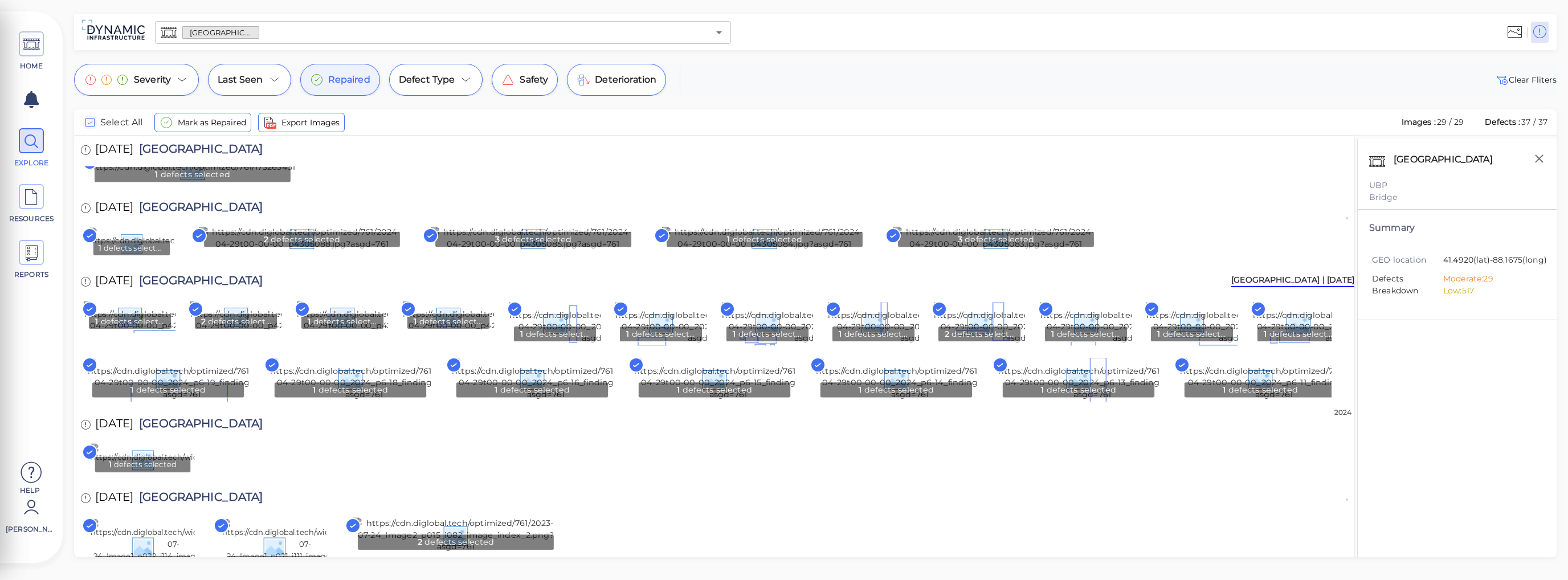
scroll to position [227, 0]
click at [310, 124] on span "Export Images" at bounding box center [310, 122] width 58 height 14
click at [26, 253] on icon at bounding box center [31, 254] width 17 height 26
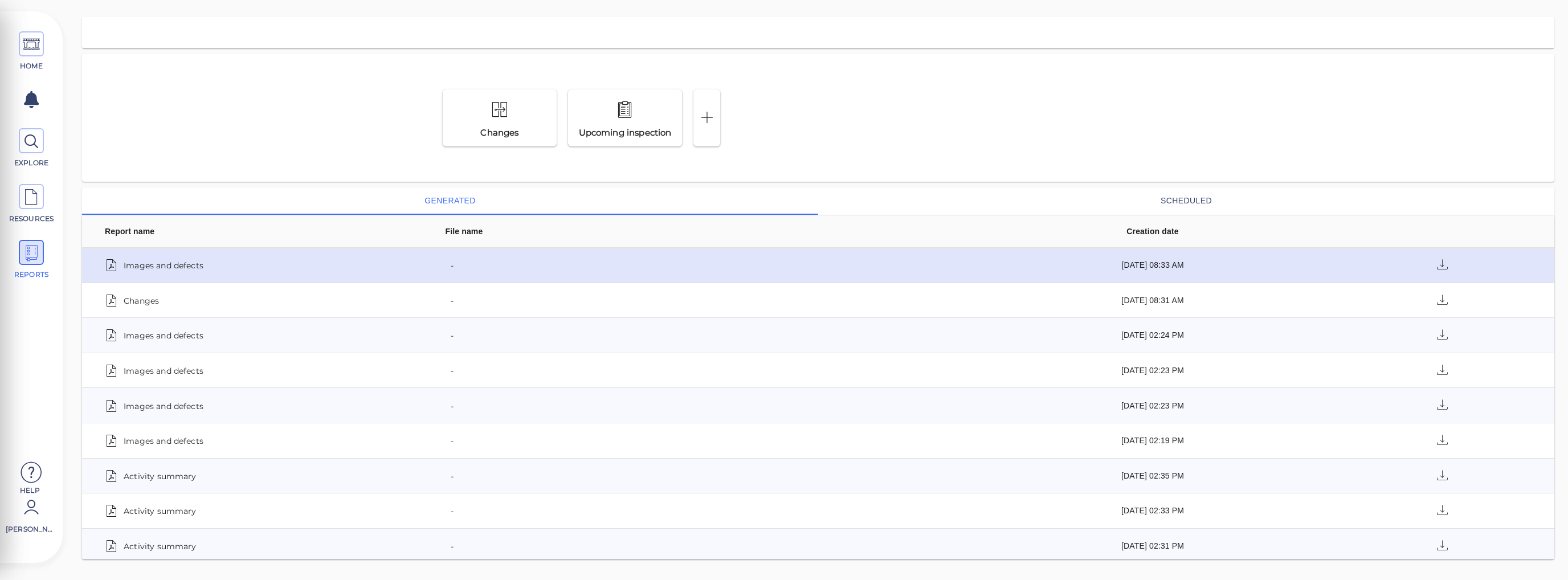
click at [189, 264] on span "Images and defects" at bounding box center [163, 265] width 80 height 16
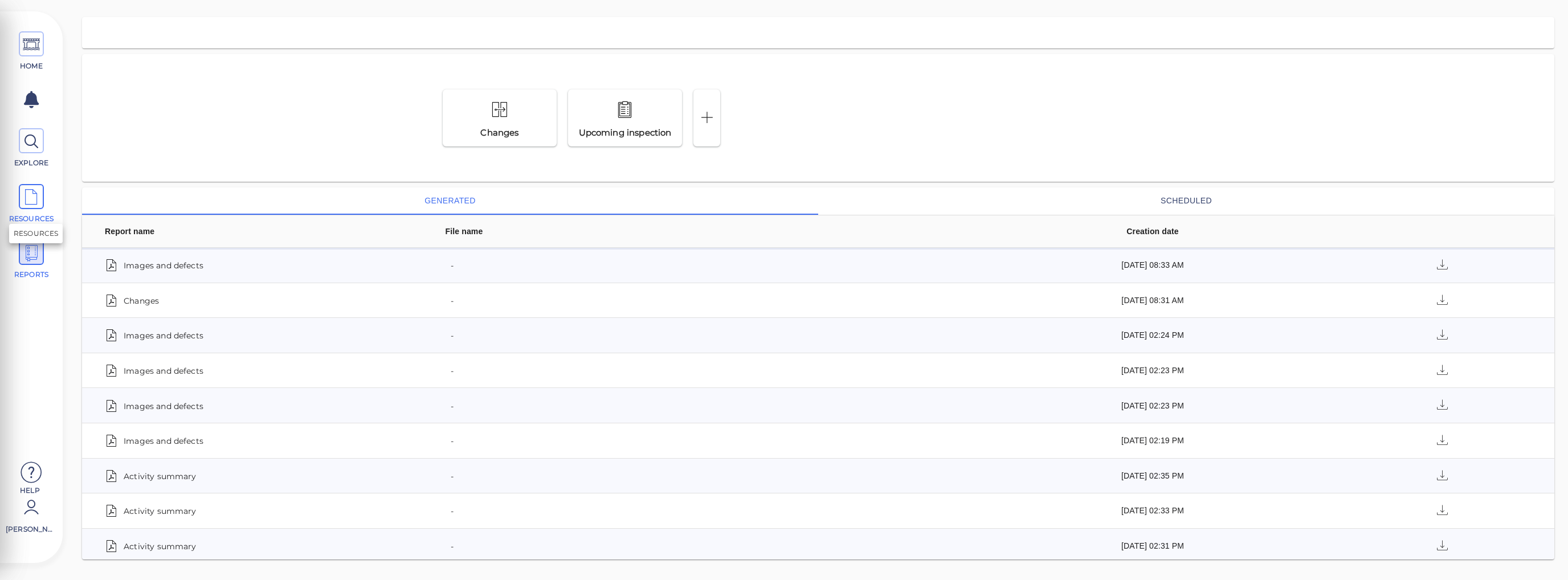
click at [32, 204] on icon at bounding box center [31, 198] width 17 height 26
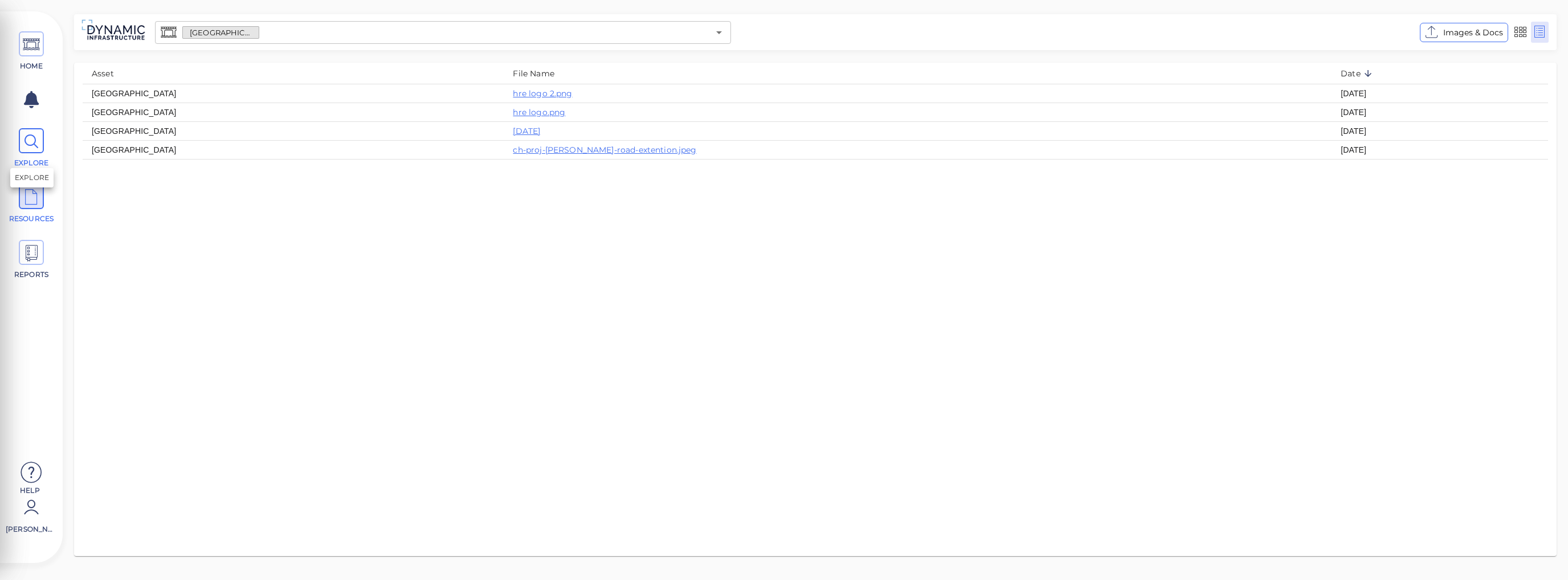
click at [33, 144] on icon at bounding box center [31, 142] width 17 height 26
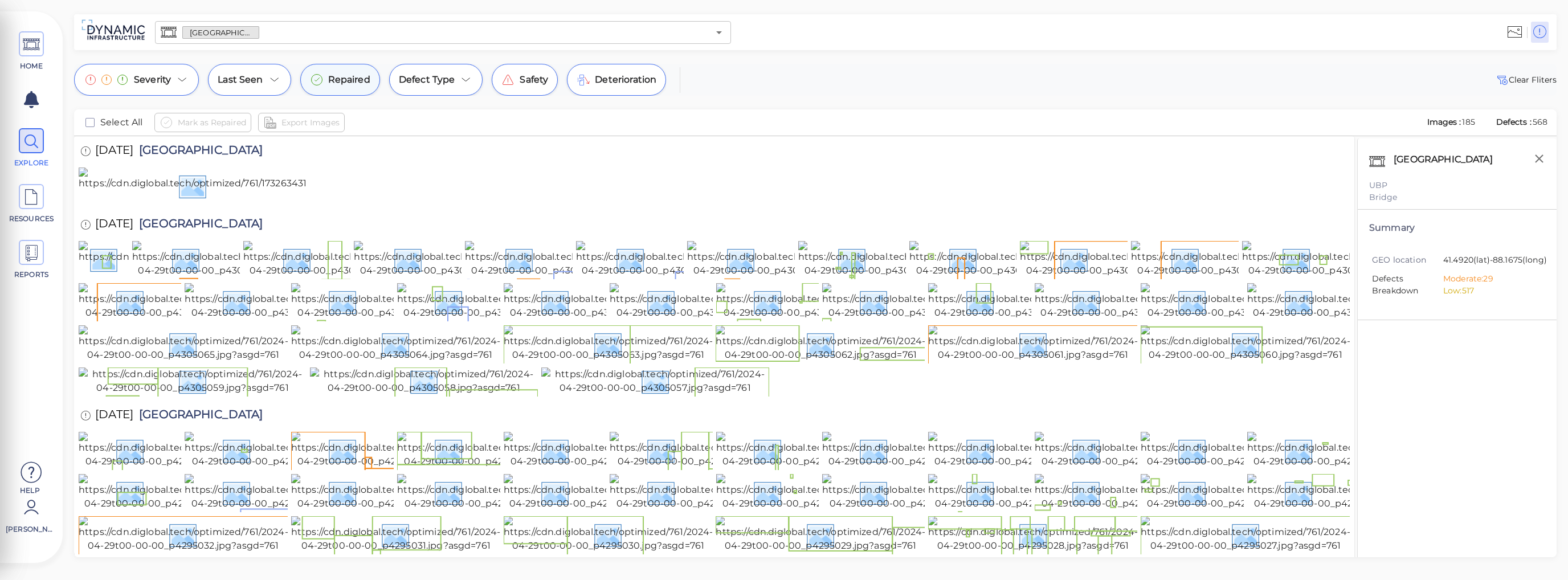
click at [354, 79] on span "Repaired" at bounding box center [349, 80] width 43 height 14
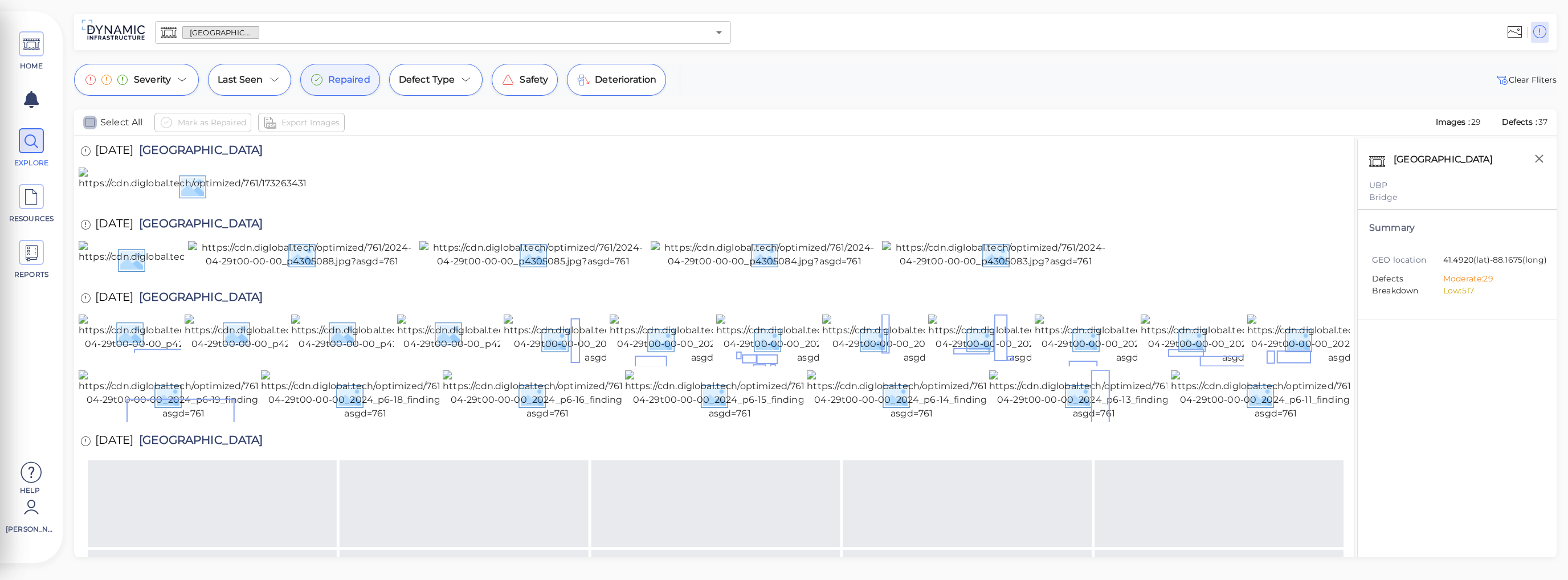
click at [89, 122] on icon "checkbox" at bounding box center [90, 122] width 14 height 14
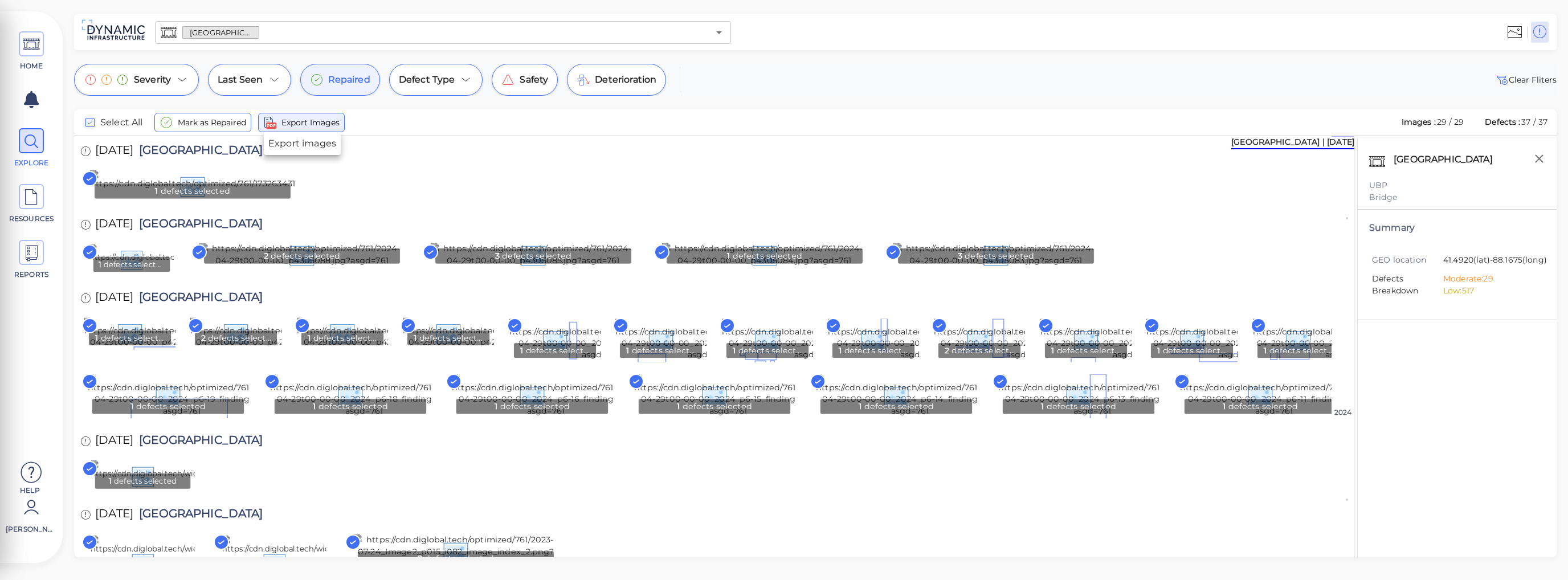
click at [305, 129] on span "Export Images" at bounding box center [310, 122] width 58 height 14
click at [30, 260] on icon at bounding box center [31, 254] width 17 height 26
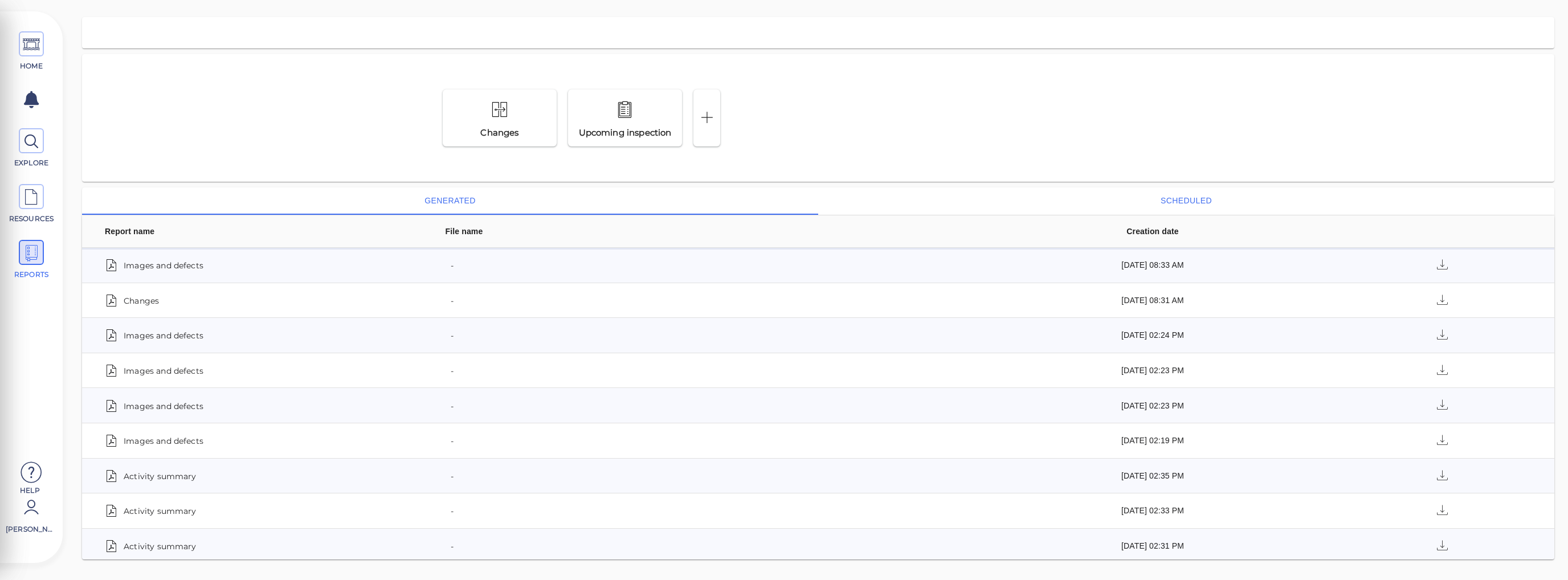
click at [783, 202] on button "scheduled" at bounding box center [1186, 201] width 736 height 27
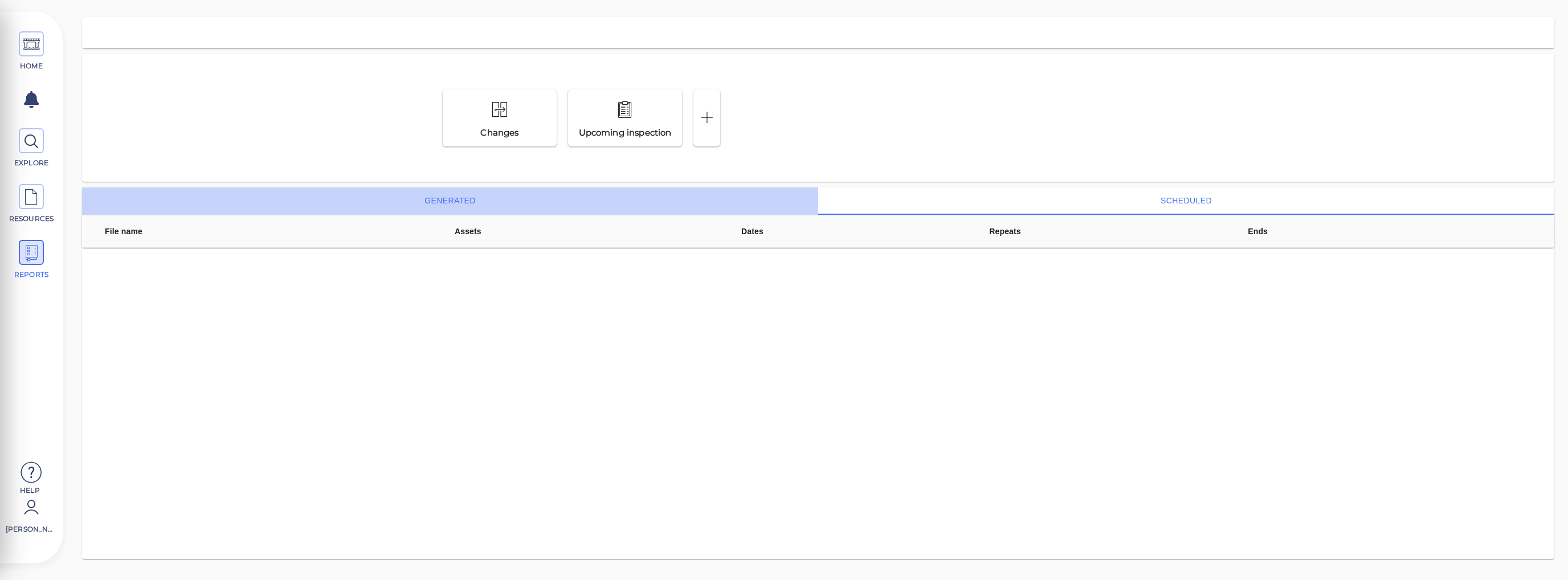
click at [453, 198] on button "generated" at bounding box center [450, 201] width 736 height 27
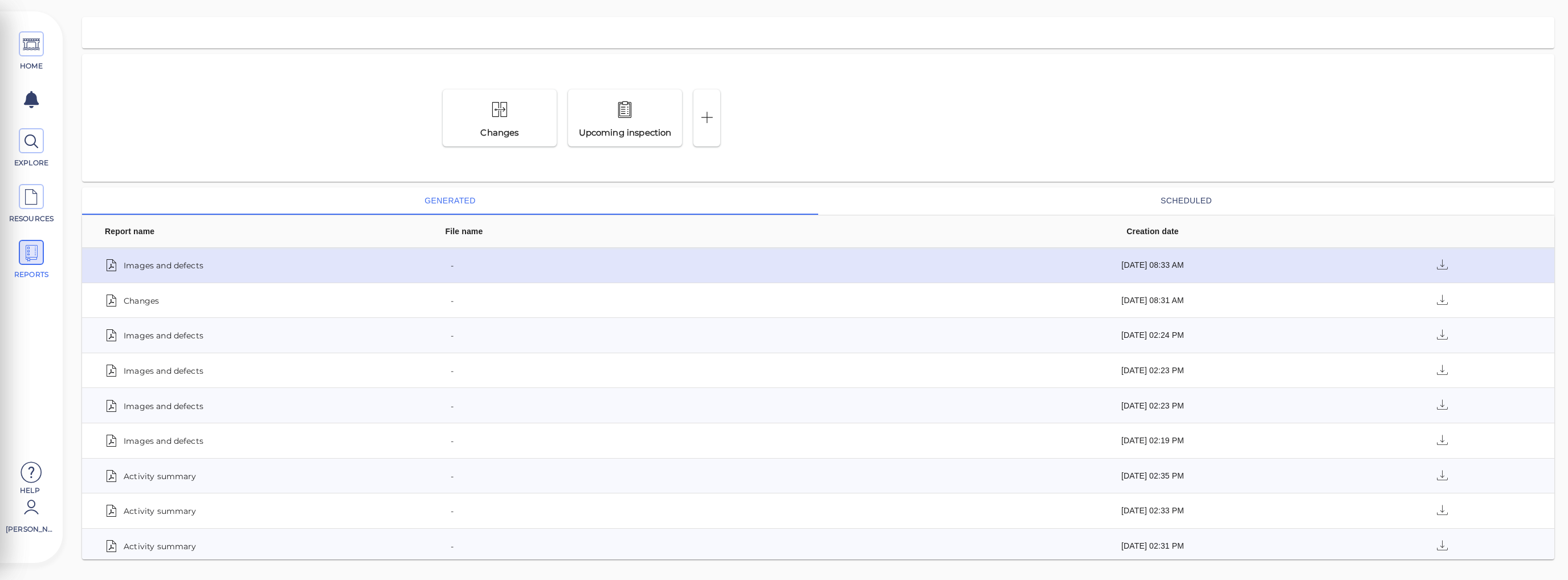
click at [157, 265] on span "Images and defects" at bounding box center [163, 265] width 80 height 16
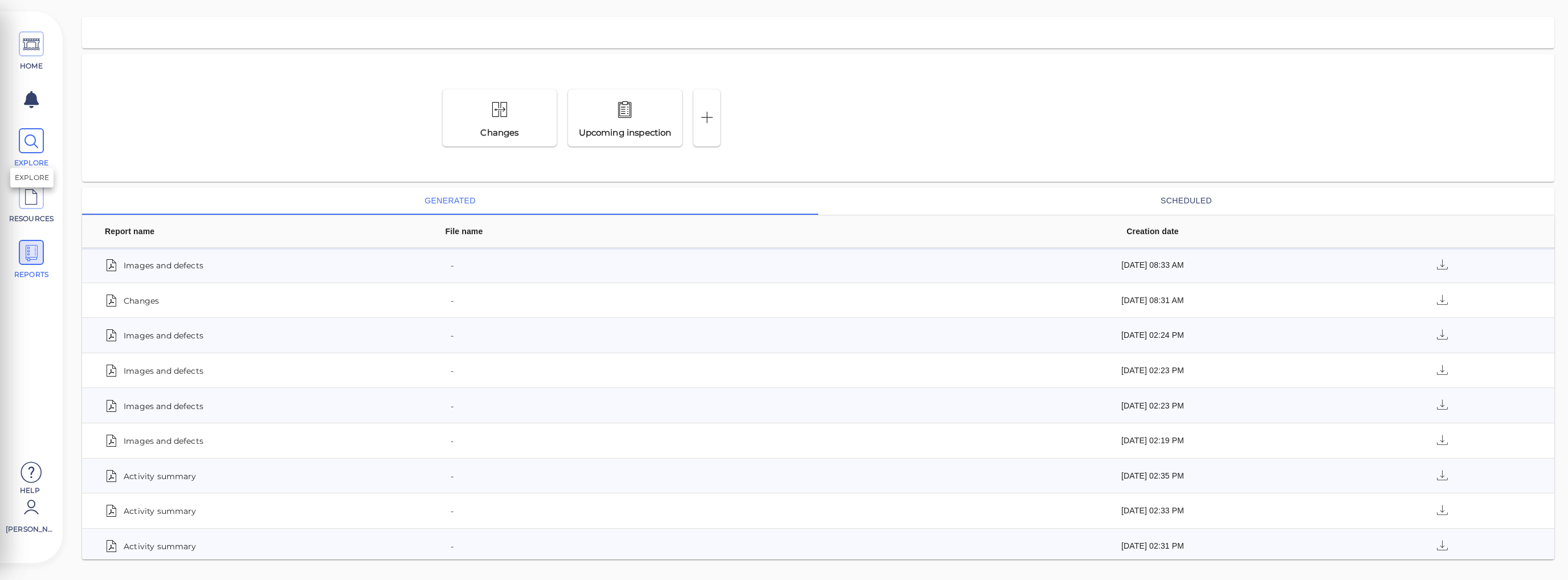
click at [23, 144] on icon at bounding box center [31, 142] width 17 height 26
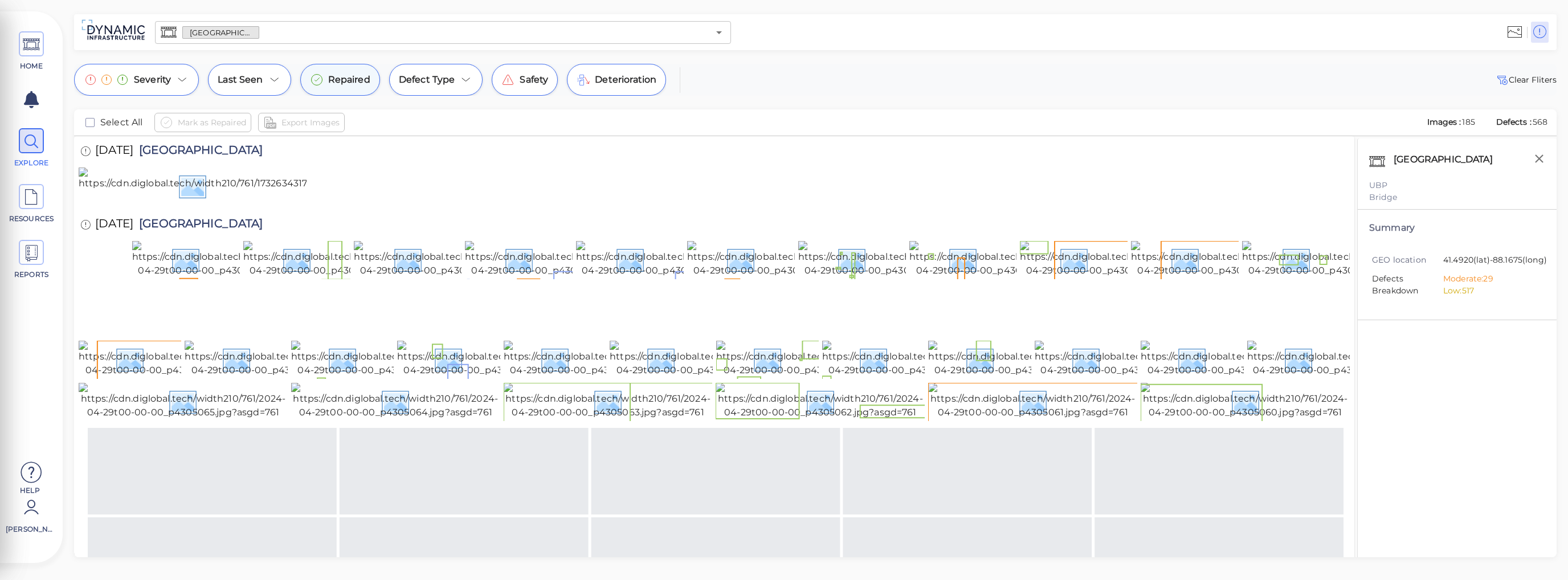
click at [346, 81] on span "Repaired" at bounding box center [349, 80] width 43 height 14
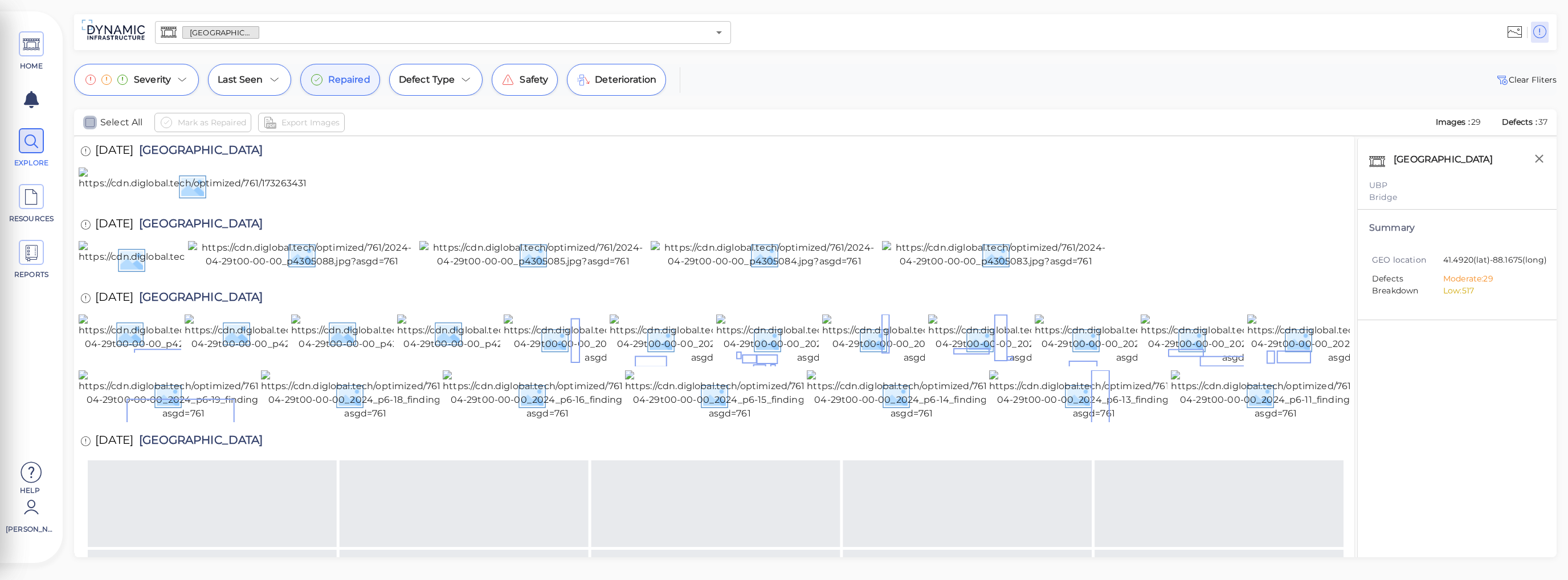
click at [92, 123] on icon "checkbox" at bounding box center [90, 122] width 14 height 14
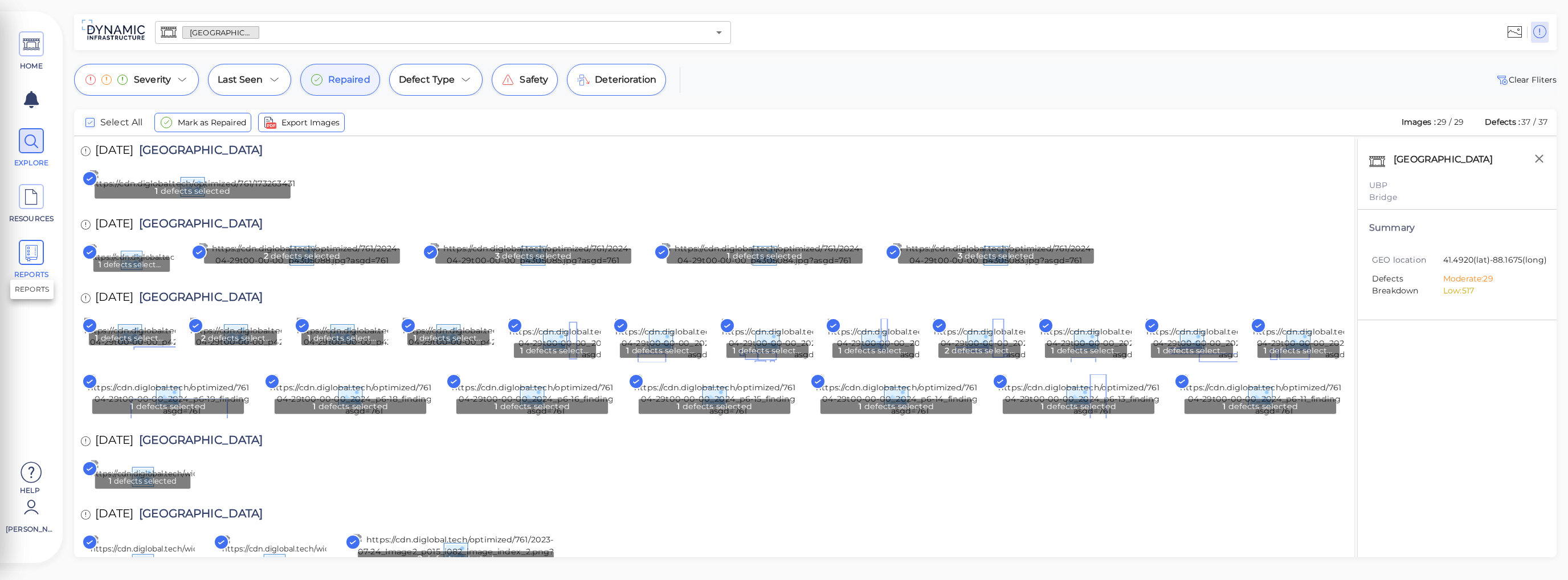
click at [32, 254] on icon at bounding box center [31, 254] width 17 height 26
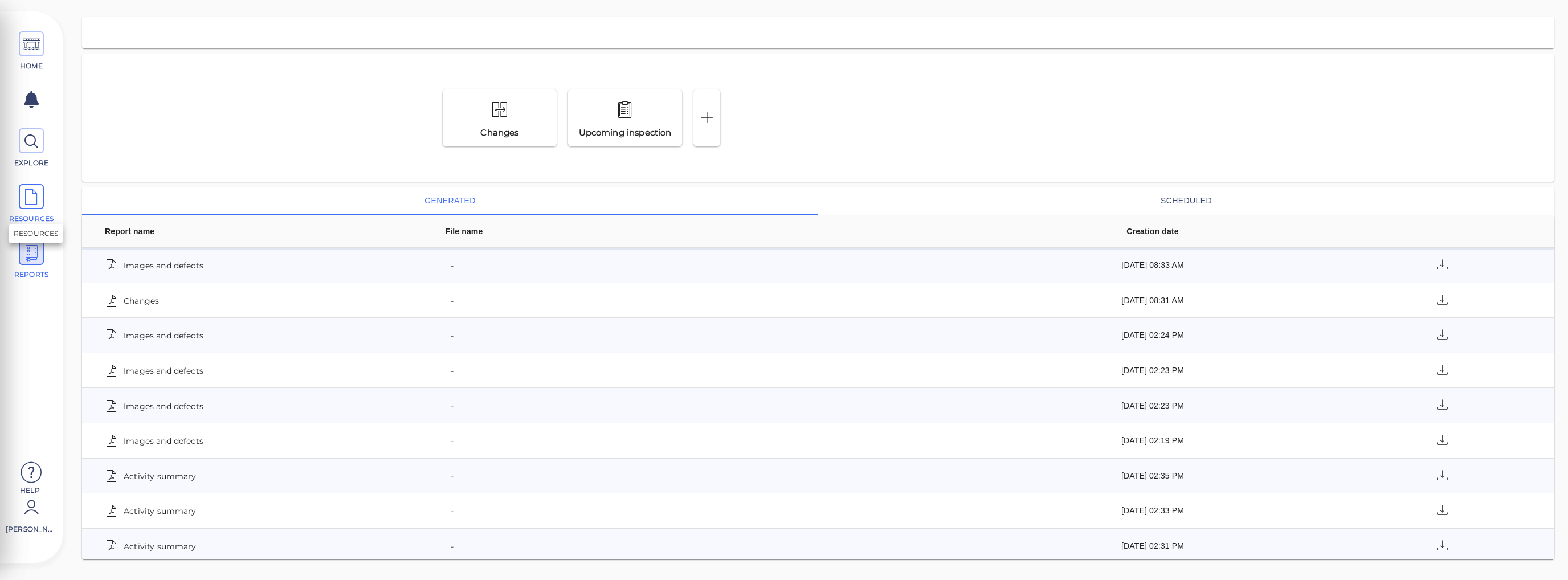
click at [43, 195] on span at bounding box center [31, 196] width 25 height 25
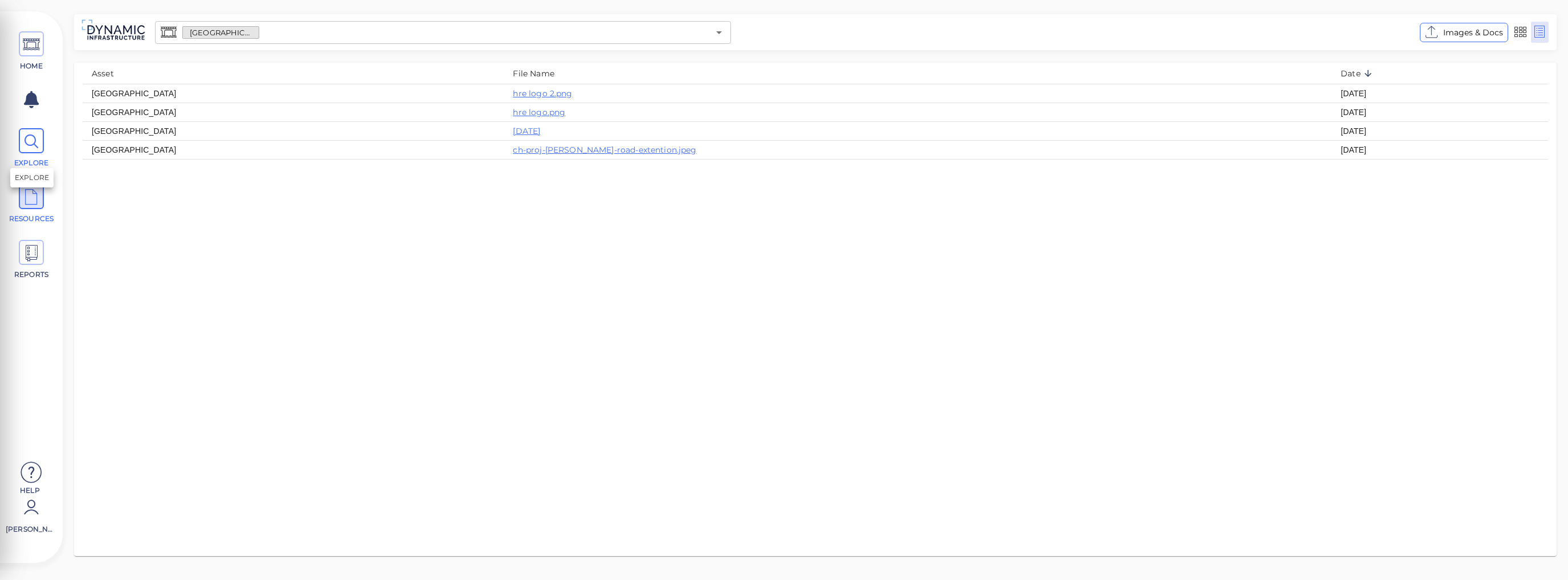
click at [30, 148] on icon at bounding box center [31, 142] width 17 height 26
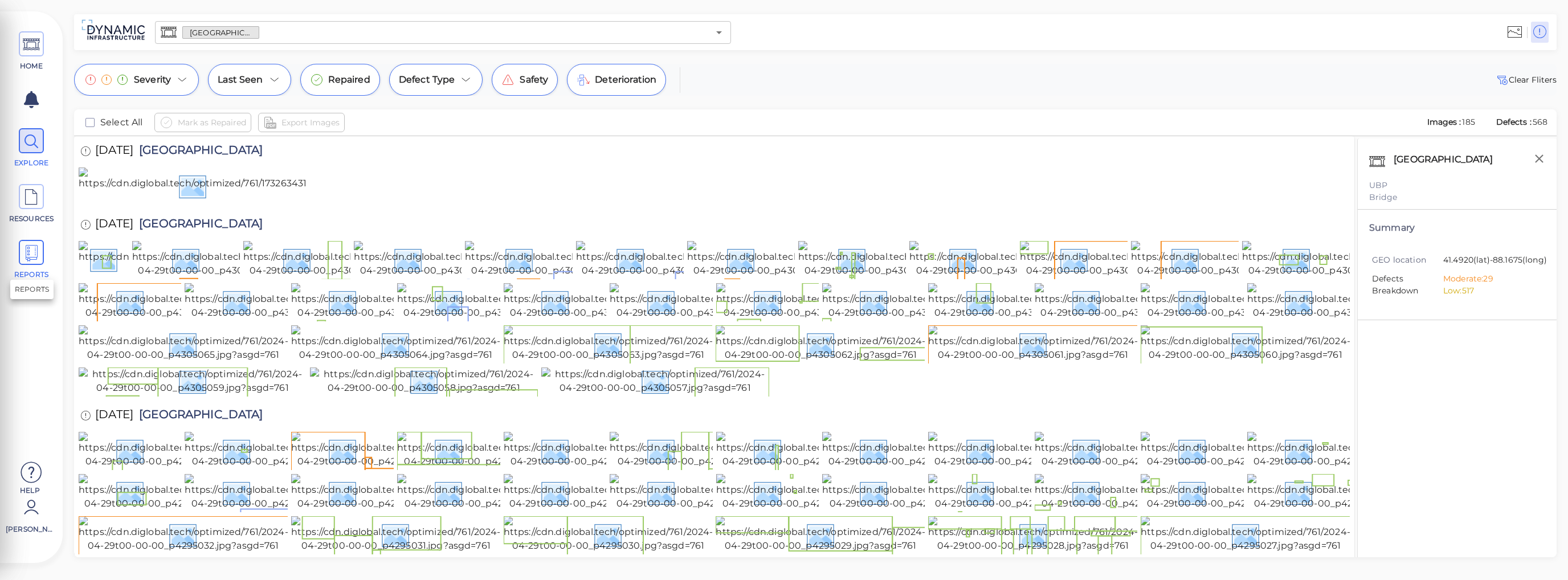
click at [36, 257] on icon at bounding box center [31, 254] width 17 height 26
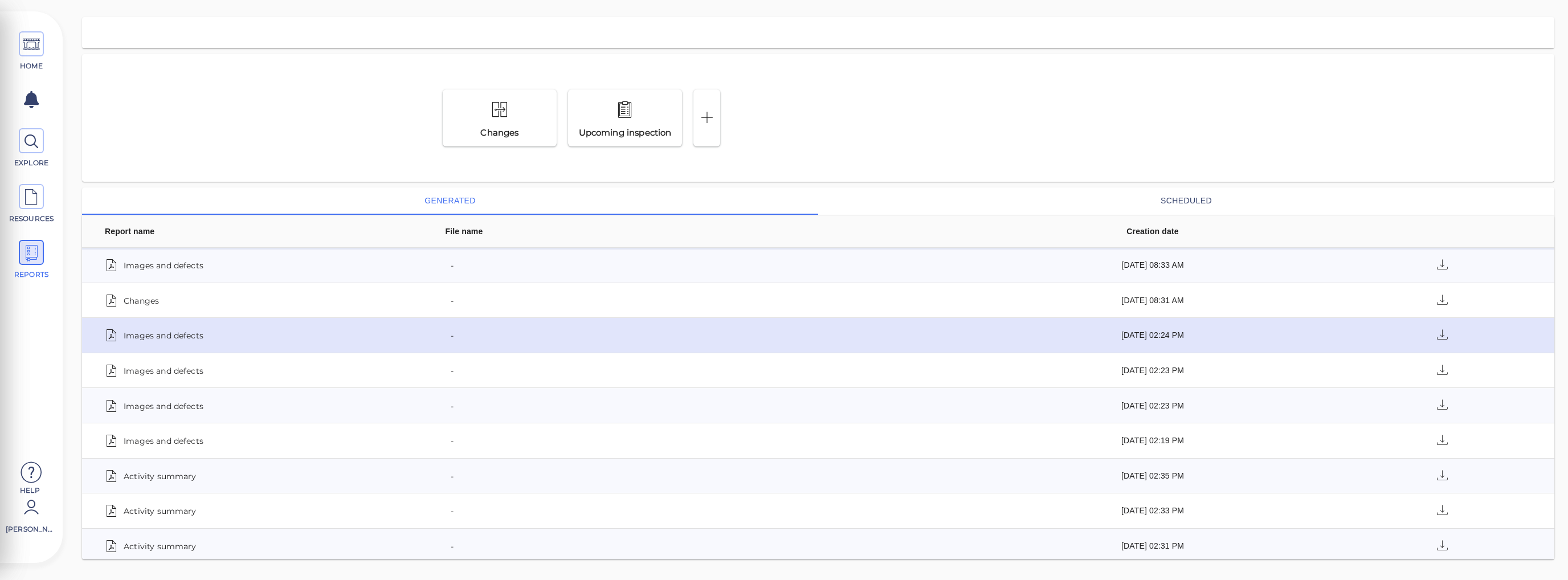
click at [201, 337] on span "Images and defects" at bounding box center [163, 335] width 80 height 16
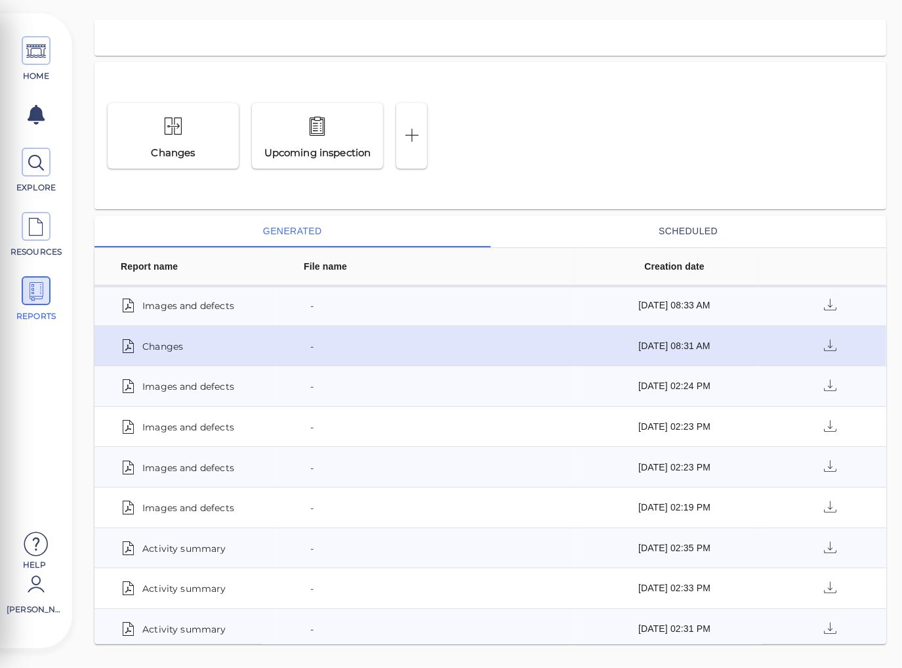
click at [188, 350] on div "Changes" at bounding box center [194, 346] width 146 height 18
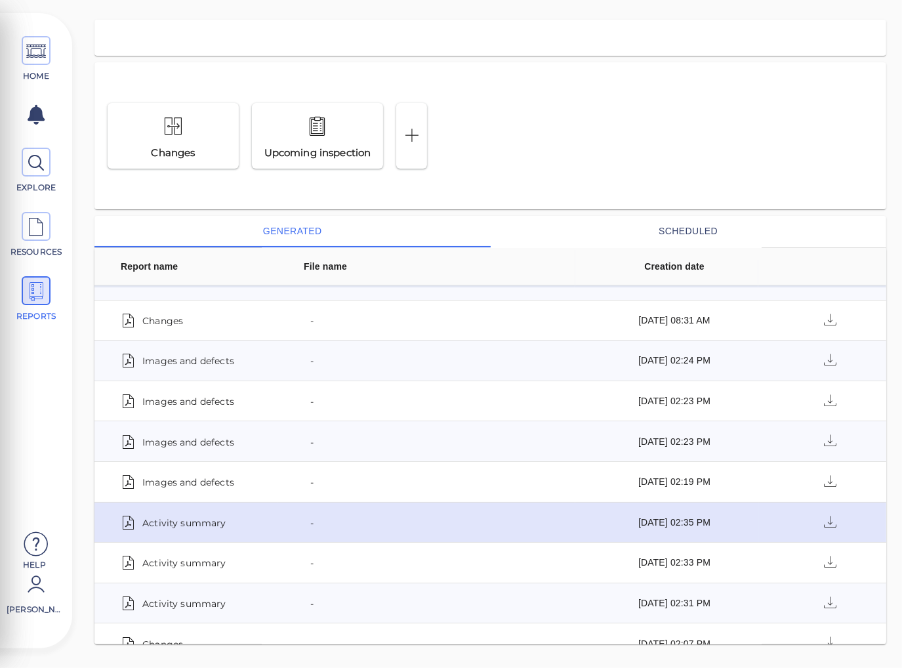
scroll to position [66, 0]
click at [383, 521] on div "-" at bounding box center [434, 522] width 260 height 18
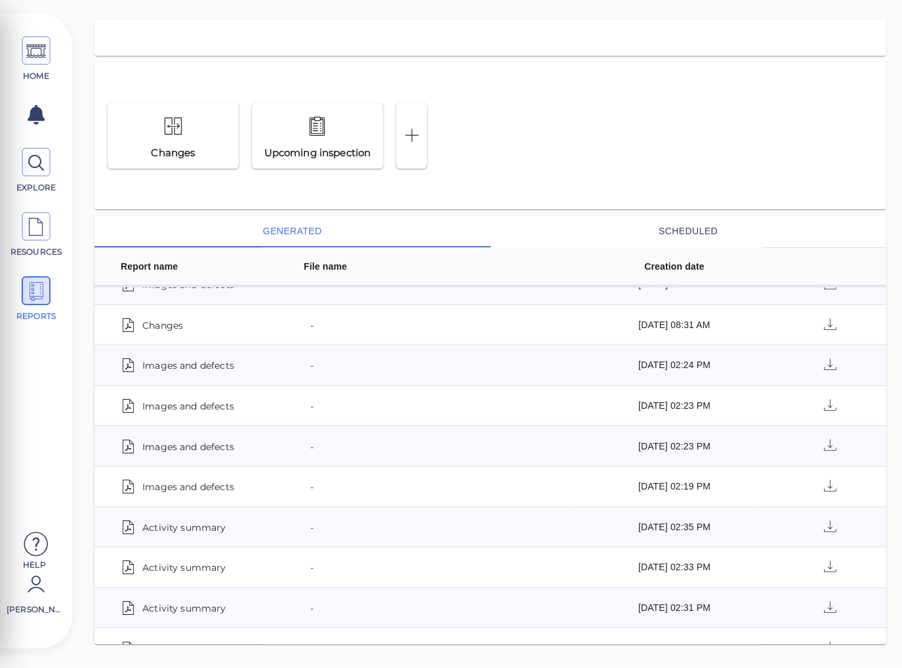
scroll to position [0, 0]
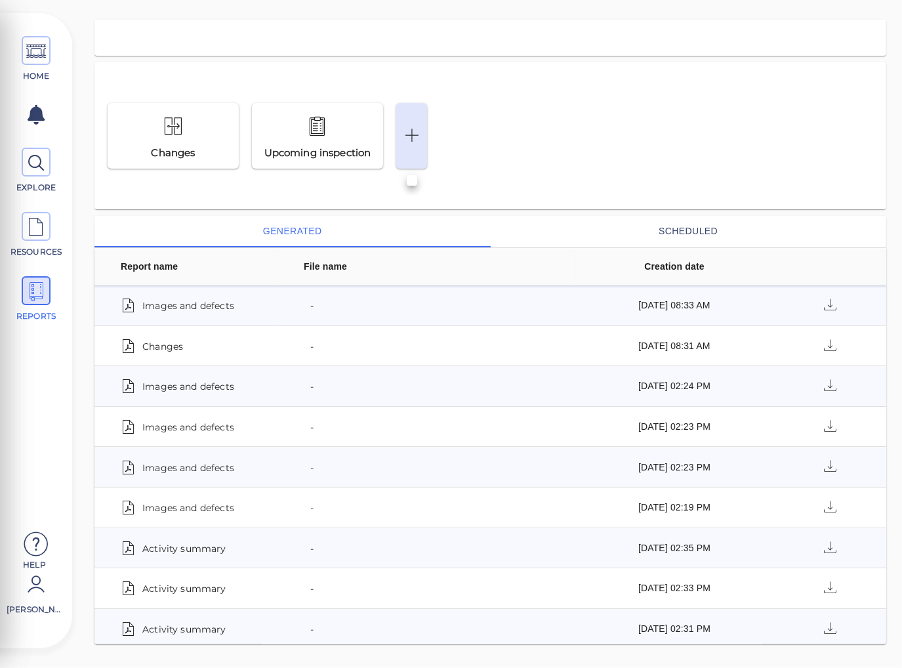
click at [409, 145] on icon at bounding box center [412, 136] width 20 height 31
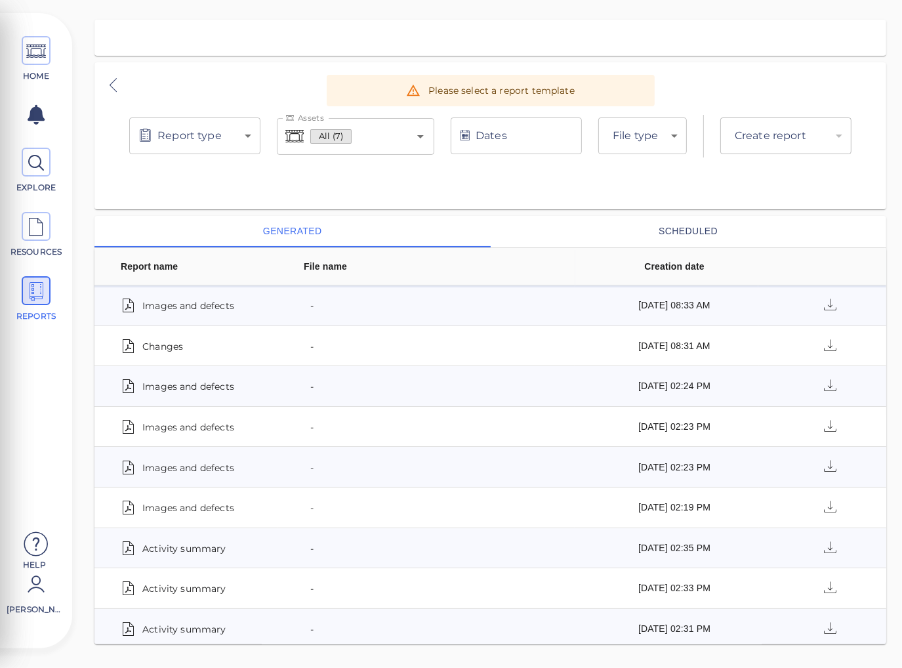
click at [241, 0] on body "This app is not optimized for mobile screens. Please access using a desktop or …" at bounding box center [451, 0] width 902 height 0
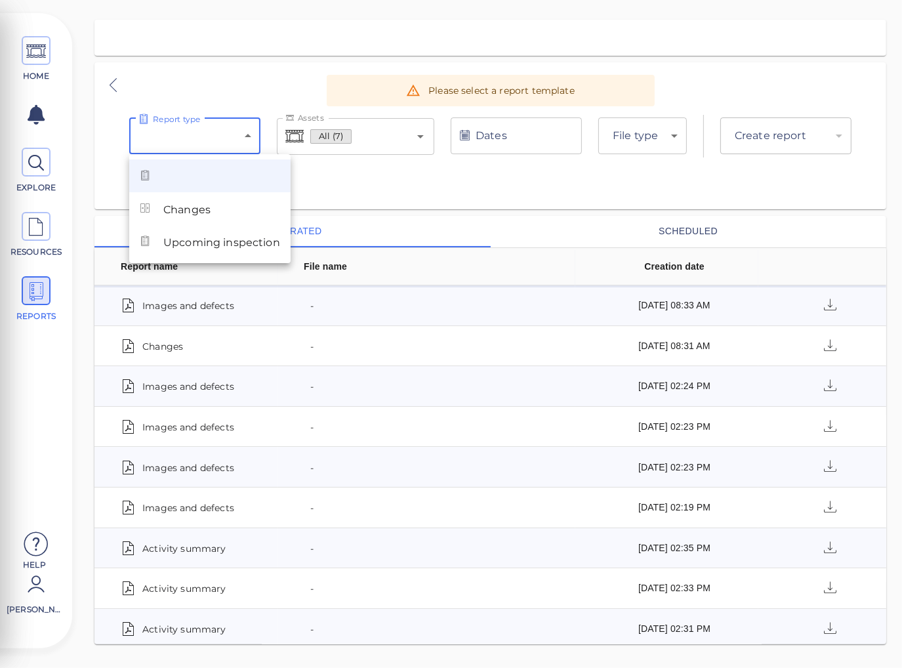
drag, startPoint x: 215, startPoint y: 211, endPoint x: 456, endPoint y: 208, distance: 240.8
click at [451, 208] on div "Changes Upcoming inspection" at bounding box center [451, 334] width 902 height 668
click at [446, 177] on div at bounding box center [451, 334] width 902 height 668
click at [240, 0] on body "This app is not optimized for mobile screens. Please access using a desktop or …" at bounding box center [451, 0] width 902 height 0
click at [47, 172] on div at bounding box center [451, 334] width 902 height 668
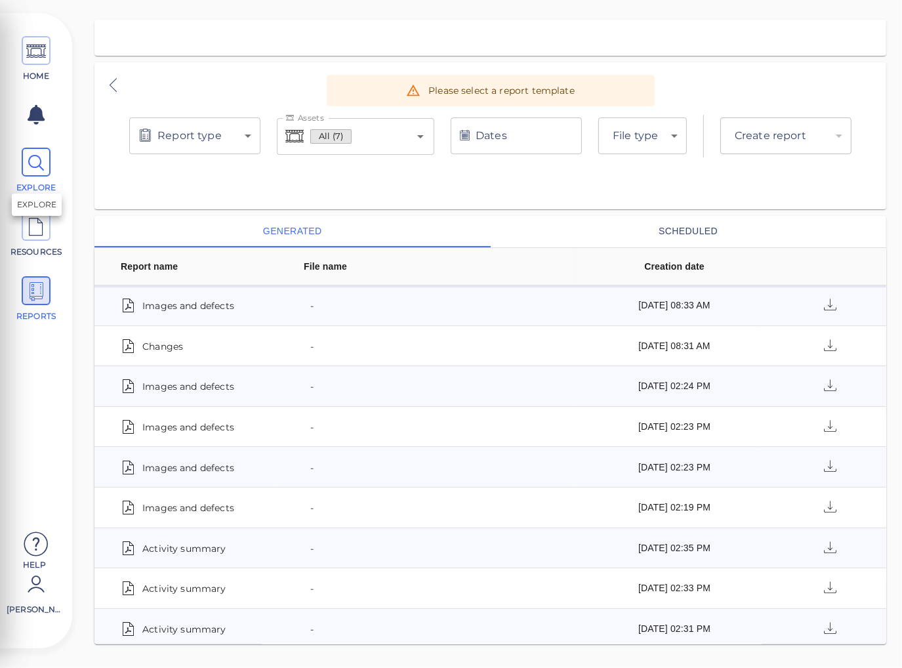
click at [34, 168] on icon at bounding box center [36, 163] width 20 height 30
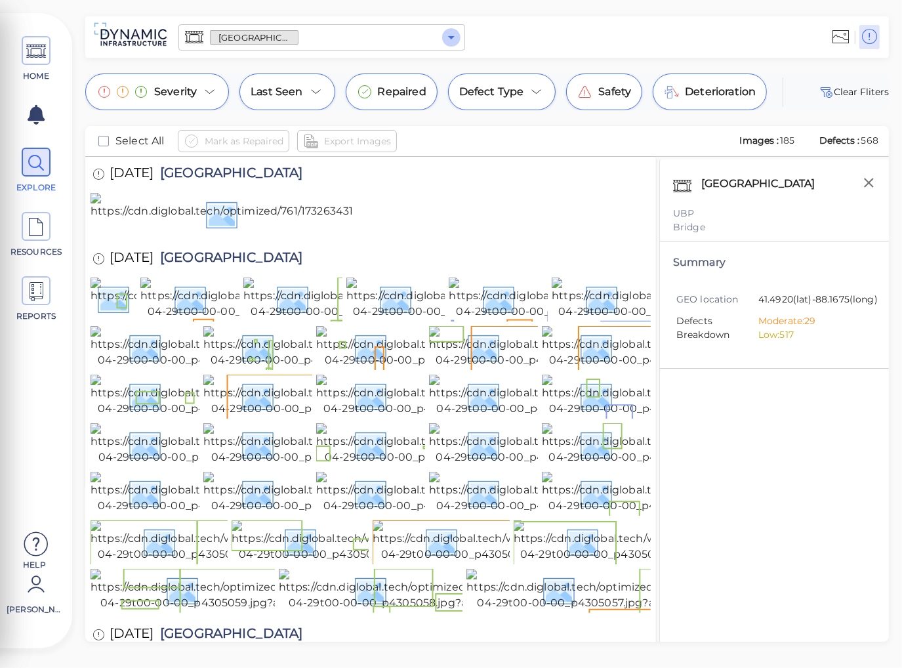
click at [452, 38] on icon "Open" at bounding box center [452, 38] width 16 height 16
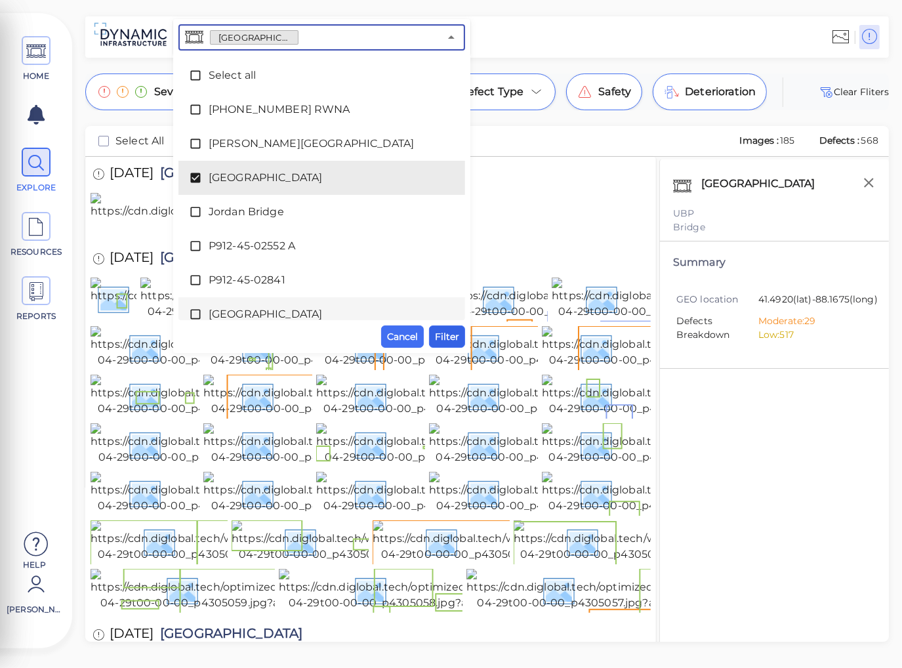
click at [441, 337] on span "Filter" at bounding box center [447, 337] width 24 height 16
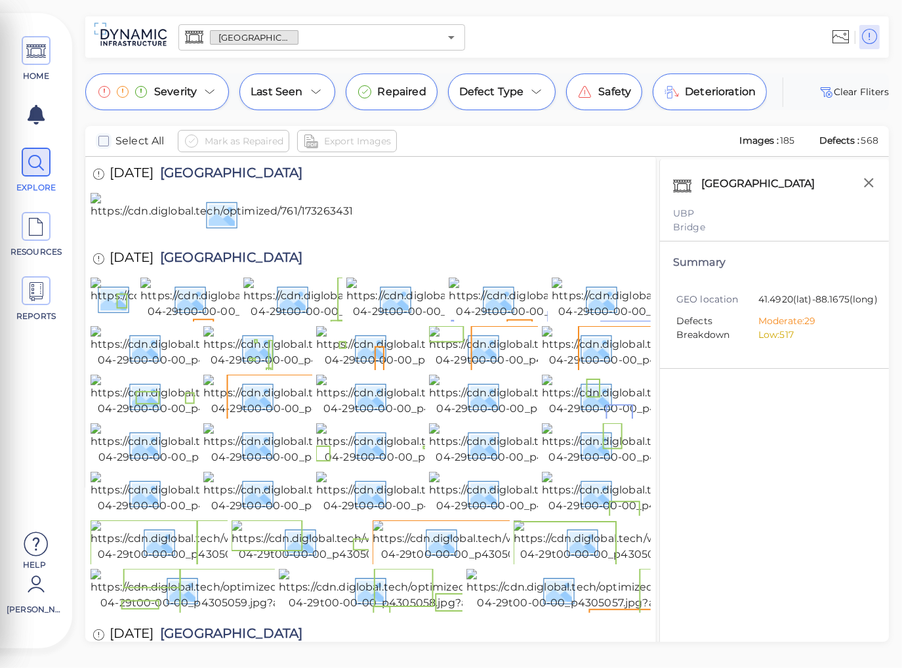
click at [100, 140] on icon "checkbox" at bounding box center [104, 141] width 16 height 16
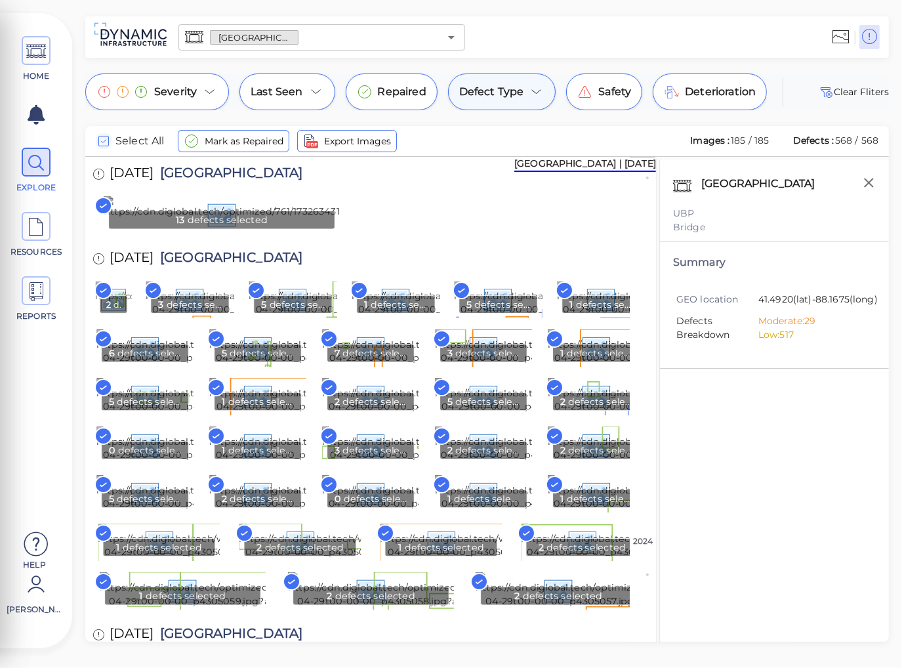
click at [530, 91] on icon at bounding box center [537, 92] width 16 height 16
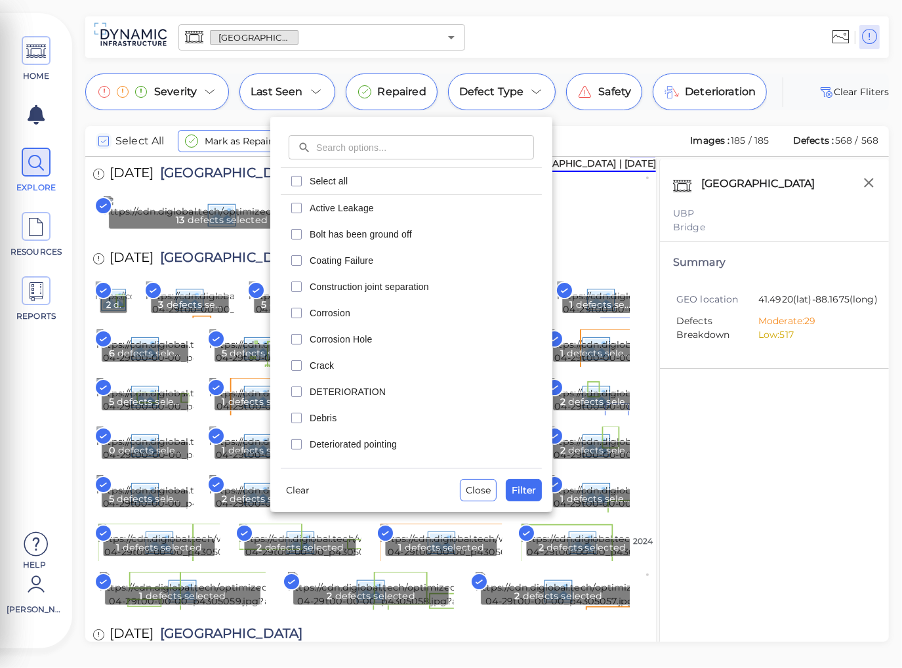
click at [197, 91] on div at bounding box center [451, 334] width 902 height 668
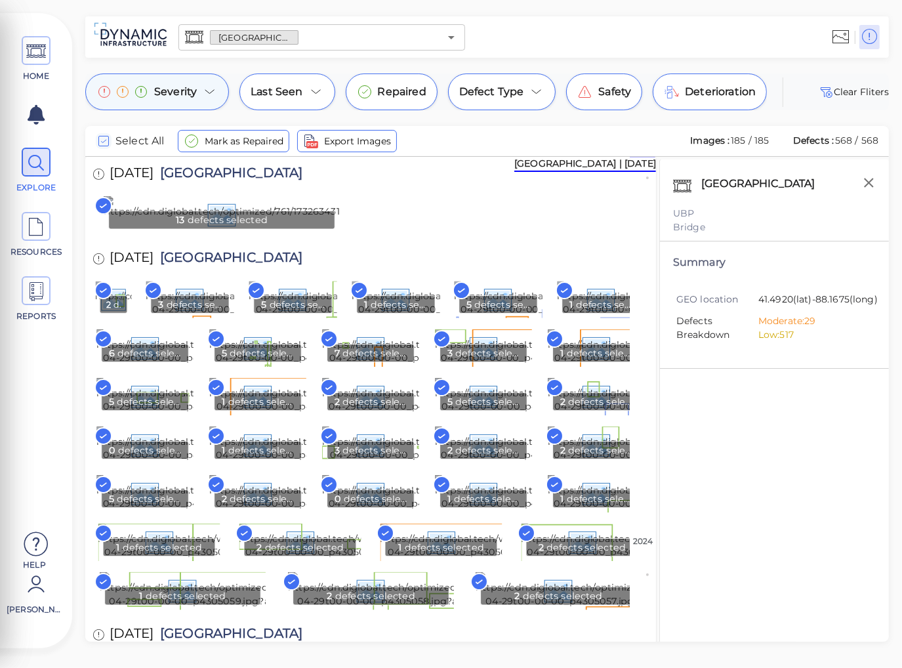
click at [210, 89] on icon at bounding box center [210, 92] width 16 height 16
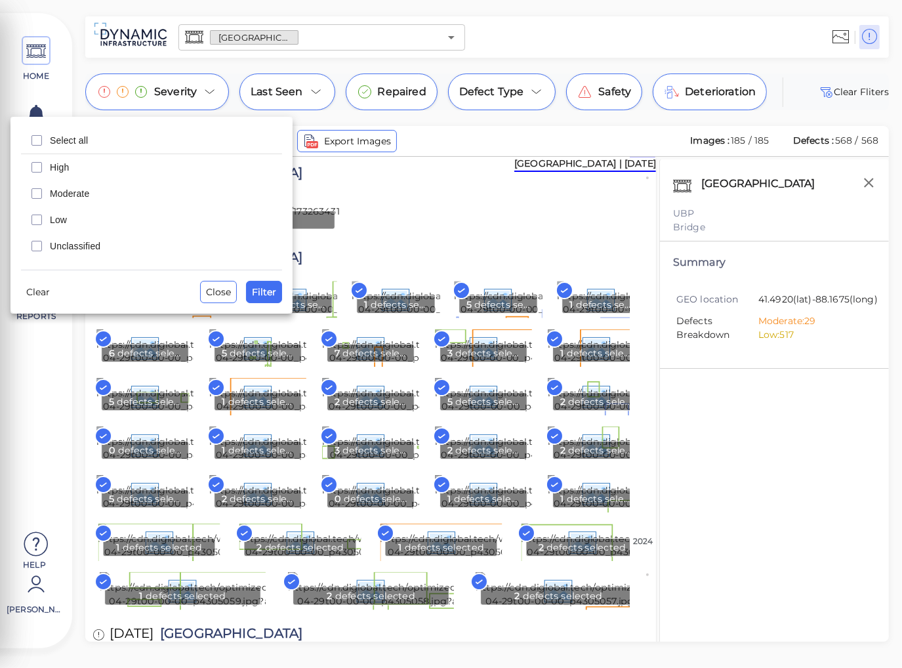
click at [66, 191] on span "Moderate" at bounding box center [162, 193] width 224 height 13
click at [40, 163] on icon "checkbox" at bounding box center [37, 167] width 16 height 16
click at [260, 292] on span "Filter" at bounding box center [264, 292] width 24 height 16
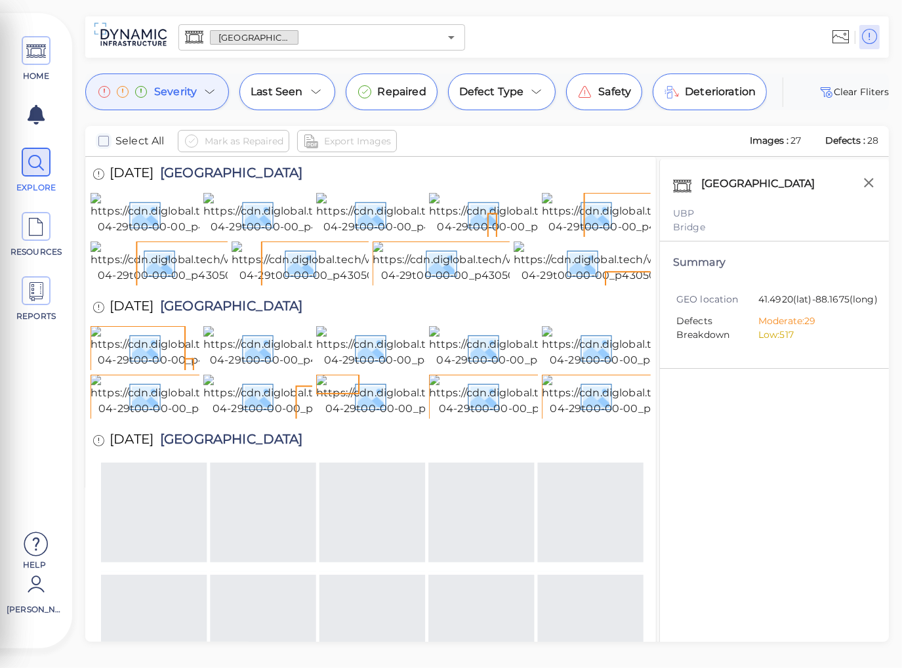
click at [101, 142] on icon "checkbox" at bounding box center [104, 141] width 16 height 16
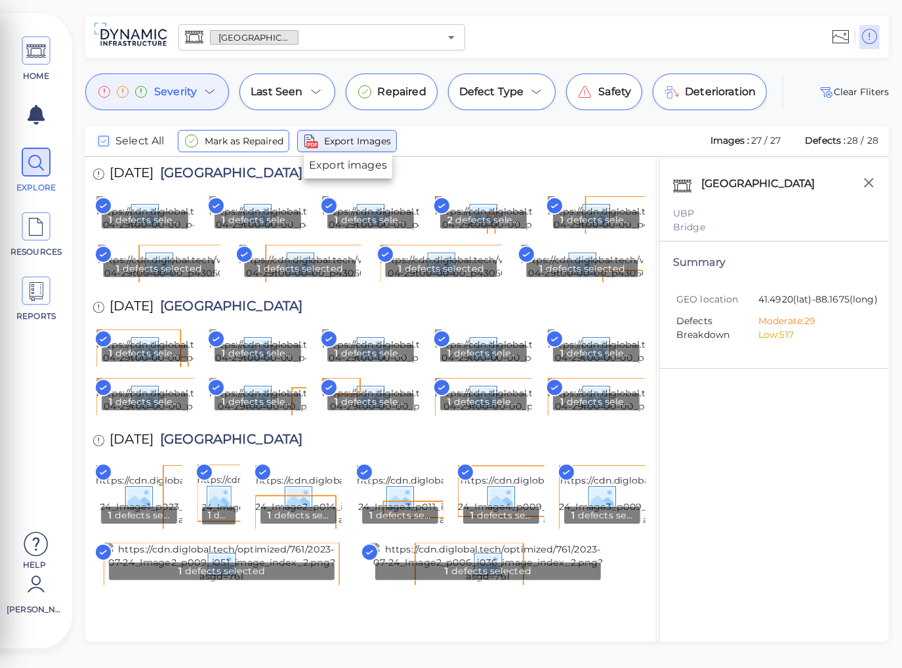
click at [380, 145] on span "Export Images" at bounding box center [357, 141] width 67 height 16
click at [35, 295] on icon at bounding box center [36, 292] width 20 height 30
